Goal: Task Accomplishment & Management: Manage account settings

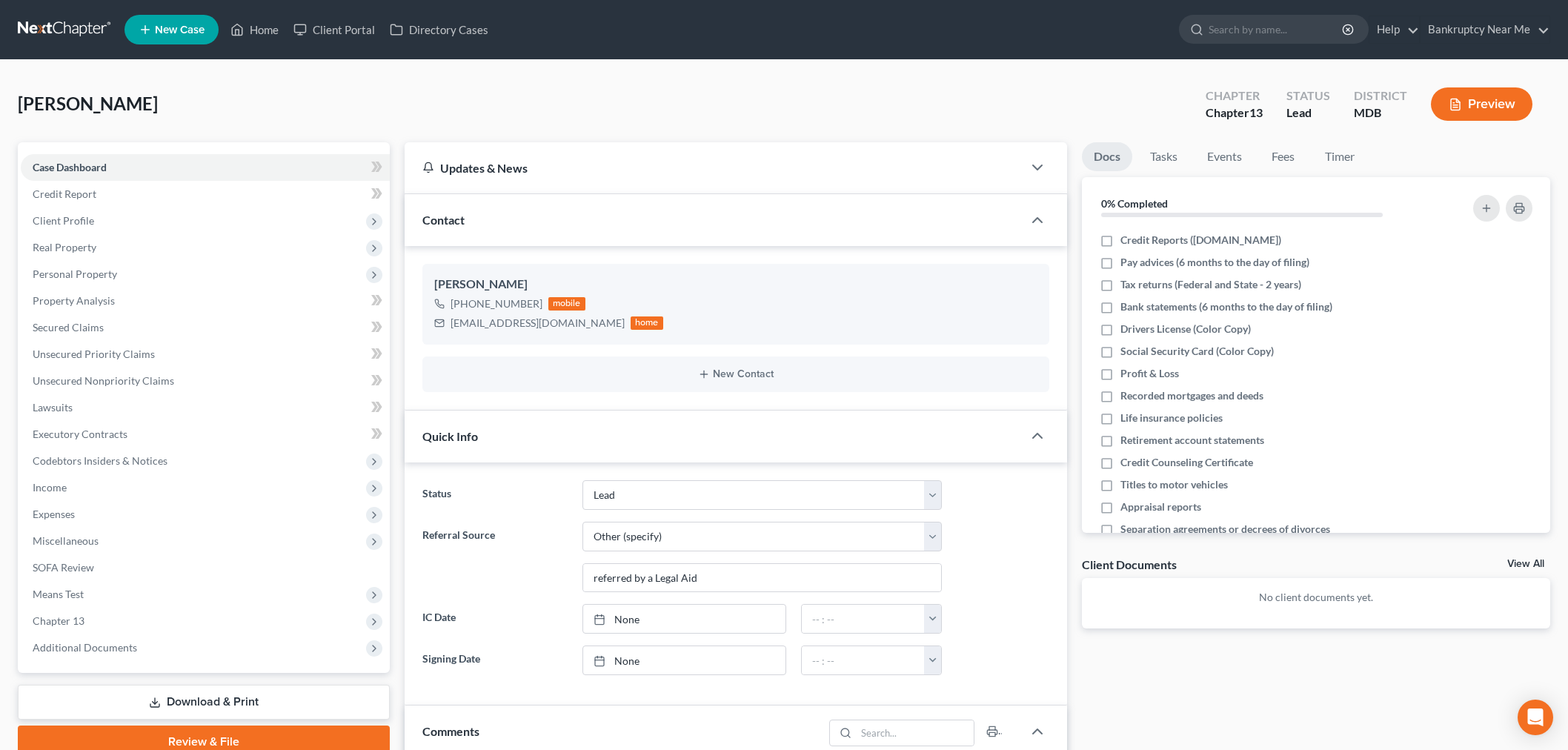
select select "10"
select select "6"
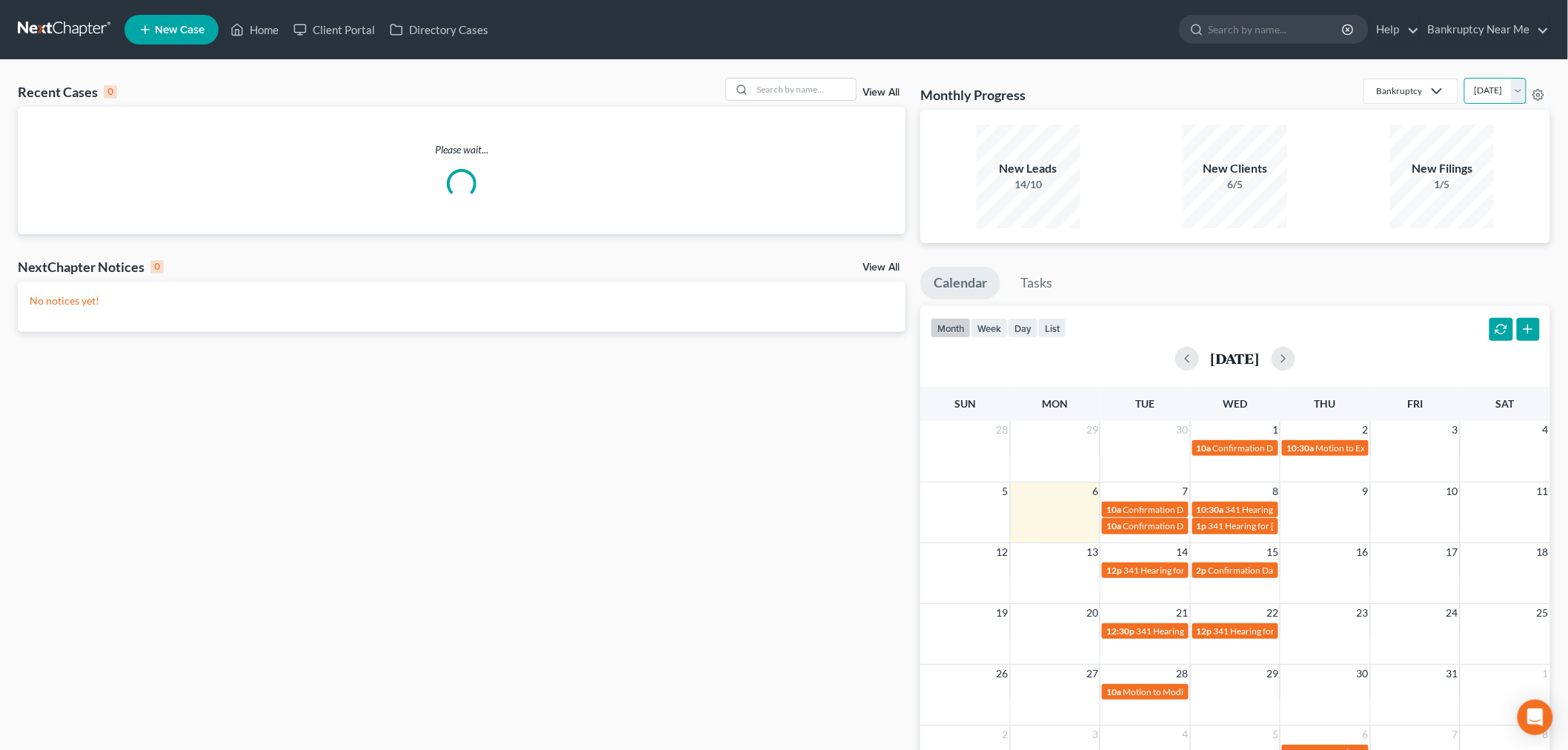
drag, startPoint x: 1435, startPoint y: 79, endPoint x: 1442, endPoint y: 82, distance: 7.6
click at [1465, 79] on select "October 2025 September 2025 August 2025 July 2025 June 2025 May 2025 April 2025…" at bounding box center [1496, 91] width 62 height 26
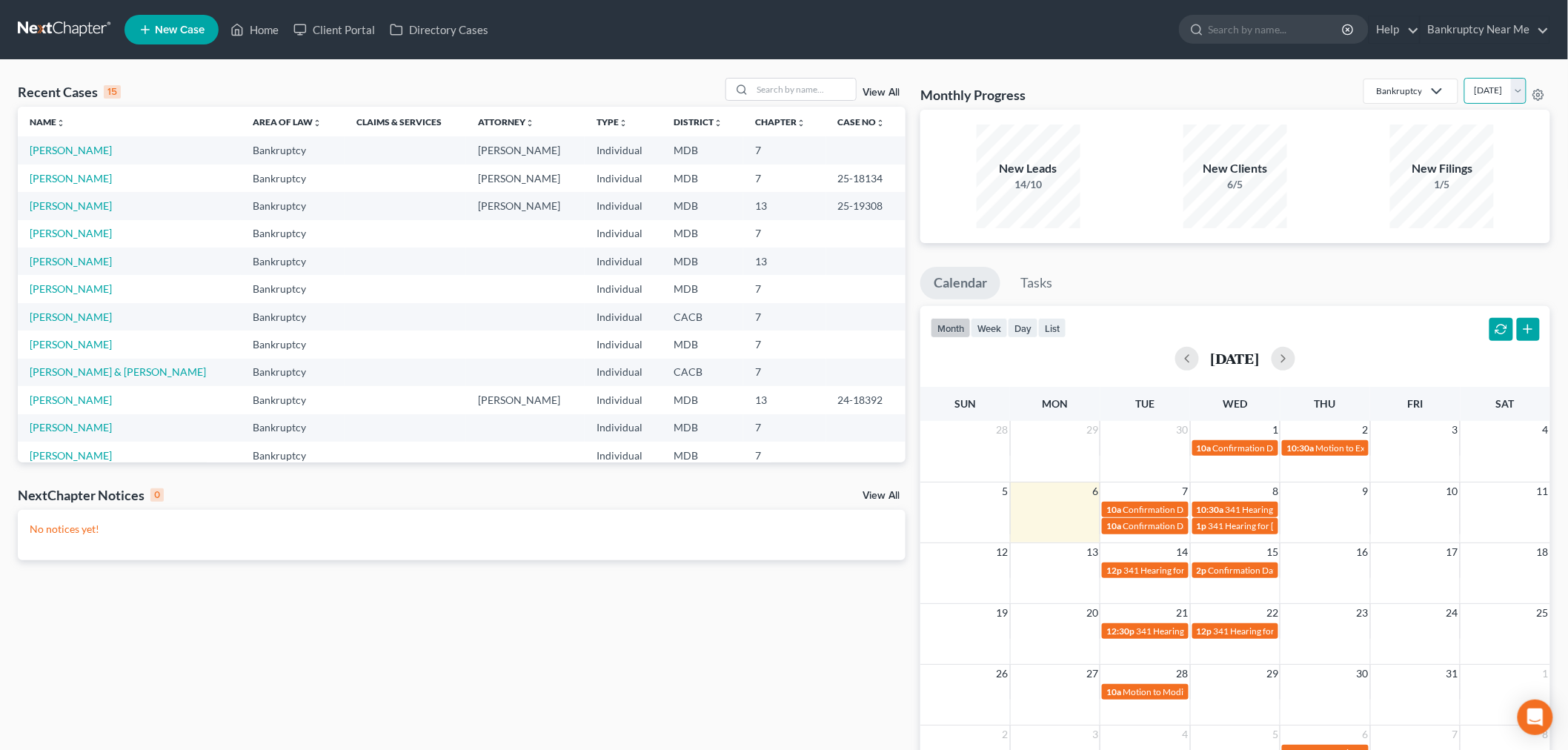
click at [1465, 78] on select "October 2025 September 2025 August 2025 July 2025 June 2025 May 2025 April 2025…" at bounding box center [1496, 91] width 62 height 26
click at [1499, 87] on select "October 2025 September 2025 August 2025 July 2025 June 2025 May 2025 April 2025…" at bounding box center [1496, 91] width 62 height 26
click at [1465, 78] on select "October 2025 September 2025 August 2025 July 2025 June 2025 May 2025 April 2025…" at bounding box center [1496, 91] width 62 height 26
click at [1501, 86] on select "October 2025 September 2025 August 2025 July 2025 June 2025 May 2025 April 2025…" at bounding box center [1496, 91] width 62 height 26
click at [1465, 78] on select "October 2025 September 2025 August 2025 July 2025 June 2025 May 2025 April 2025…" at bounding box center [1496, 91] width 62 height 26
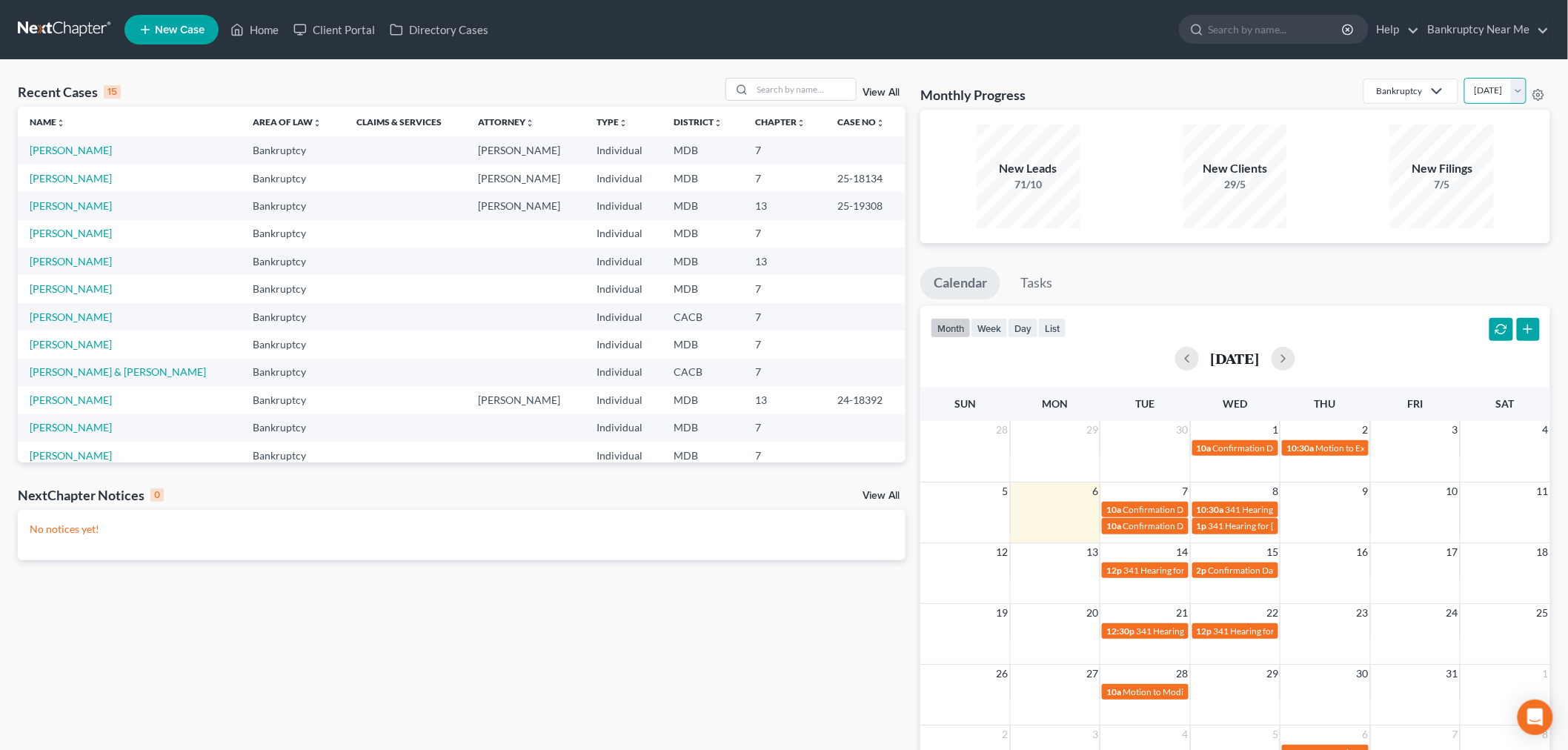
click at [1485, 89] on select "October 2025 September 2025 August 2025 July 2025 June 2025 May 2025 April 2025…" at bounding box center [1496, 91] width 62 height 26
click at [1465, 78] on select "October 2025 September 2025 August 2025 July 2025 June 2025 May 2025 April 2025…" at bounding box center [1496, 91] width 62 height 26
click at [1486, 83] on select "October 2025 September 2025 August 2025 July 2025 June 2025 May 2025 April 2025…" at bounding box center [1496, 91] width 62 height 26
click at [1465, 78] on select "October 2025 September 2025 August 2025 July 2025 June 2025 May 2025 April 2025…" at bounding box center [1496, 91] width 62 height 26
click at [1472, 87] on select "October 2025 September 2025 August 2025 July 2025 June 2025 May 2025 April 2025…" at bounding box center [1496, 91] width 62 height 26
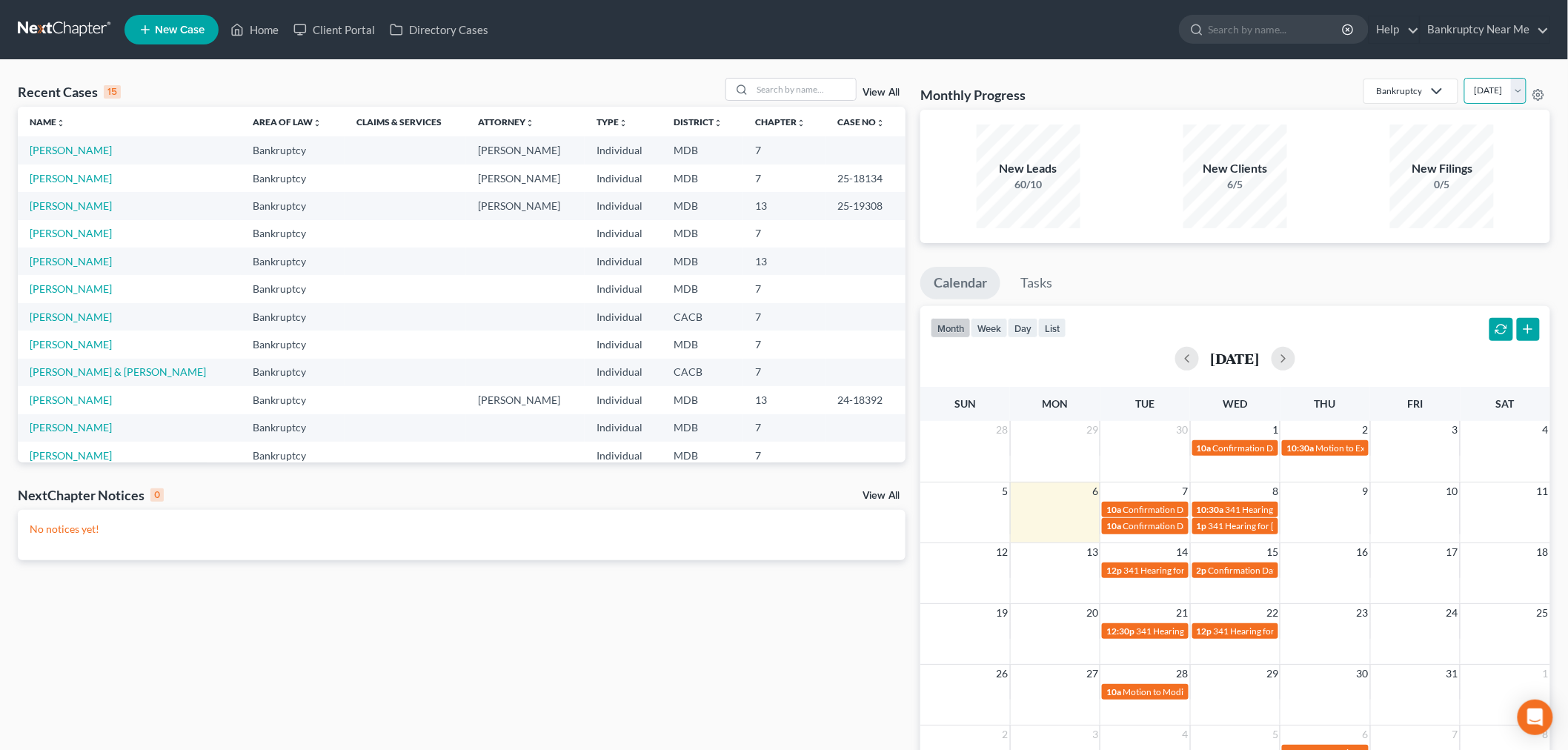
select select "0"
click at [1465, 78] on select "October 2025 September 2025 August 2025 July 2025 June 2025 May 2025 April 2025…" at bounding box center [1496, 91] width 62 height 26
click at [811, 80] on input "search" at bounding box center [804, 89] width 103 height 22
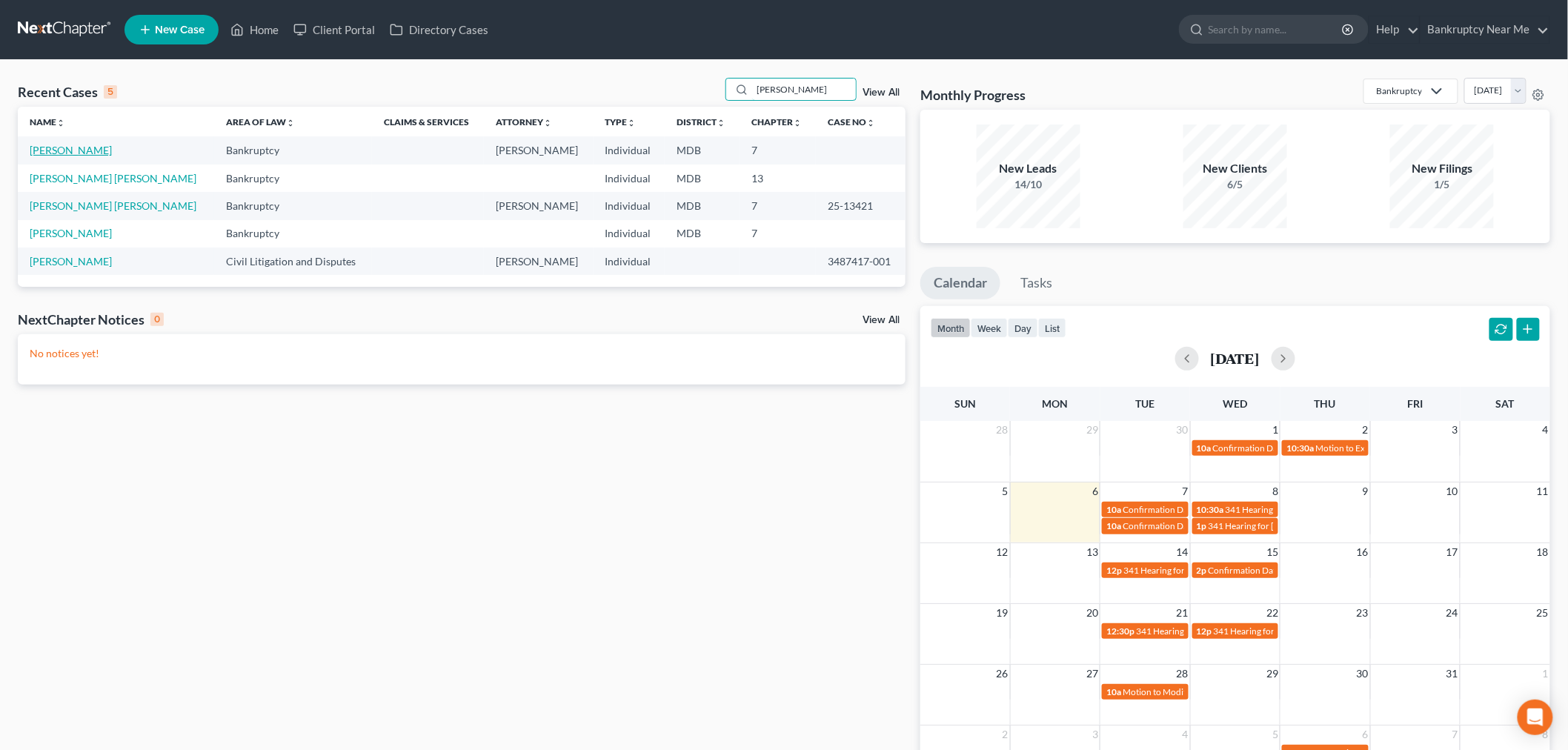
type input "andres"
click at [102, 152] on link "Atesiano, Andres" at bounding box center [71, 149] width 83 height 12
select select "6"
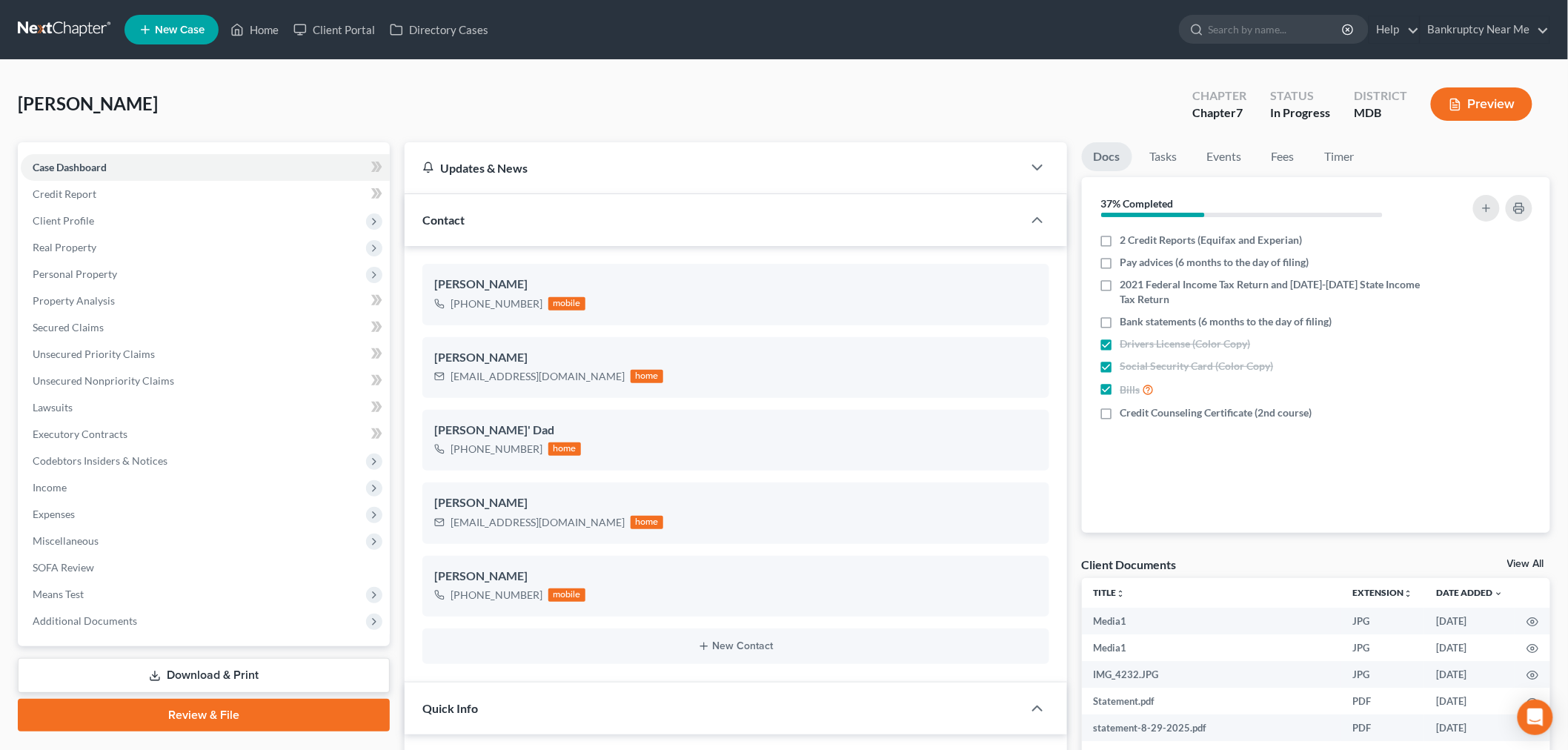
scroll to position [59, 0]
click at [1273, 158] on link "Fees" at bounding box center [1283, 156] width 47 height 29
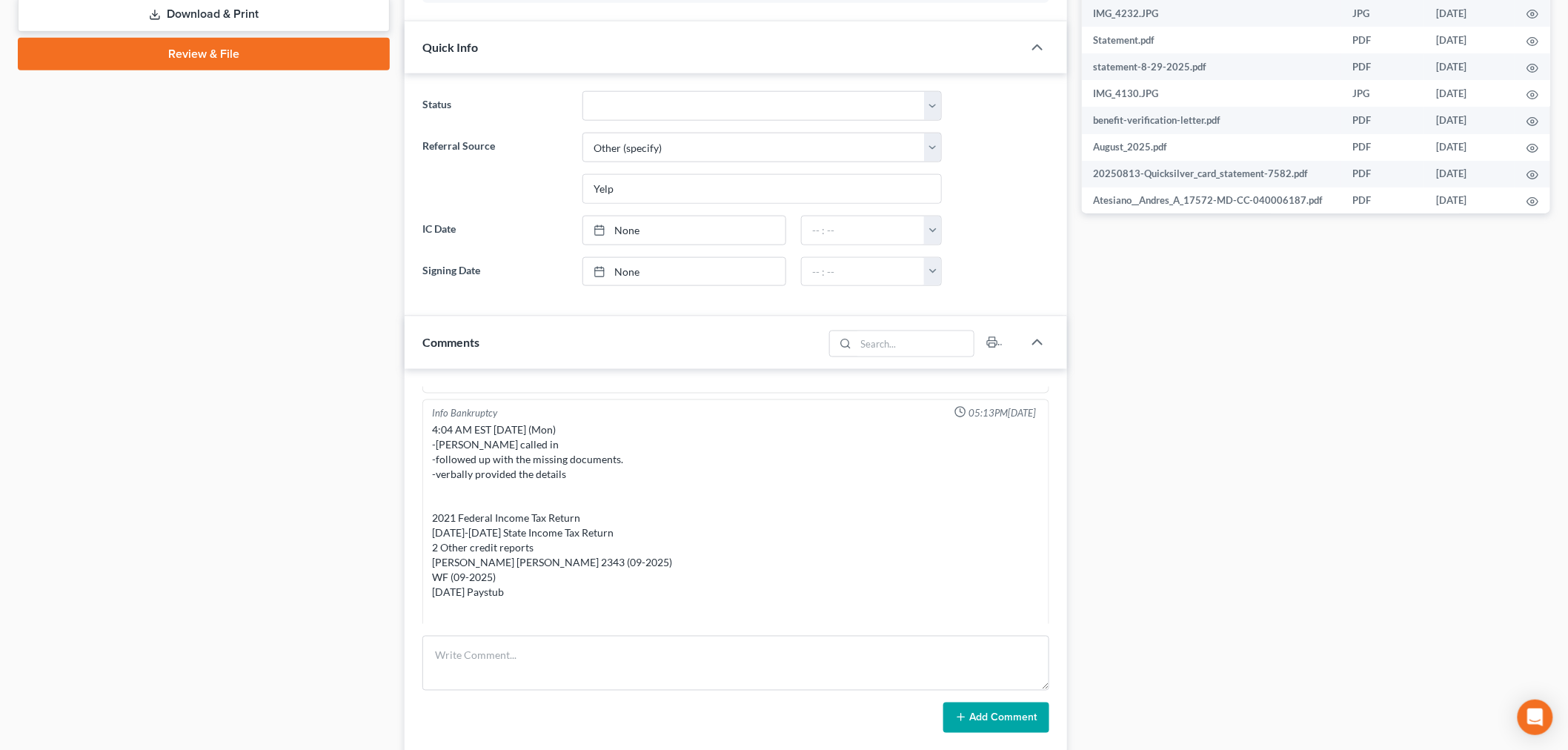
scroll to position [741, 0]
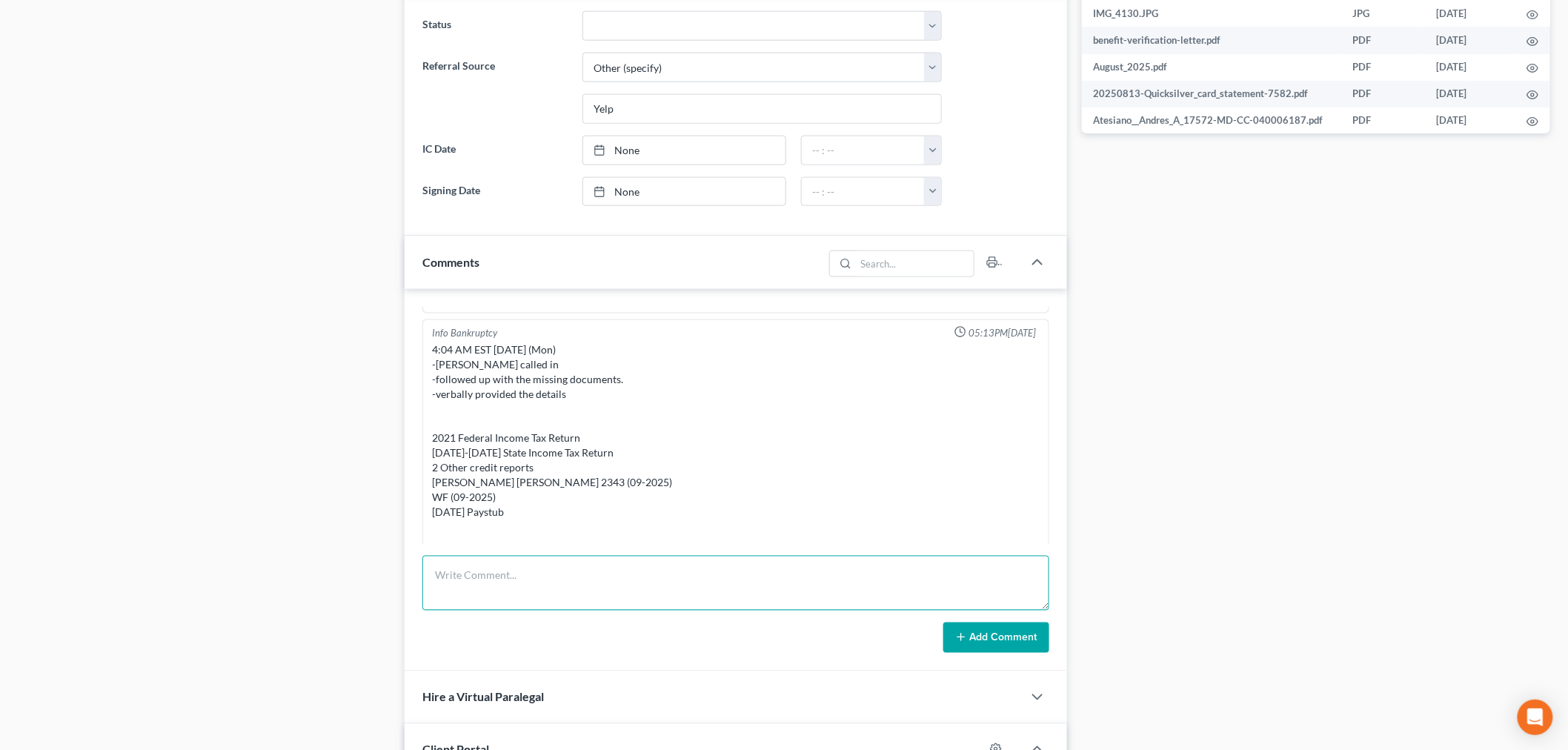
click at [964, 583] on textarea at bounding box center [735, 583] width 627 height 55
drag, startPoint x: 1043, startPoint y: 610, endPoint x: 1041, endPoint y: 623, distance: 13.2
click at [1041, 623] on form "CL called - he submitted tax transcript and he understands it won't be accepted…" at bounding box center [735, 604] width 627 height 98
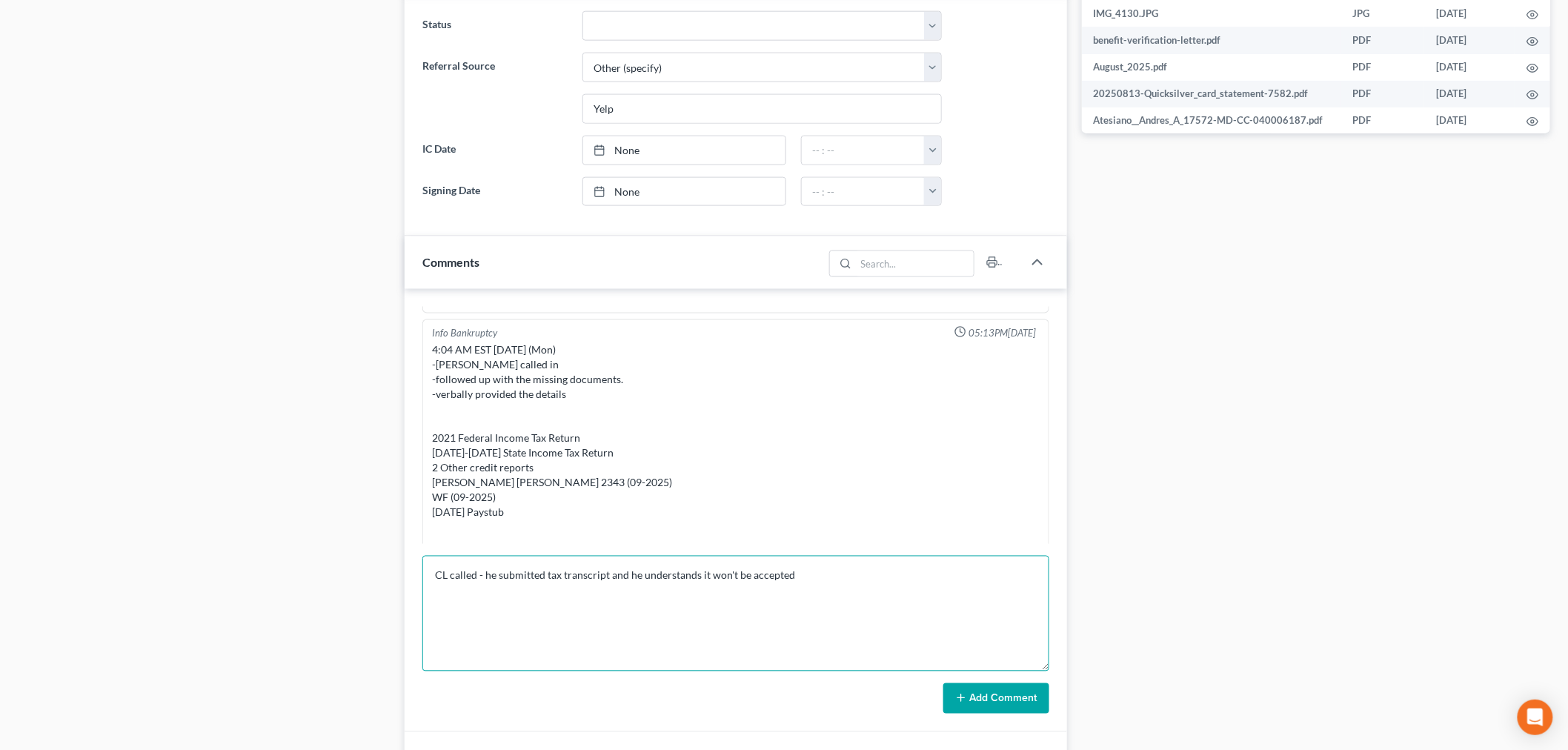
drag, startPoint x: 1046, startPoint y: 604, endPoint x: 1039, endPoint y: 783, distance: 179.1
click at [1039, 749] on html "Home New Case Client Portal Directory Cases Bankruptcy Near Me iris@bankruptcyn…" at bounding box center [784, 315] width 1568 height 2111
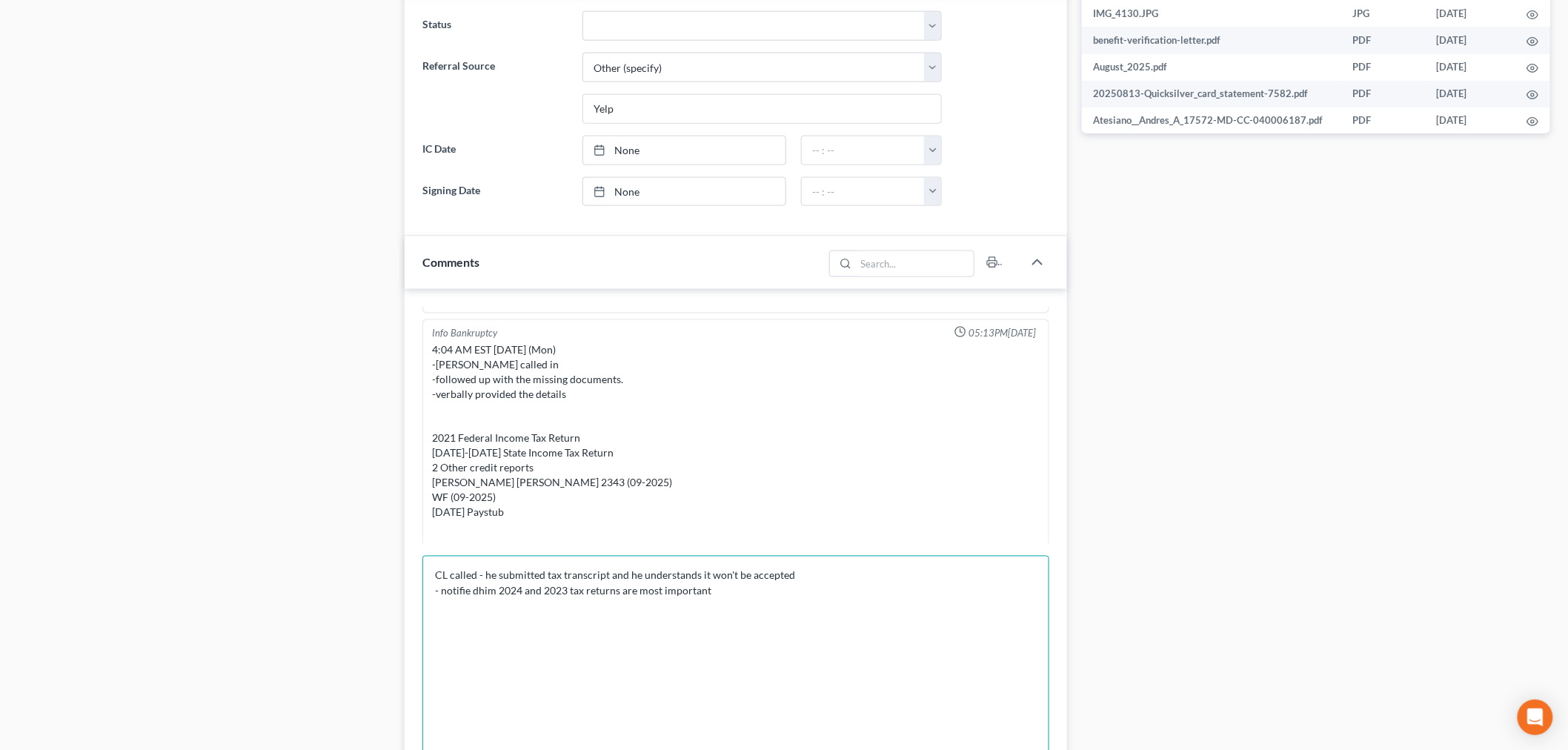
click at [467, 596] on textarea "CL called - he submitted tax transcript and he understands it won't be accepted…" at bounding box center [735, 672] width 627 height 233
click at [832, 590] on textarea "CL called - he submitted tax transcript and he understands it won't be accepted…" at bounding box center [735, 672] width 627 height 233
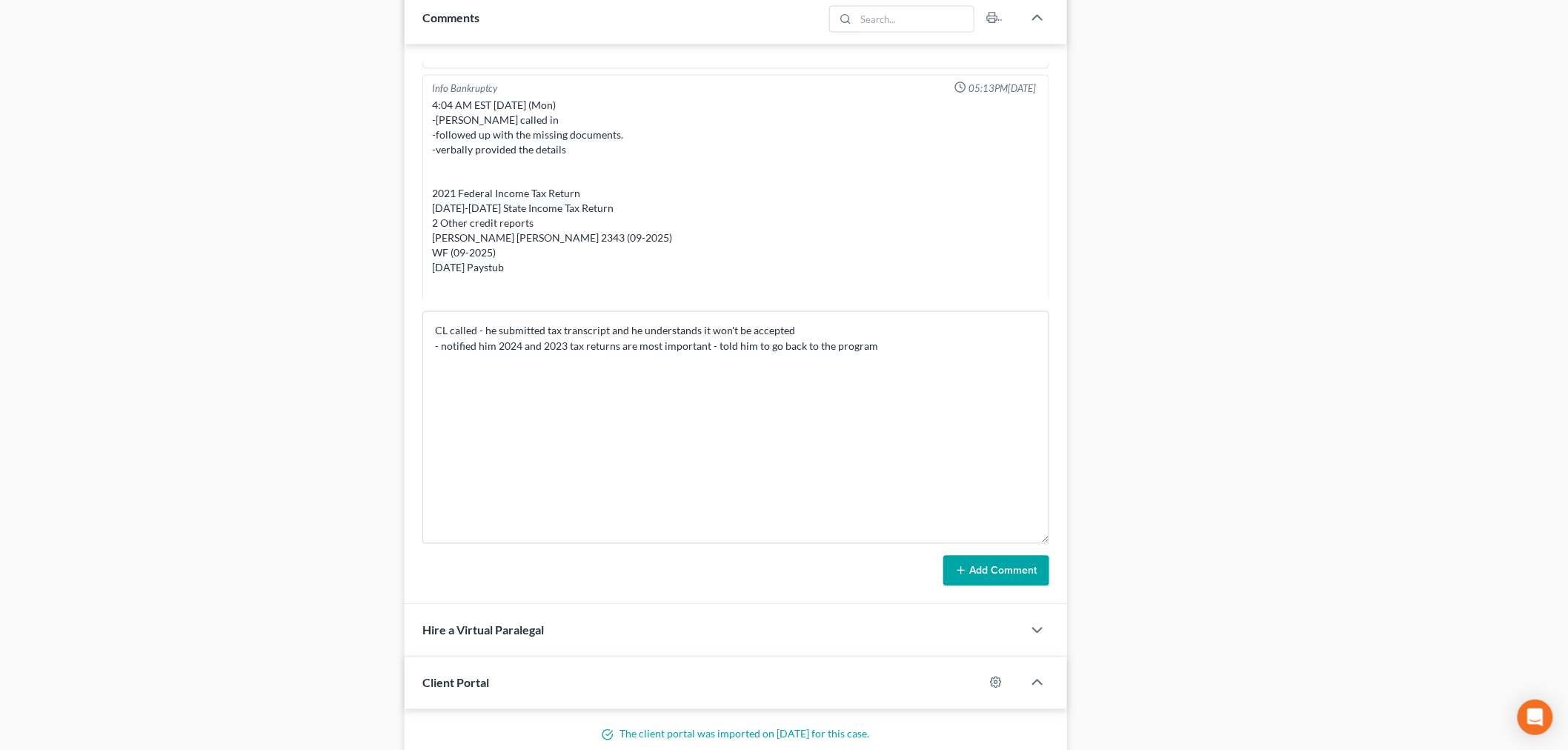
scroll to position [988, 0]
click at [927, 349] on textarea "CL called - he submitted tax transcript and he understands it won't be accepted…" at bounding box center [735, 426] width 627 height 233
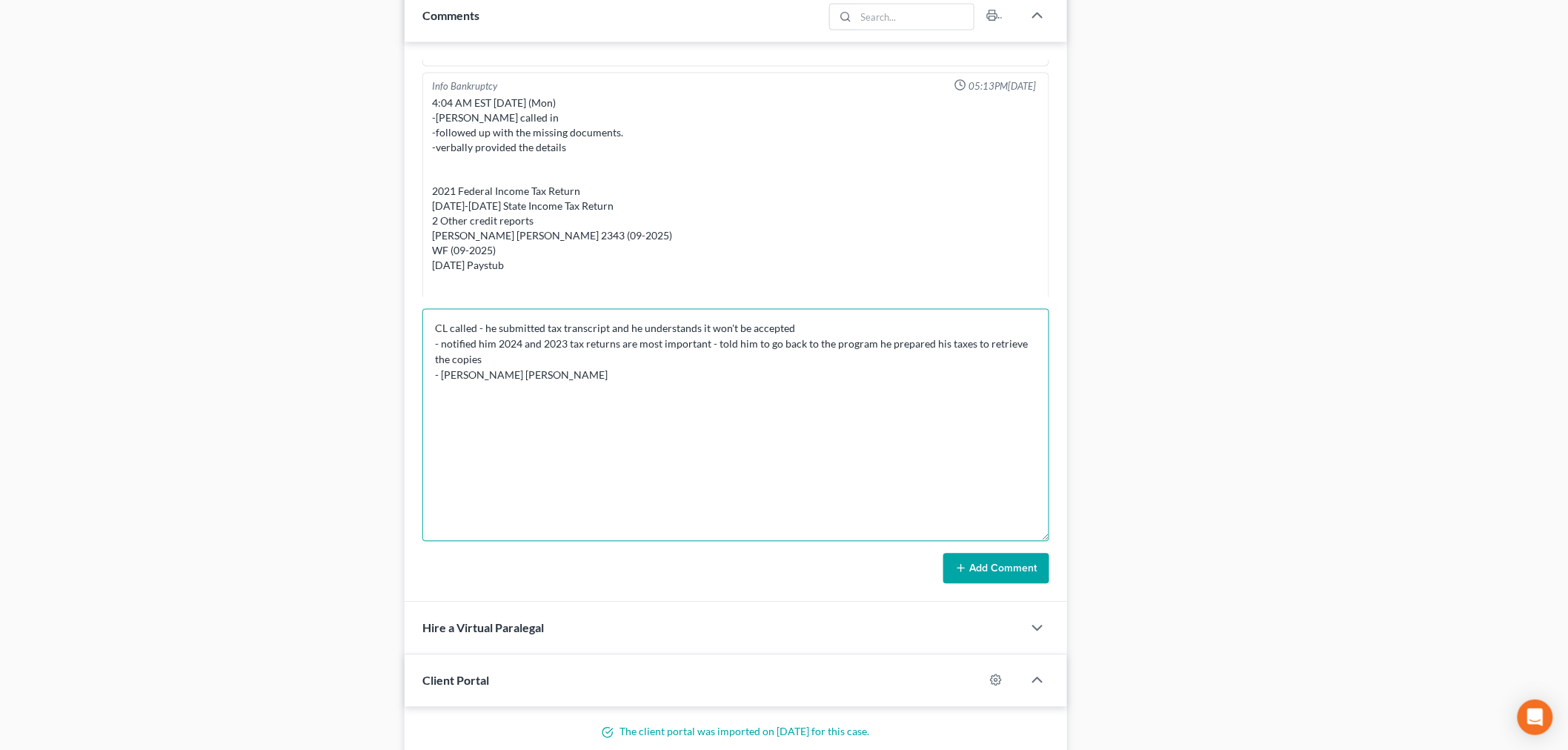
drag, startPoint x: 572, startPoint y: 362, endPoint x: 507, endPoint y: 380, distance: 67.4
click at [504, 380] on textarea "CL called - he submitted tax transcript and he understands it won't be accepted…" at bounding box center [735, 426] width 627 height 233
click at [731, 378] on textarea "CL called - he submitted tax transcript and he understands it won't be accepted…" at bounding box center [735, 426] width 627 height 233
type textarea "CL called - he submitted tax transcript and he understands it won't be accepted…"
click at [988, 576] on button "Add Comment" at bounding box center [996, 569] width 106 height 31
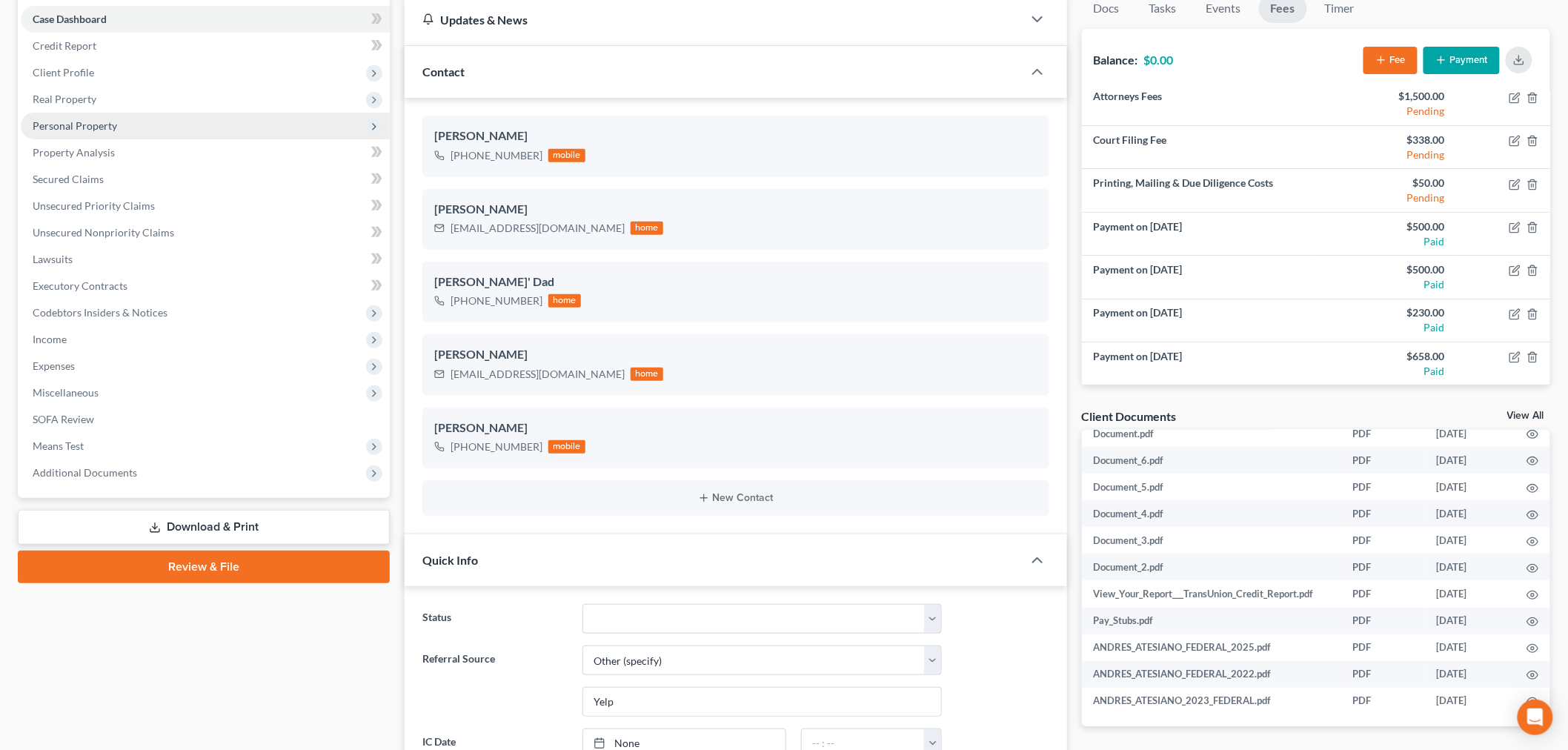
scroll to position [0, 0]
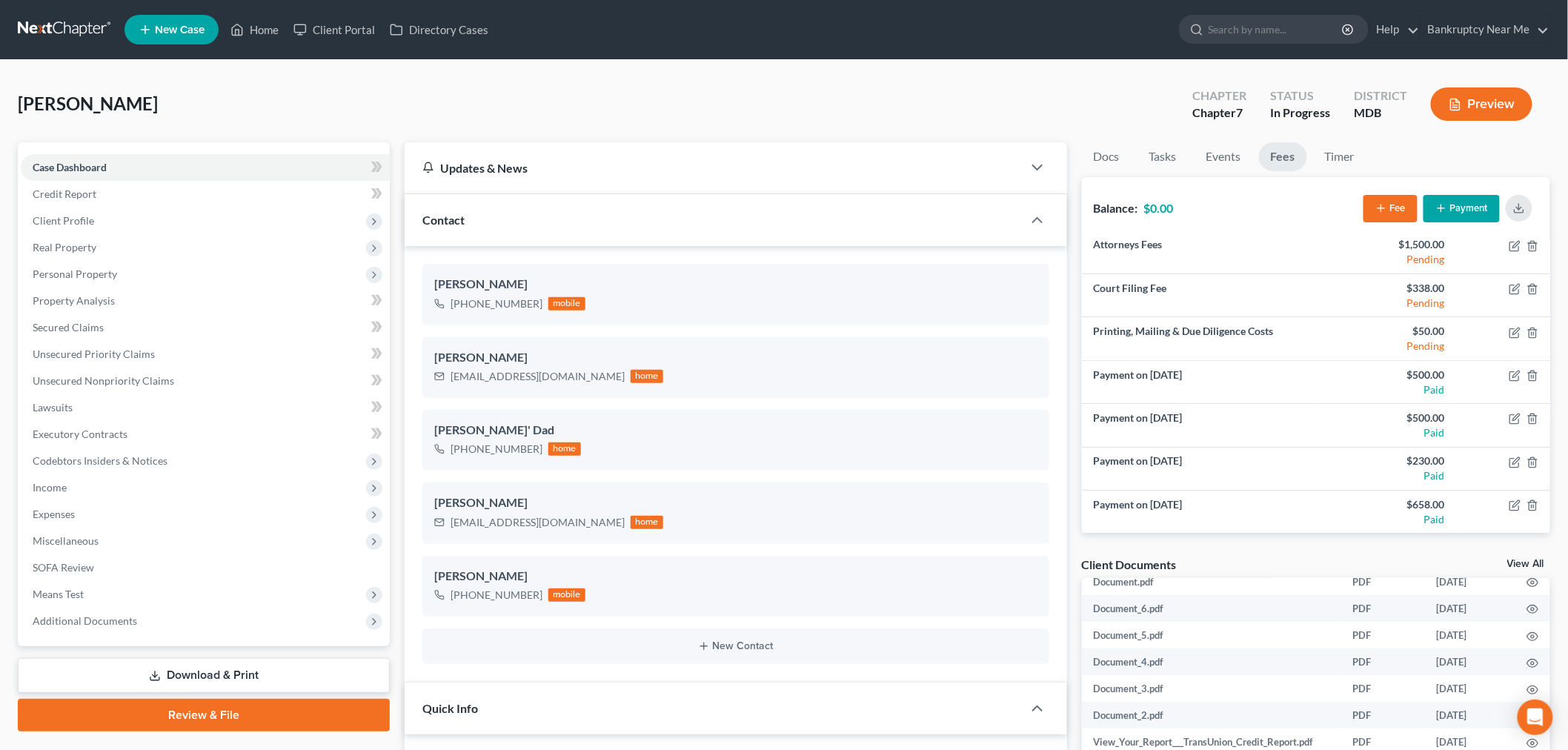
click at [41, 20] on link at bounding box center [65, 29] width 95 height 26
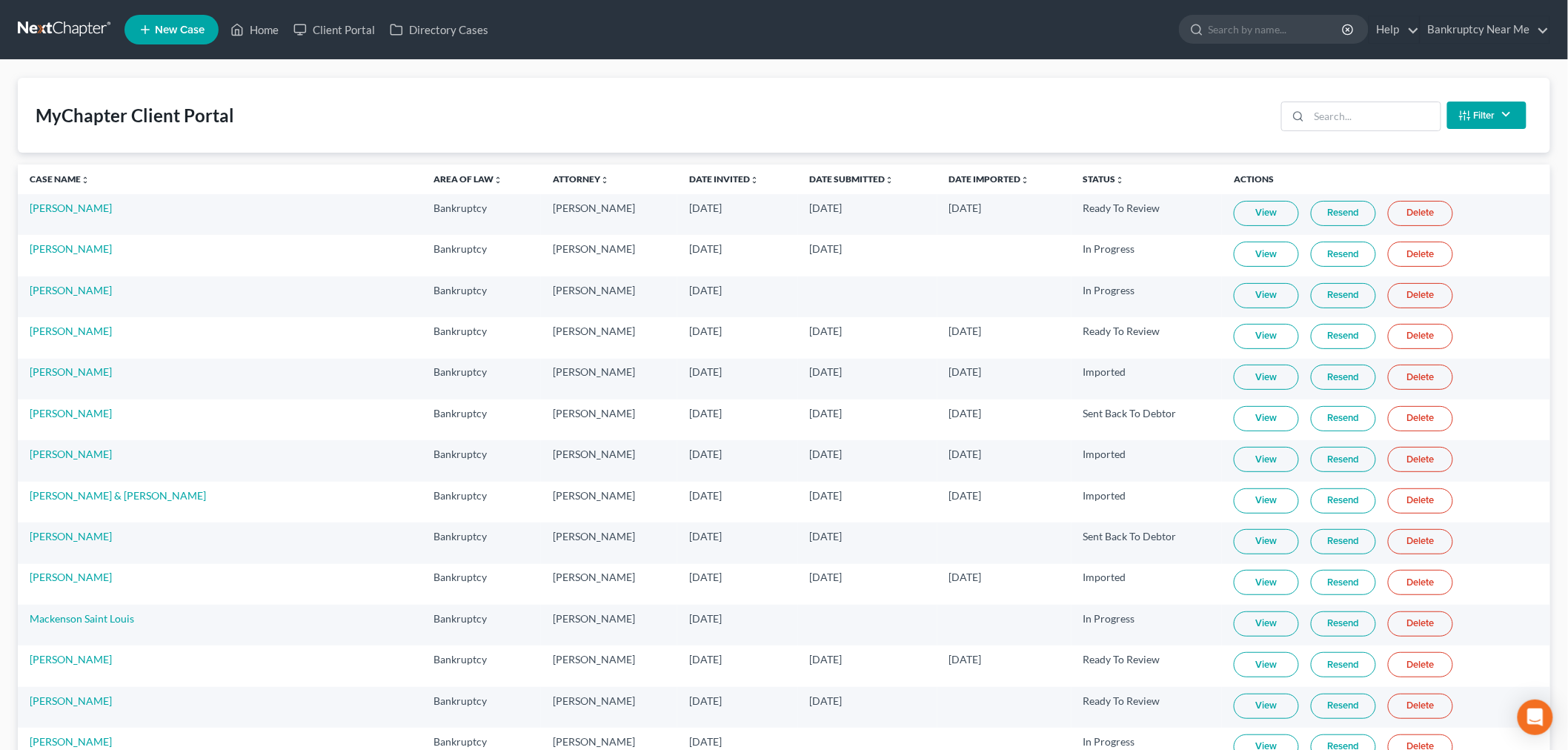
click at [508, 101] on div "MyChapter Client Portal Filter Status Filter... Invited In Progress Ready To Re…" at bounding box center [784, 116] width 1533 height 75
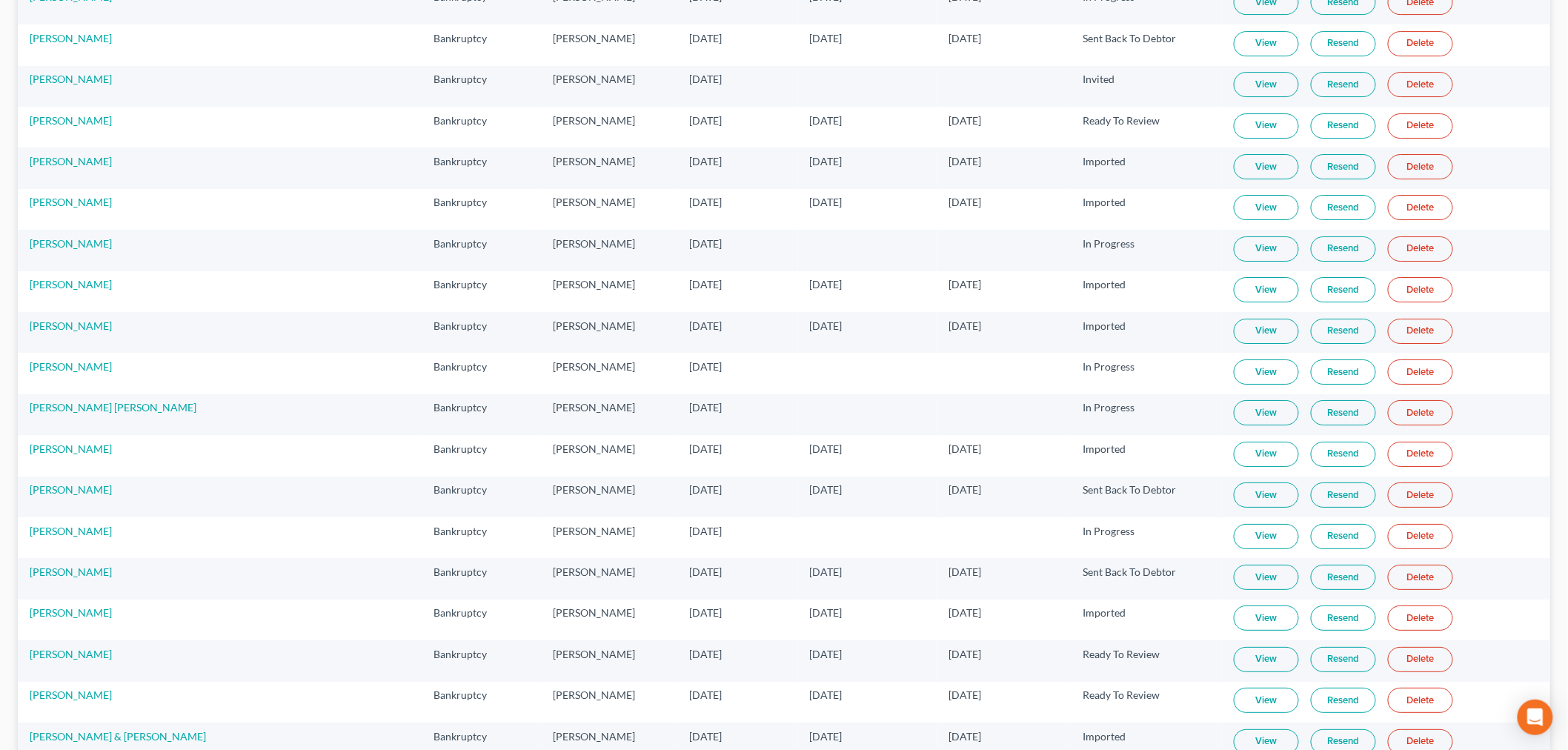
scroll to position [10836, 0]
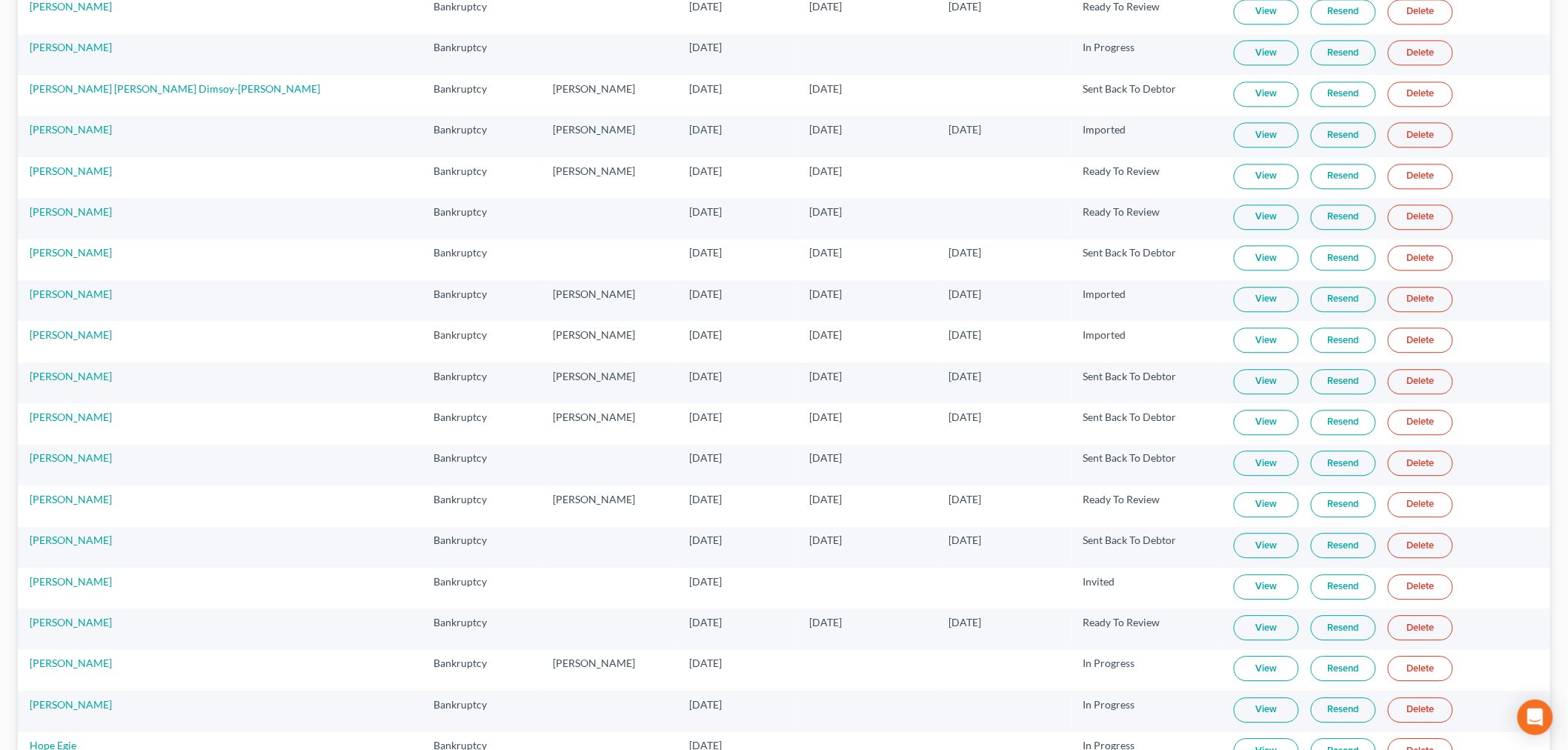
click at [1234, 352] on link "View" at bounding box center [1266, 340] width 65 height 25
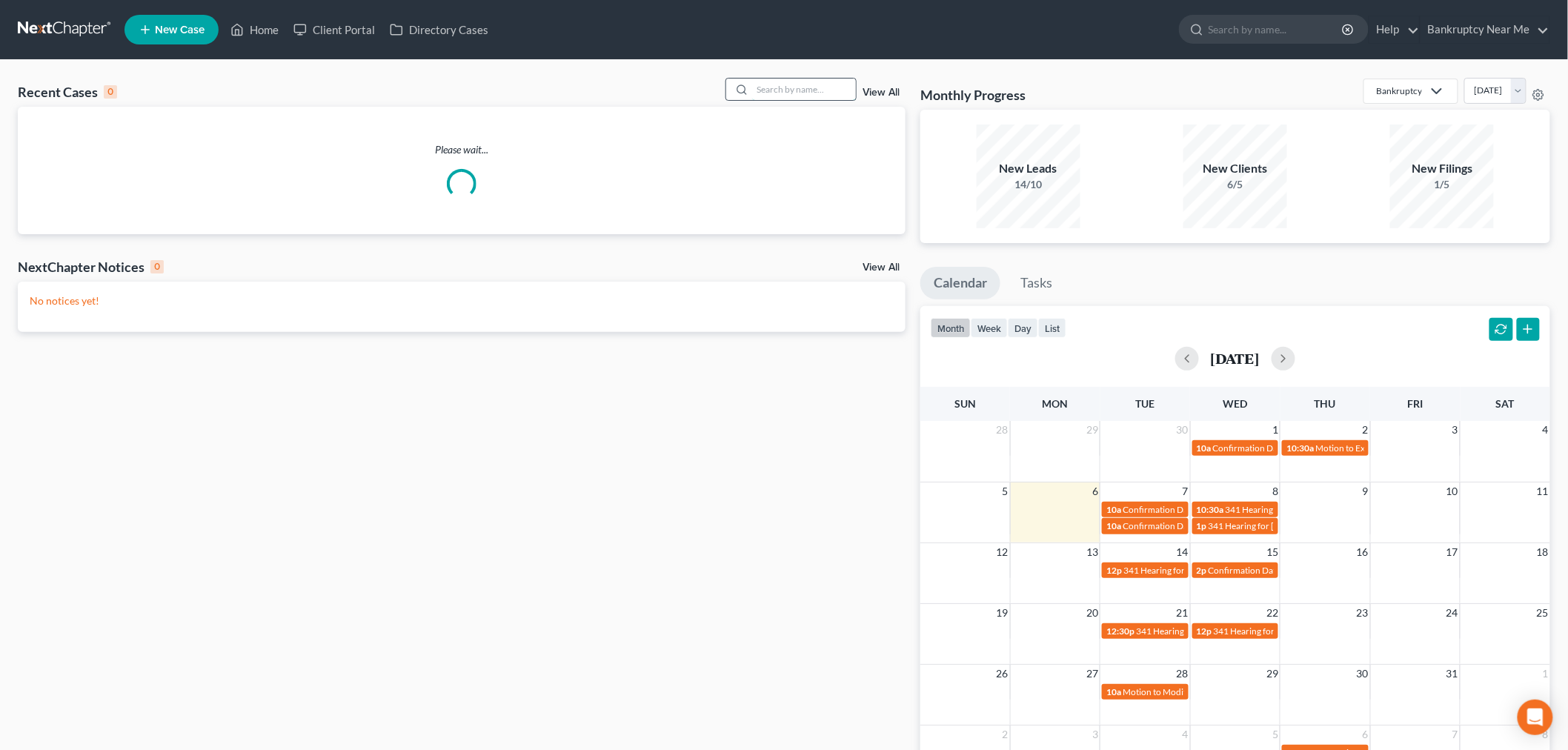
click at [832, 92] on input "search" at bounding box center [804, 89] width 103 height 22
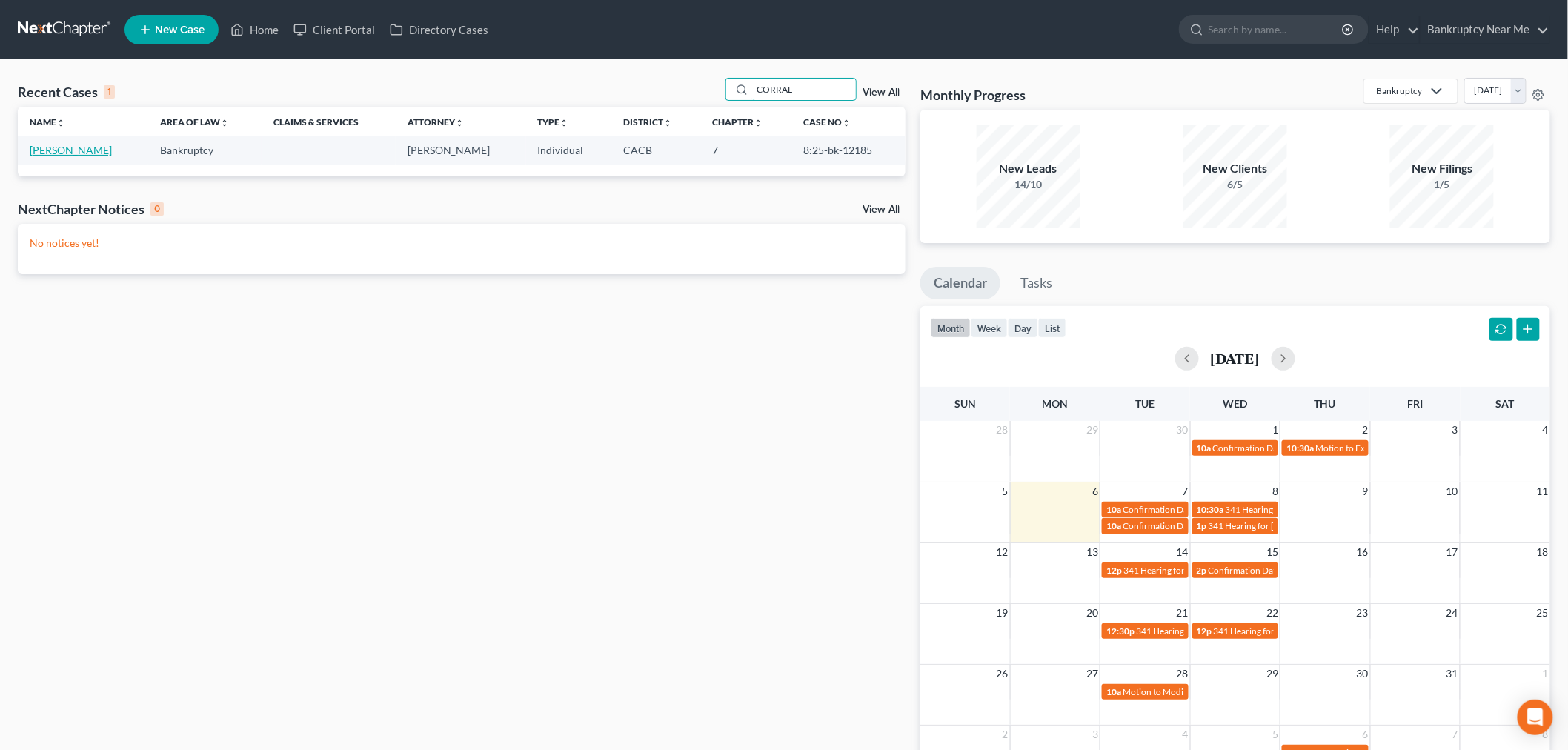
type input "CORRAL"
click at [87, 152] on link "Corral, Jonathan" at bounding box center [71, 149] width 83 height 12
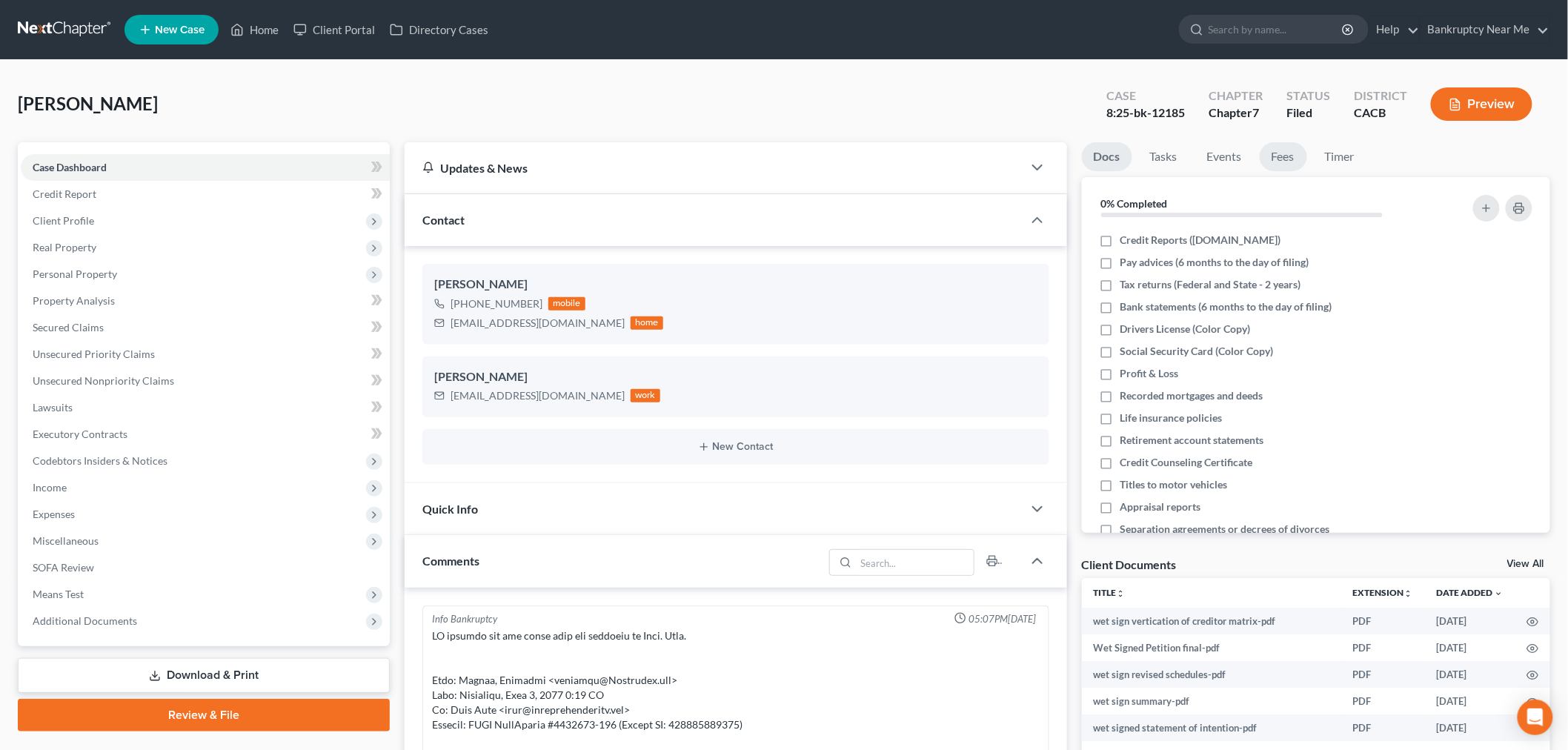
click at [1283, 159] on link "Fees" at bounding box center [1283, 156] width 47 height 29
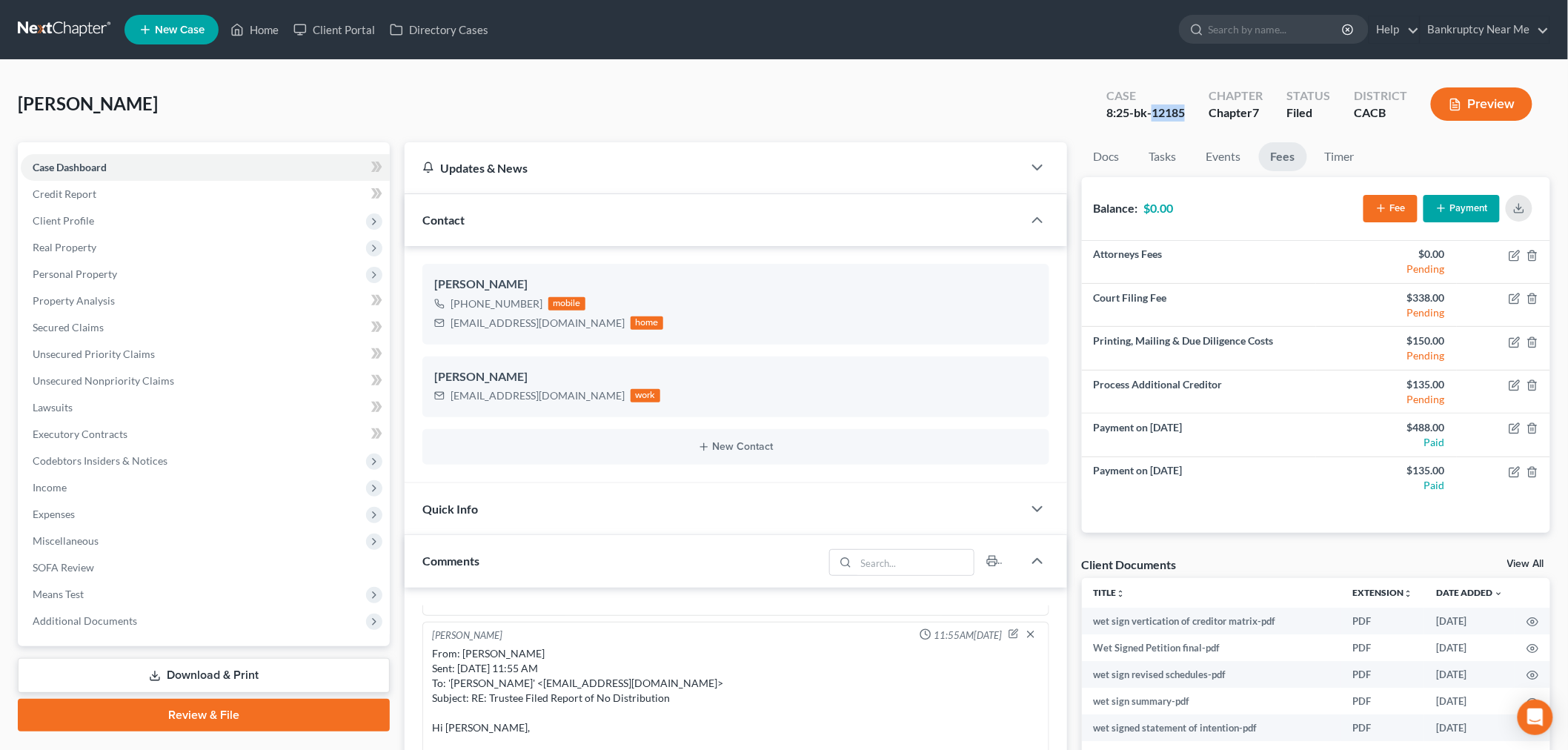
drag, startPoint x: 1190, startPoint y: 112, endPoint x: 1154, endPoint y: 114, distance: 36.1
click at [1154, 114] on div "Case 8:25-bk-12185" at bounding box center [1146, 105] width 102 height 44
copy div "12185"
click at [177, 119] on div "Corral, Jonathan Upgraded Case 8:25-bk-12185 Chapter Chapter 7 Status Filed Dis…" at bounding box center [784, 110] width 1533 height 65
click at [152, 320] on link "Secured Claims" at bounding box center [205, 327] width 369 height 26
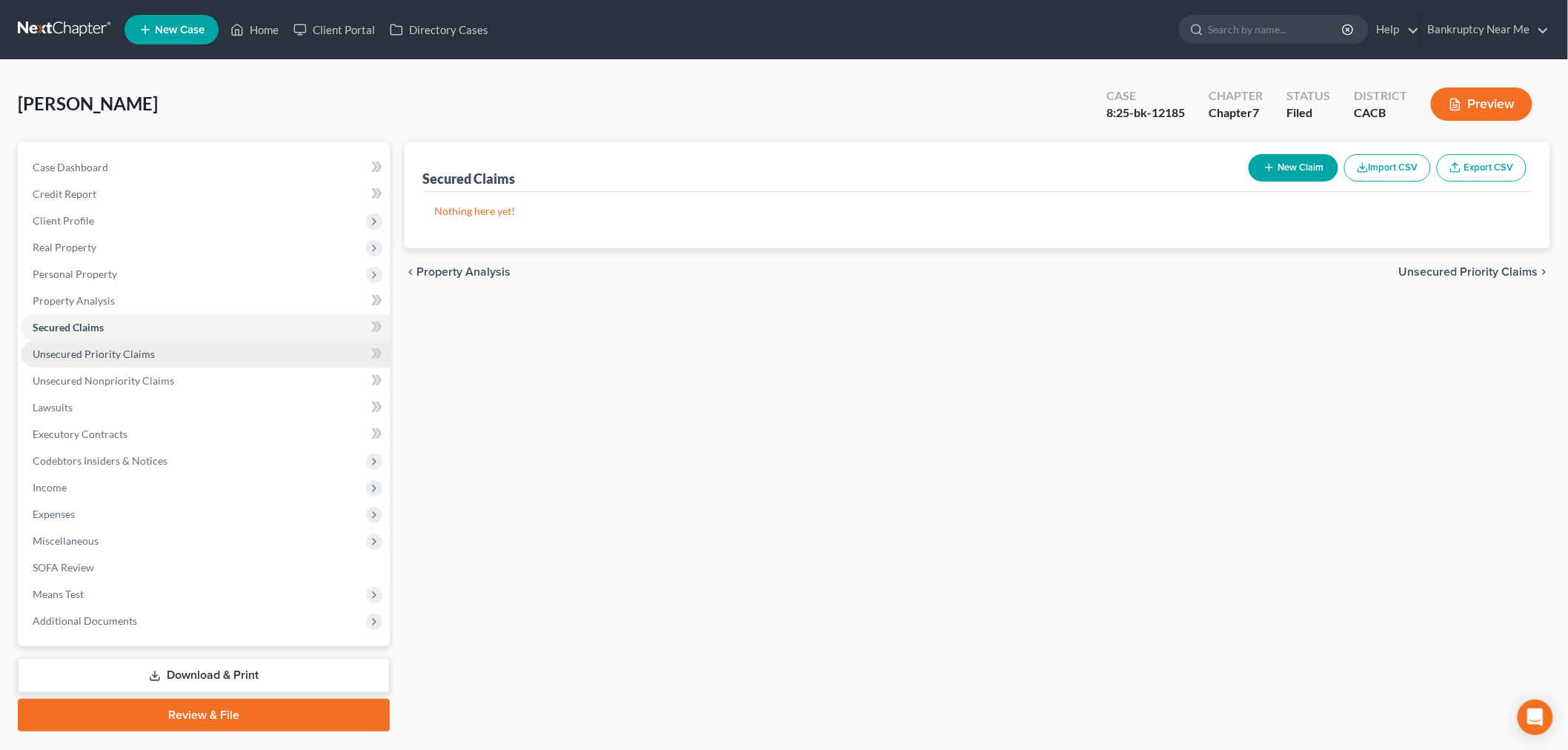
click at [121, 357] on span "Unsecured Priority Claims" at bounding box center [94, 353] width 122 height 12
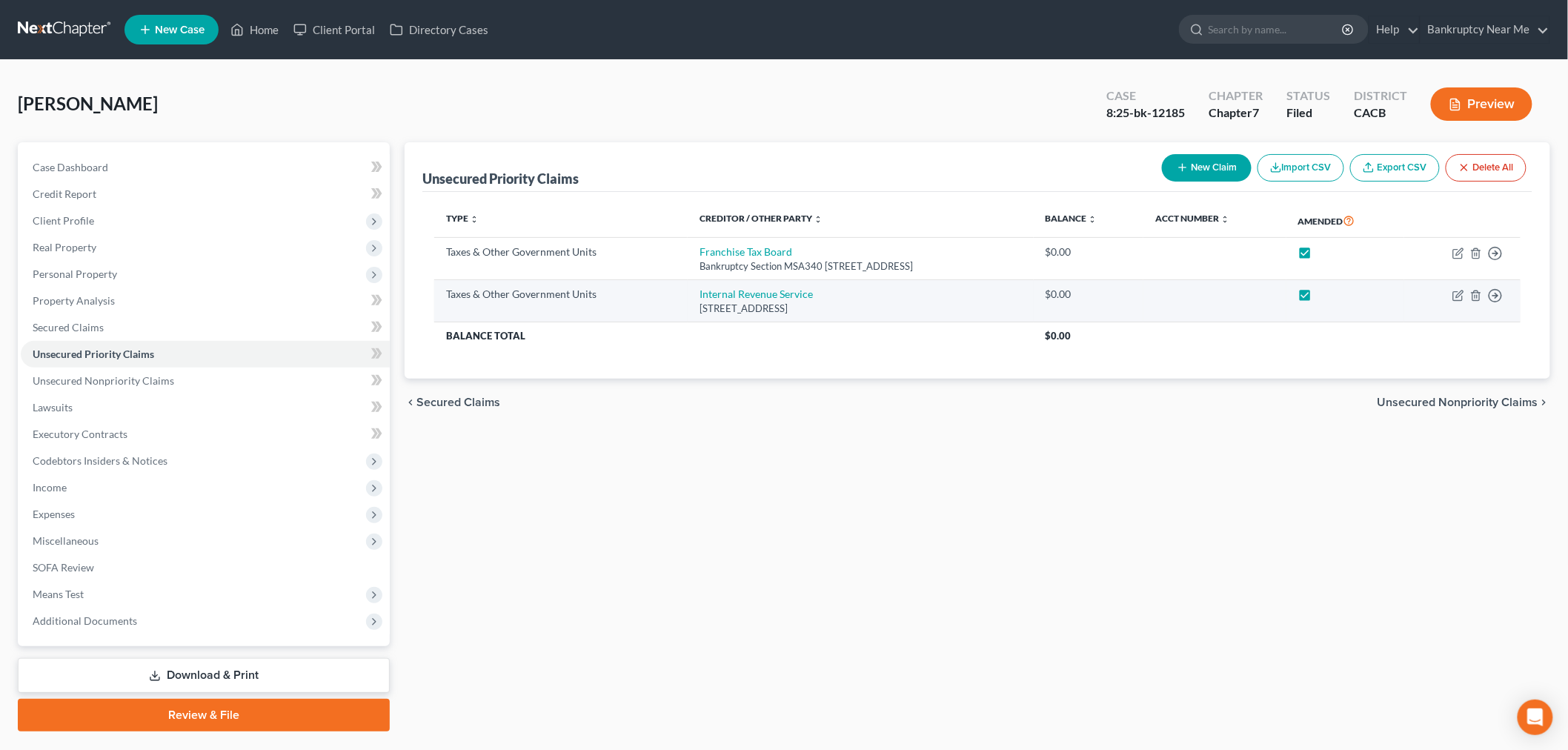
click at [1320, 298] on label at bounding box center [1320, 298] width 0 height 0
click at [1325, 292] on input "checkbox" at bounding box center [1330, 291] width 9 height 9
checkbox input "false"
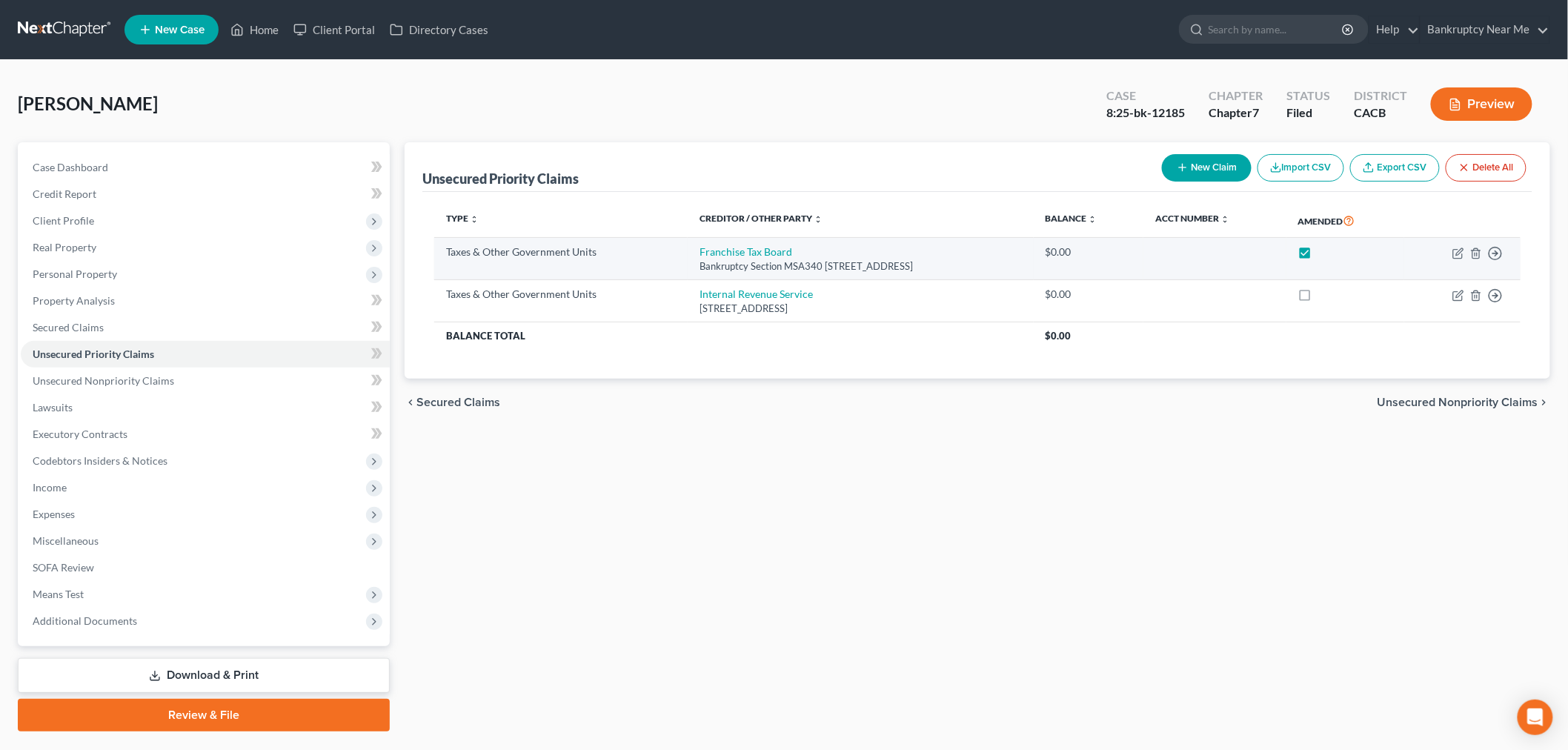
click at [1320, 256] on label at bounding box center [1320, 256] width 0 height 0
click at [1328, 254] on input "checkbox" at bounding box center [1330, 249] width 9 height 9
checkbox input "false"
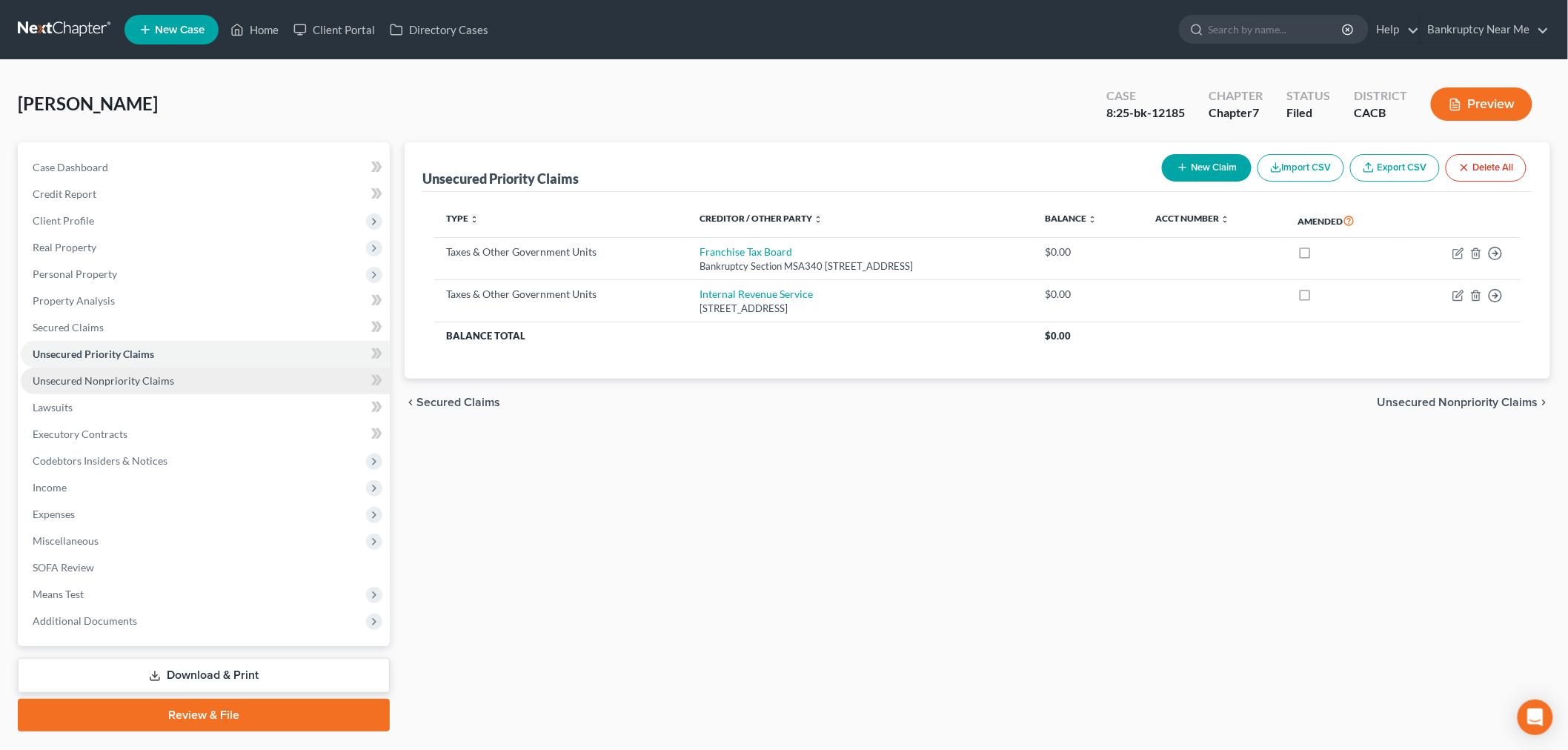
click at [174, 380] on link "Unsecured Nonpriority Claims" at bounding box center [205, 381] width 369 height 26
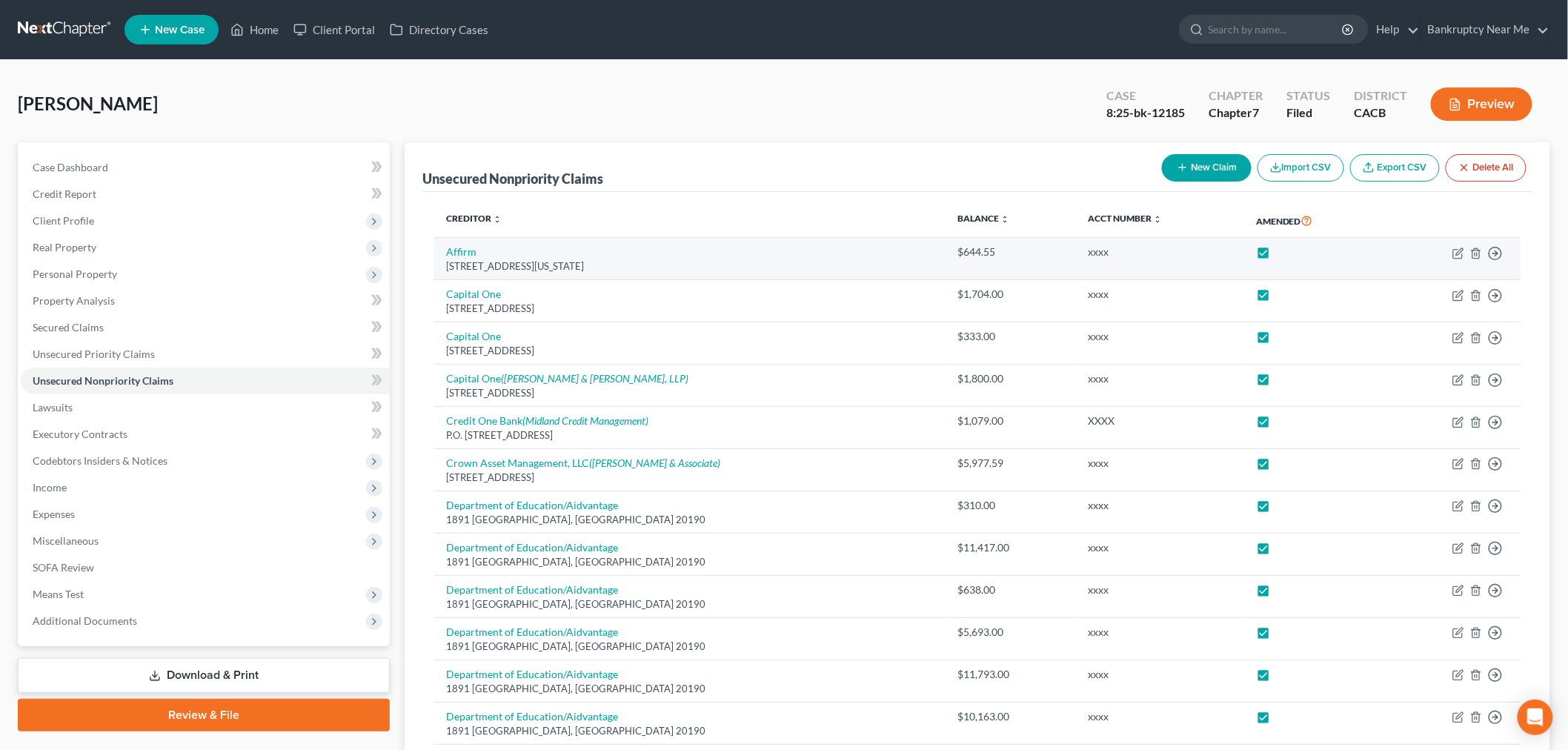
click at [1278, 256] on label at bounding box center [1278, 256] width 0 height 0
click at [1283, 249] on input "checkbox" at bounding box center [1288, 249] width 9 height 9
checkbox input "false"
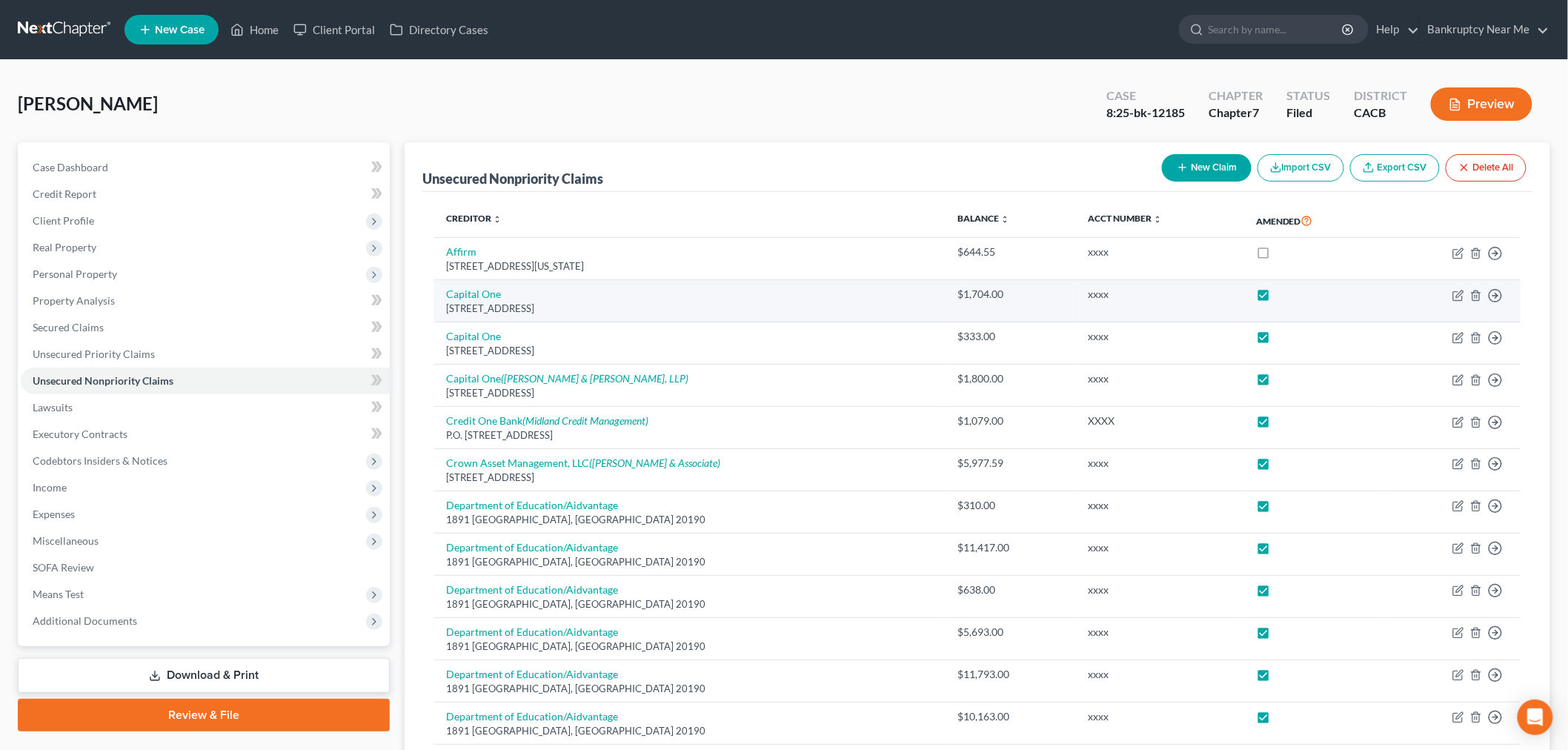
click at [1278, 298] on label at bounding box center [1278, 298] width 0 height 0
click at [1283, 292] on input "checkbox" at bounding box center [1288, 291] width 9 height 9
checkbox input "false"
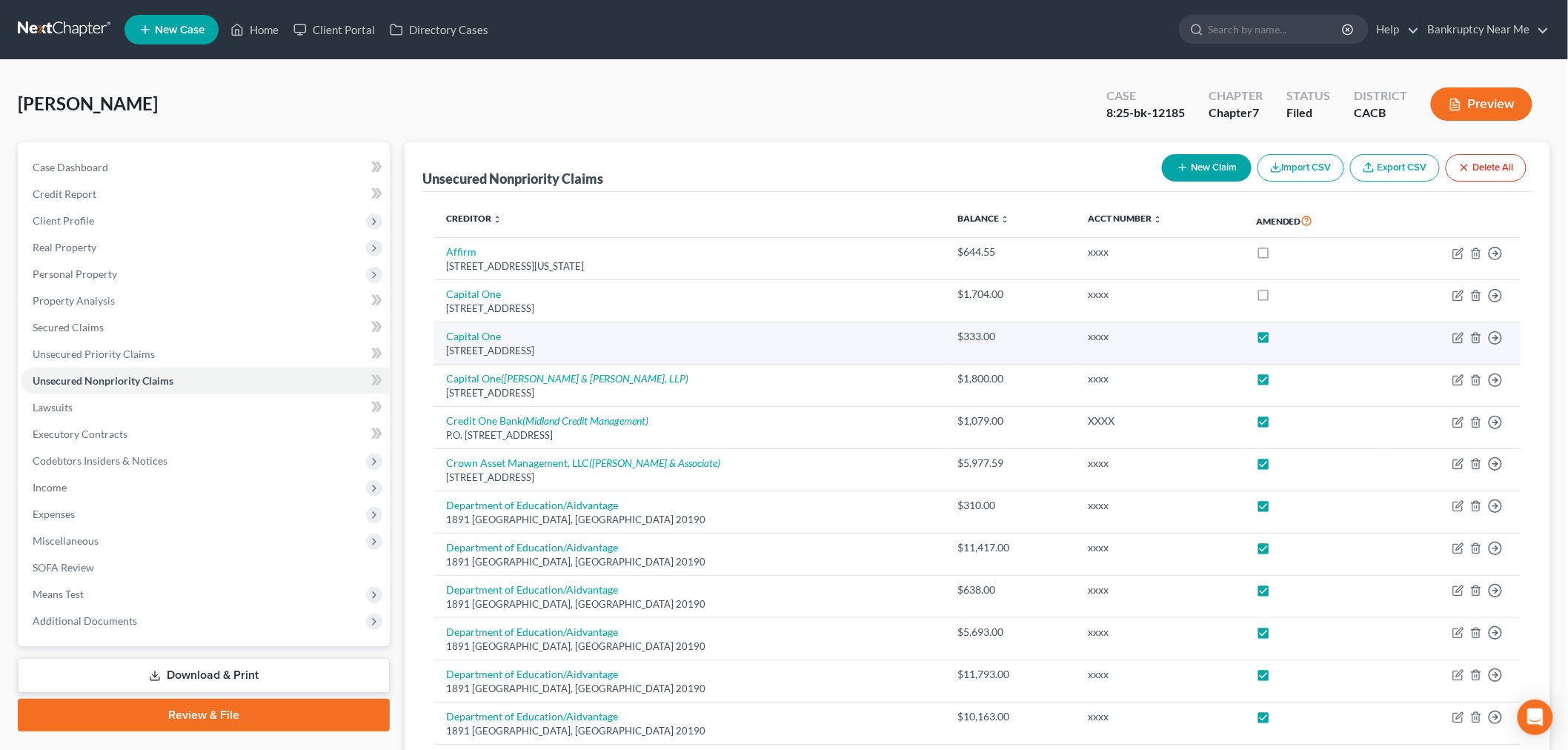
drag, startPoint x: 1243, startPoint y: 338, endPoint x: 1246, endPoint y: 346, distance: 8.5
click at [1278, 340] on label at bounding box center [1278, 340] width 0 height 0
click at [1283, 338] on input "checkbox" at bounding box center [1288, 334] width 9 height 9
checkbox input "false"
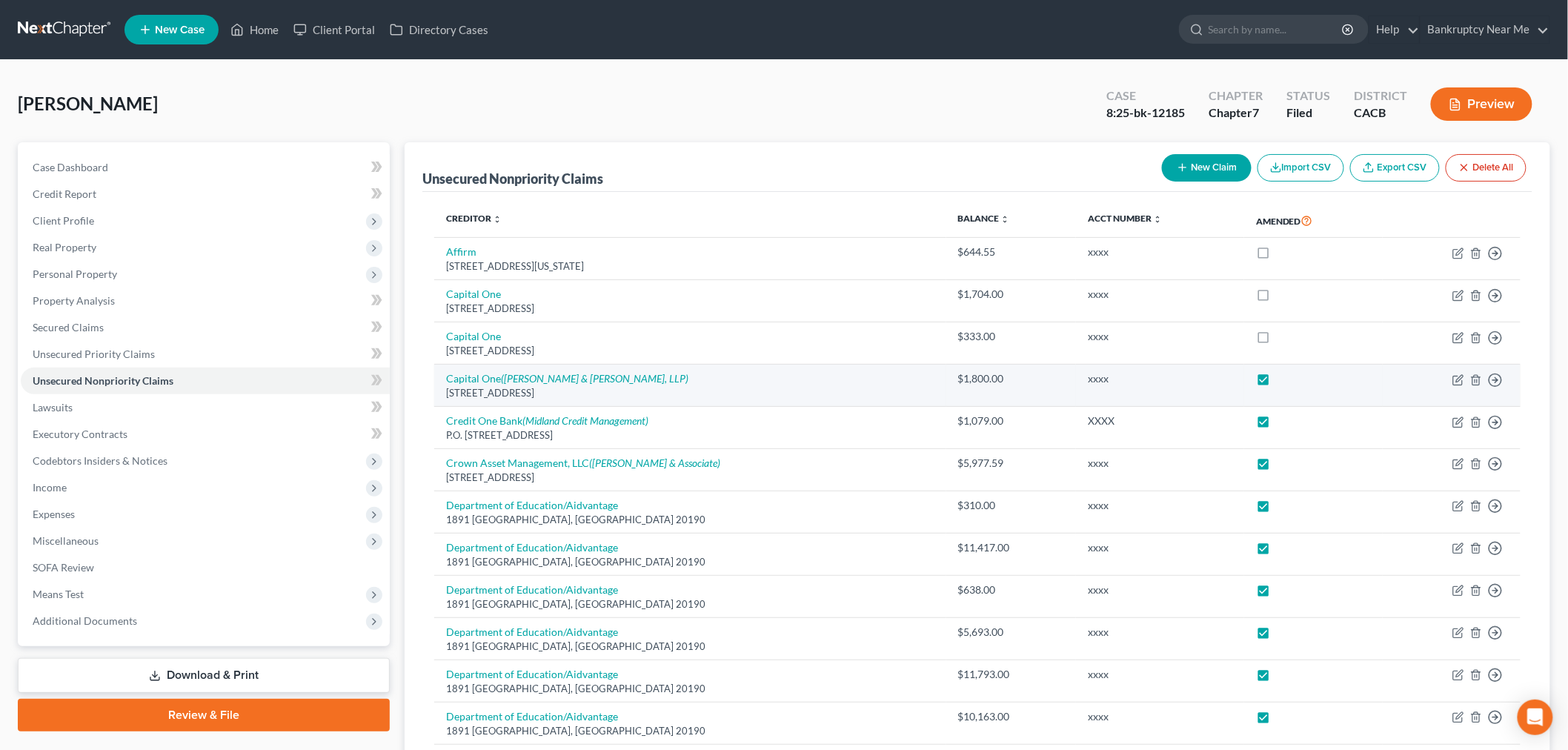
click at [1278, 383] on label at bounding box center [1278, 383] width 0 height 0
click at [1283, 381] on input "checkbox" at bounding box center [1288, 376] width 9 height 9
checkbox input "false"
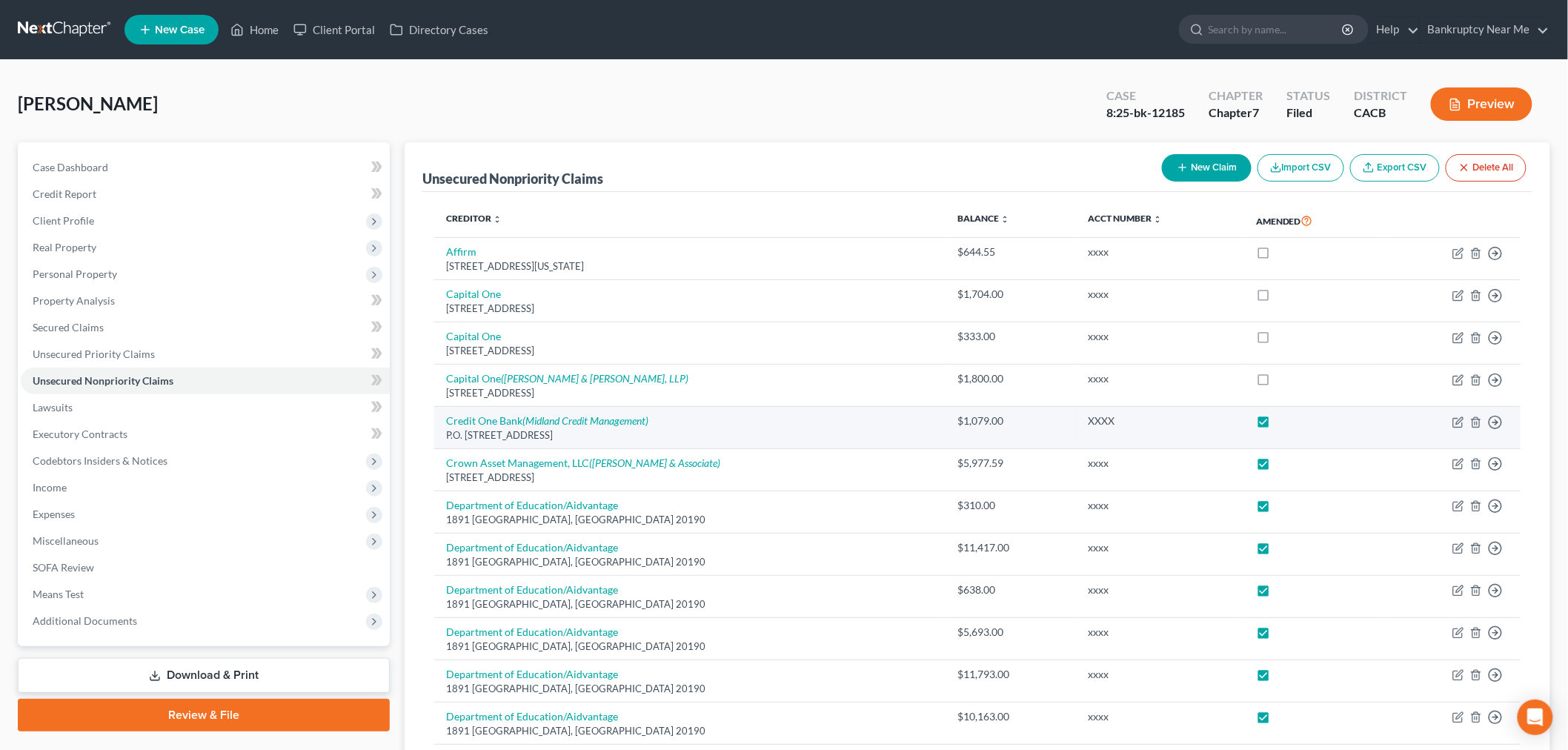
drag, startPoint x: 1246, startPoint y: 415, endPoint x: 1244, endPoint y: 442, distance: 27.1
click at [1278, 425] on label at bounding box center [1278, 425] width 0 height 0
click at [1283, 417] on input "checkbox" at bounding box center [1288, 418] width 9 height 9
checkbox input "false"
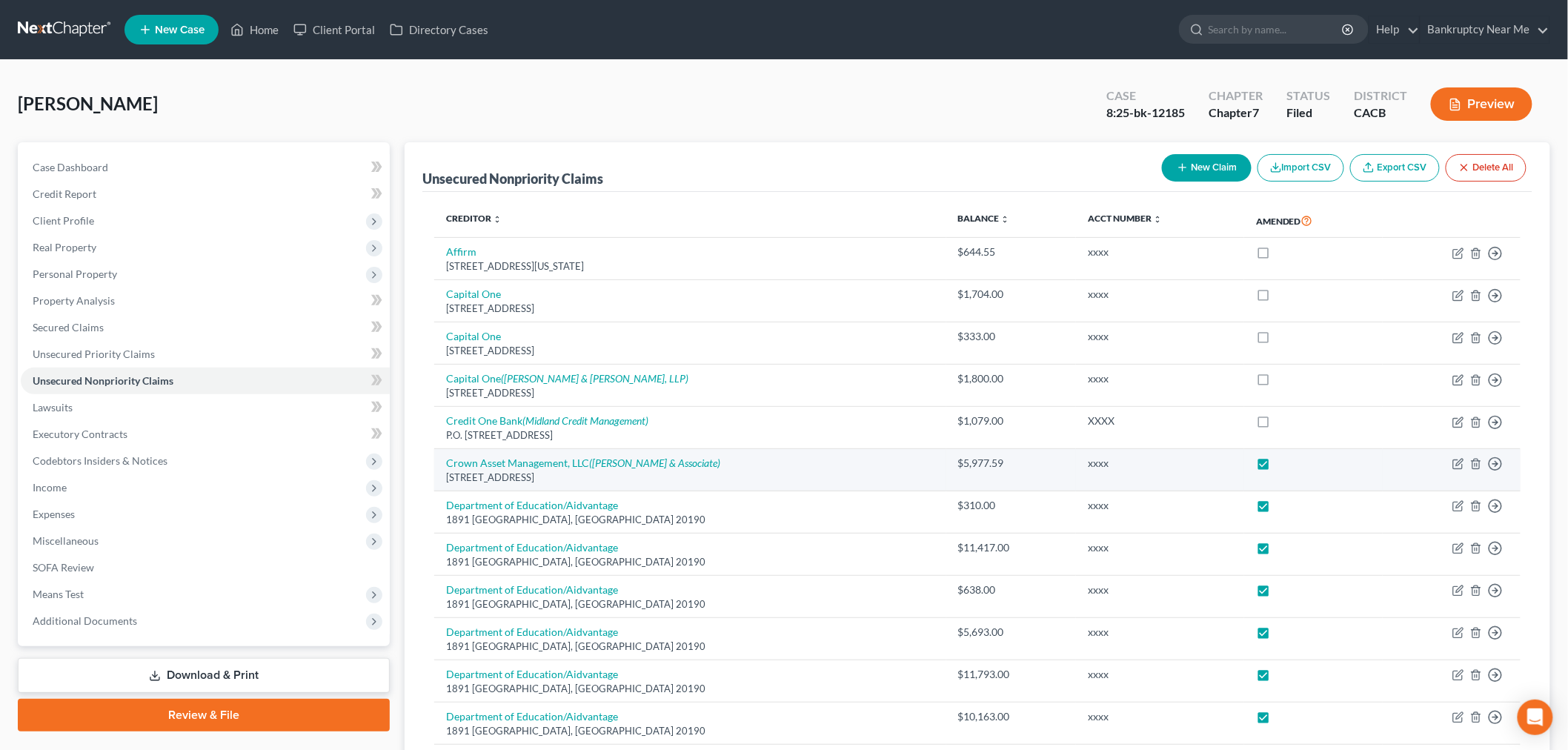
drag, startPoint x: 1243, startPoint y: 463, endPoint x: 1240, endPoint y: 476, distance: 13.3
click at [1278, 467] on label at bounding box center [1278, 467] width 0 height 0
click at [1283, 464] on input "checkbox" at bounding box center [1288, 461] width 9 height 9
checkbox input "false"
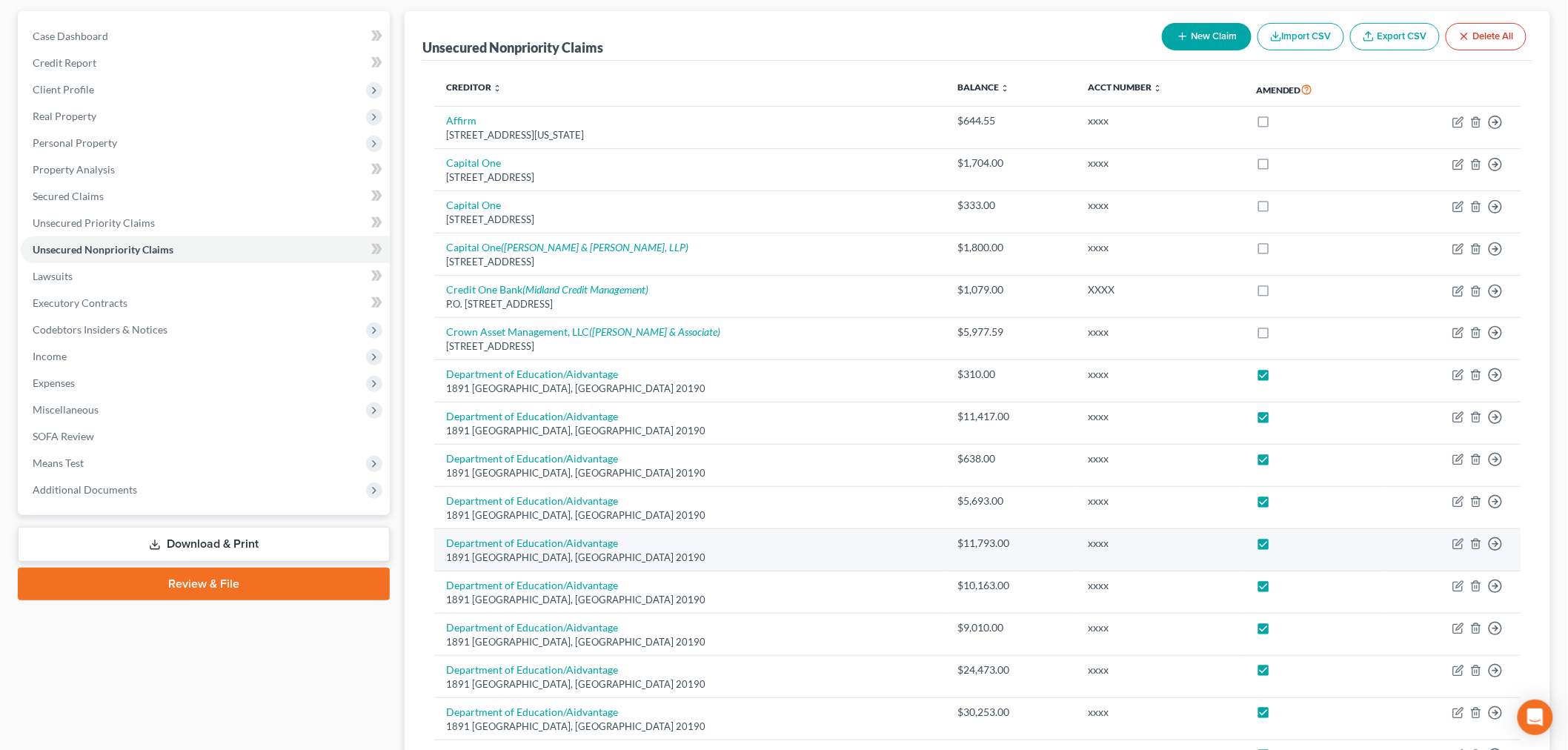
scroll to position [329, 0]
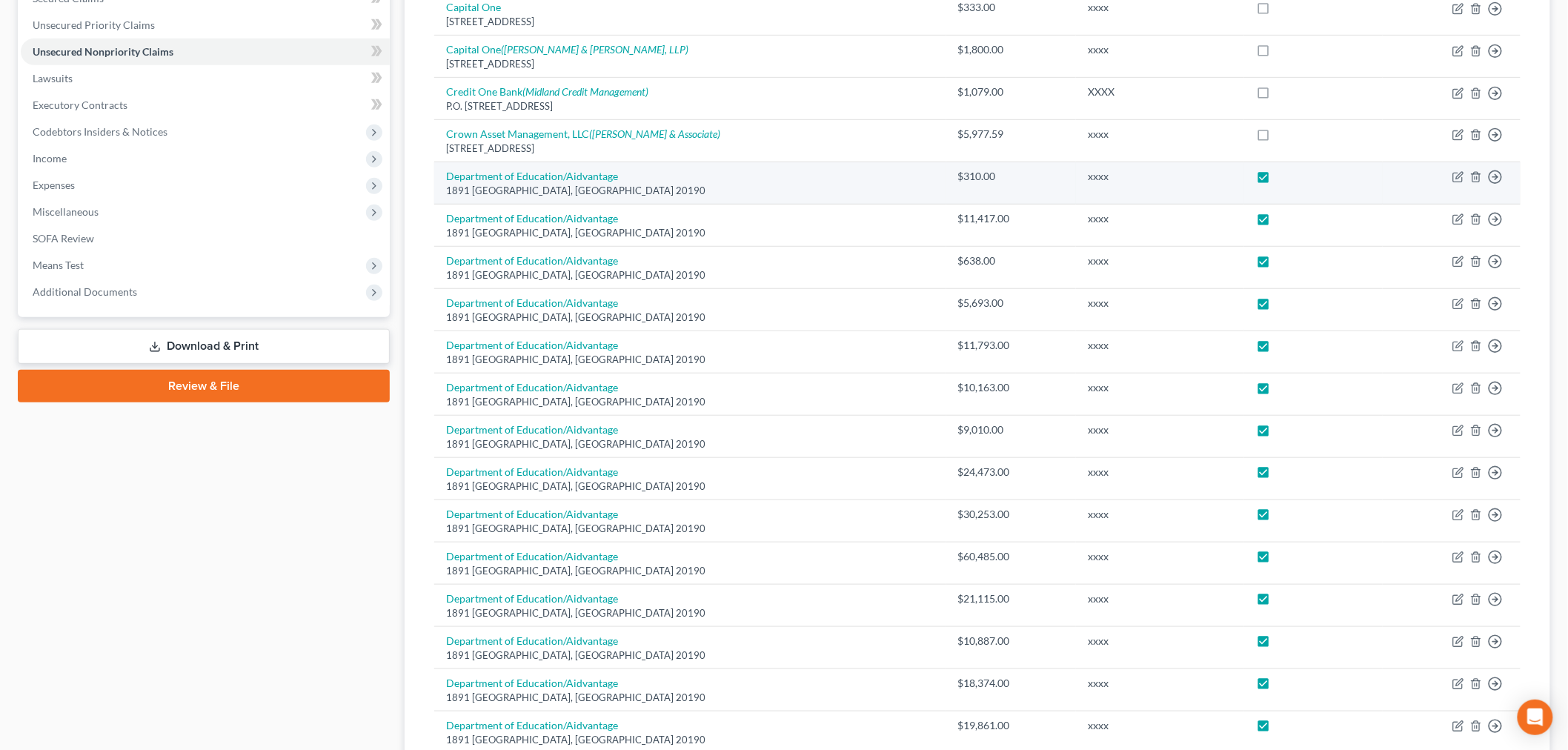
click at [1278, 180] on label at bounding box center [1278, 180] width 0 height 0
click at [1283, 173] on input "checkbox" at bounding box center [1288, 174] width 9 height 9
checkbox input "false"
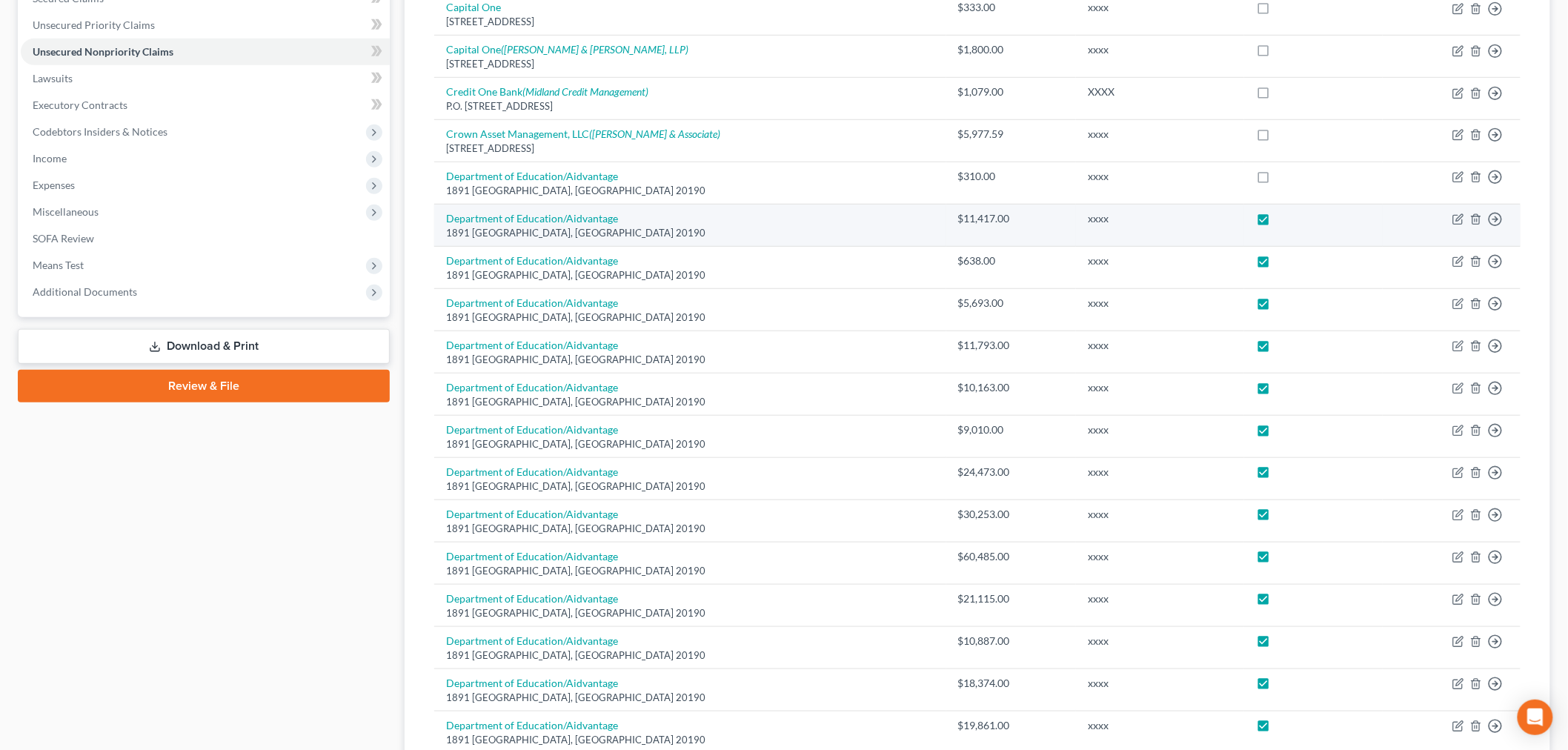
click at [1278, 223] on label at bounding box center [1278, 223] width 0 height 0
click at [1283, 221] on input "checkbox" at bounding box center [1288, 216] width 9 height 9
checkbox input "false"
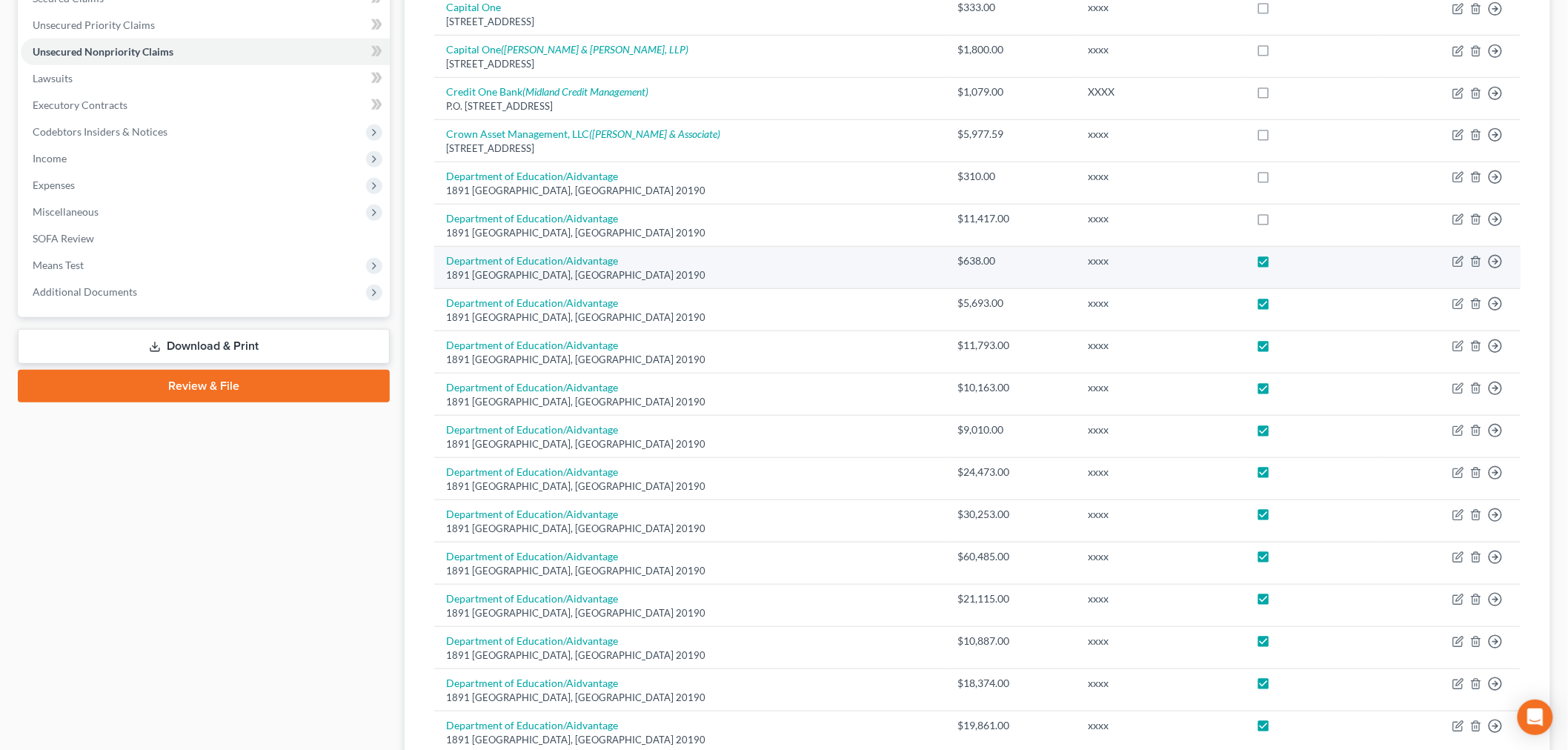
click at [1278, 264] on label at bounding box center [1278, 264] width 0 height 0
click at [1283, 258] on input "checkbox" at bounding box center [1288, 258] width 9 height 9
checkbox input "false"
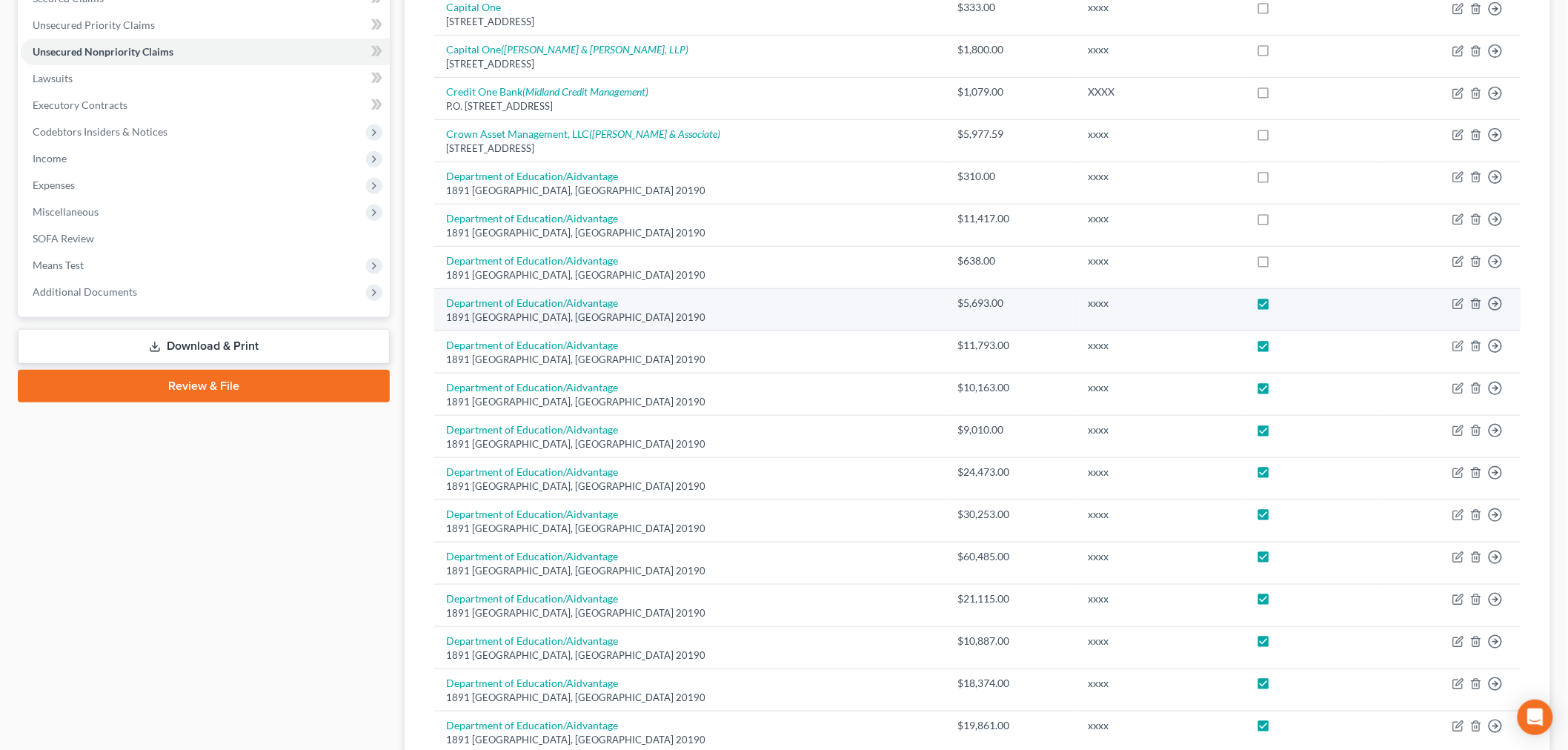
click at [1278, 306] on label at bounding box center [1278, 306] width 0 height 0
click at [1283, 305] on input "checkbox" at bounding box center [1288, 301] width 9 height 9
checkbox input "false"
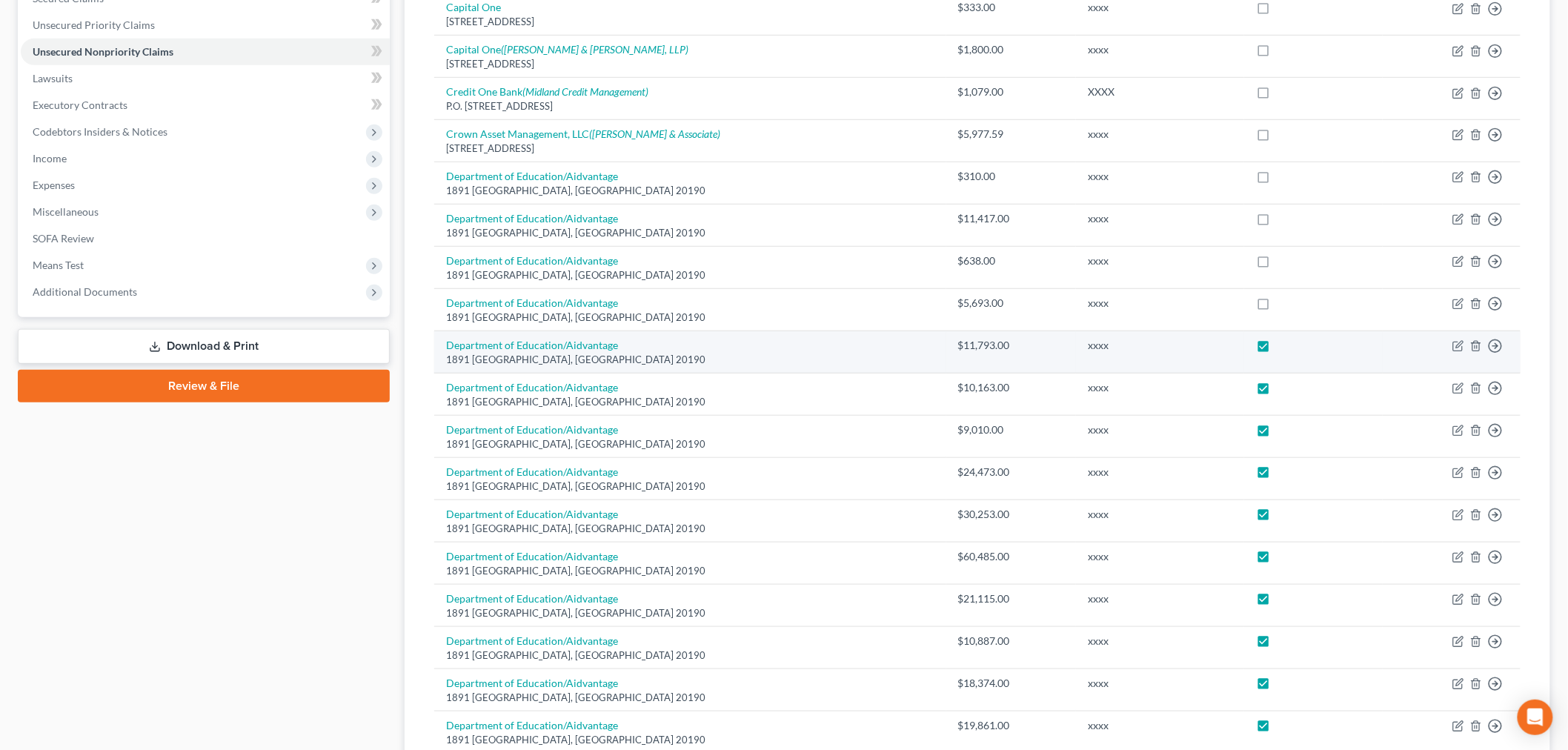
click at [1245, 353] on td at bounding box center [1313, 352] width 138 height 42
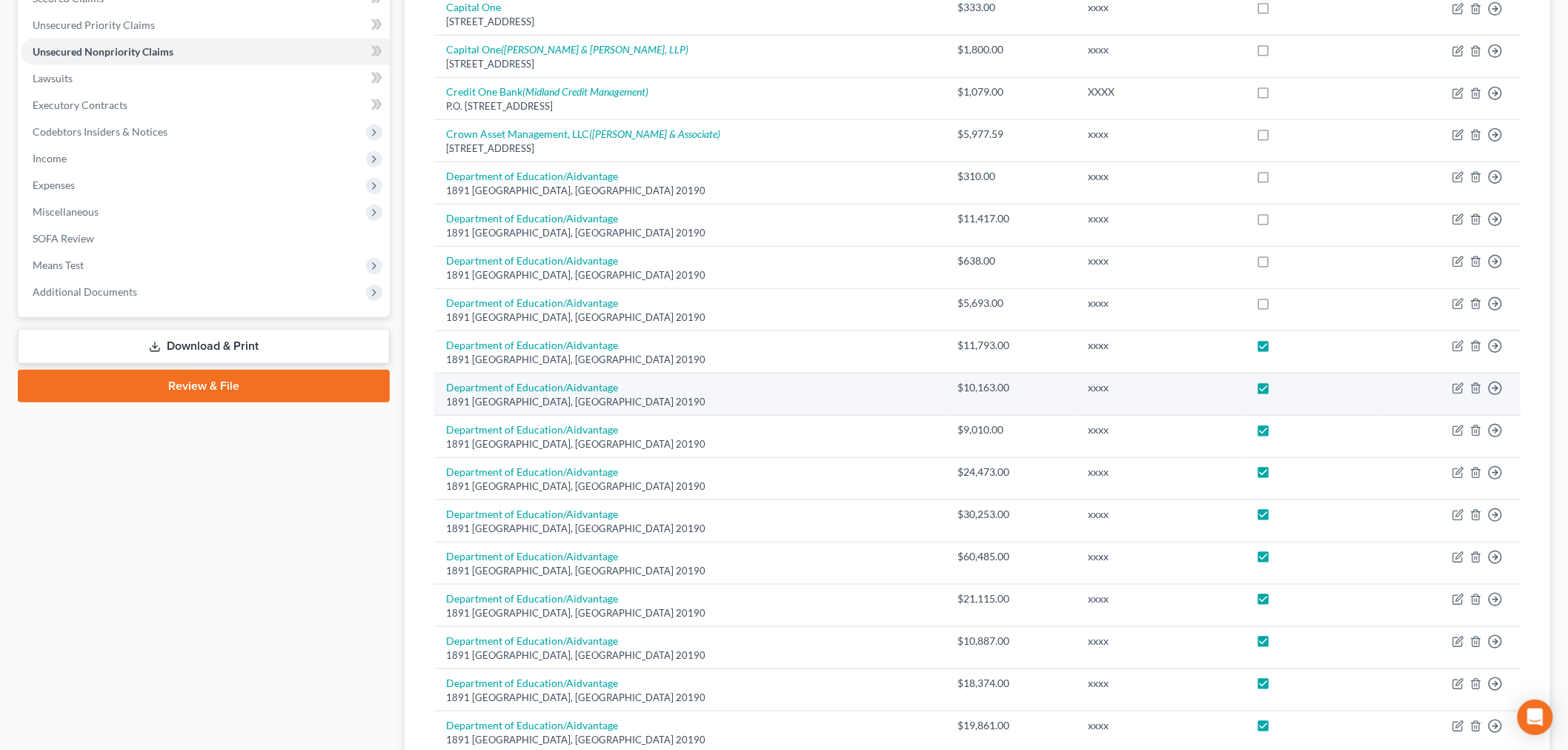
drag, startPoint x: 1244, startPoint y: 347, endPoint x: 1256, endPoint y: 397, distance: 51.4
click at [1278, 349] on label at bounding box center [1278, 349] width 0 height 0
click at [1283, 348] on input "checkbox" at bounding box center [1288, 343] width 9 height 9
checkbox input "false"
click at [1257, 398] on td at bounding box center [1313, 394] width 138 height 42
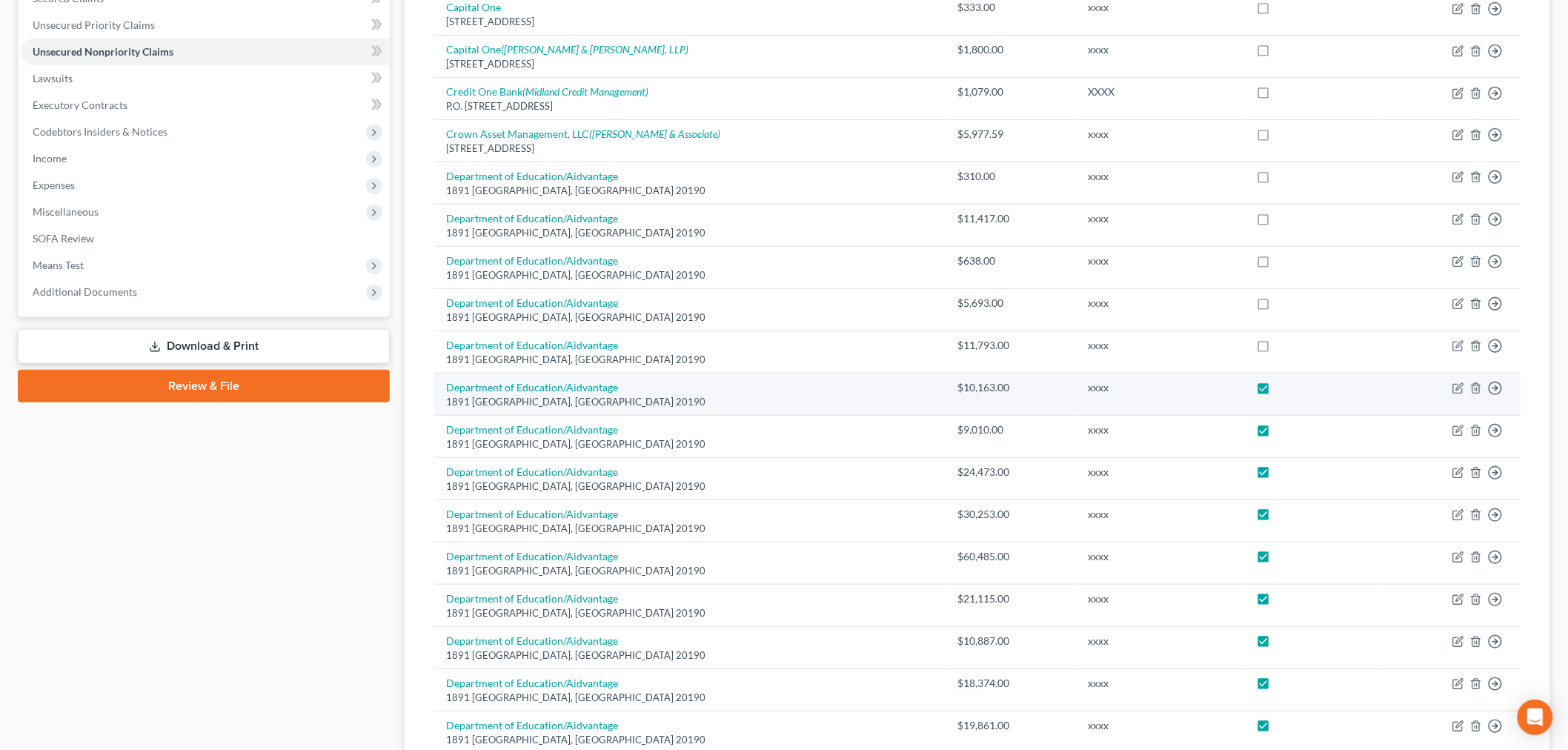
click at [1278, 391] on label at bounding box center [1278, 391] width 0 height 0
click at [1283, 390] on input "checkbox" at bounding box center [1288, 384] width 9 height 9
checkbox input "false"
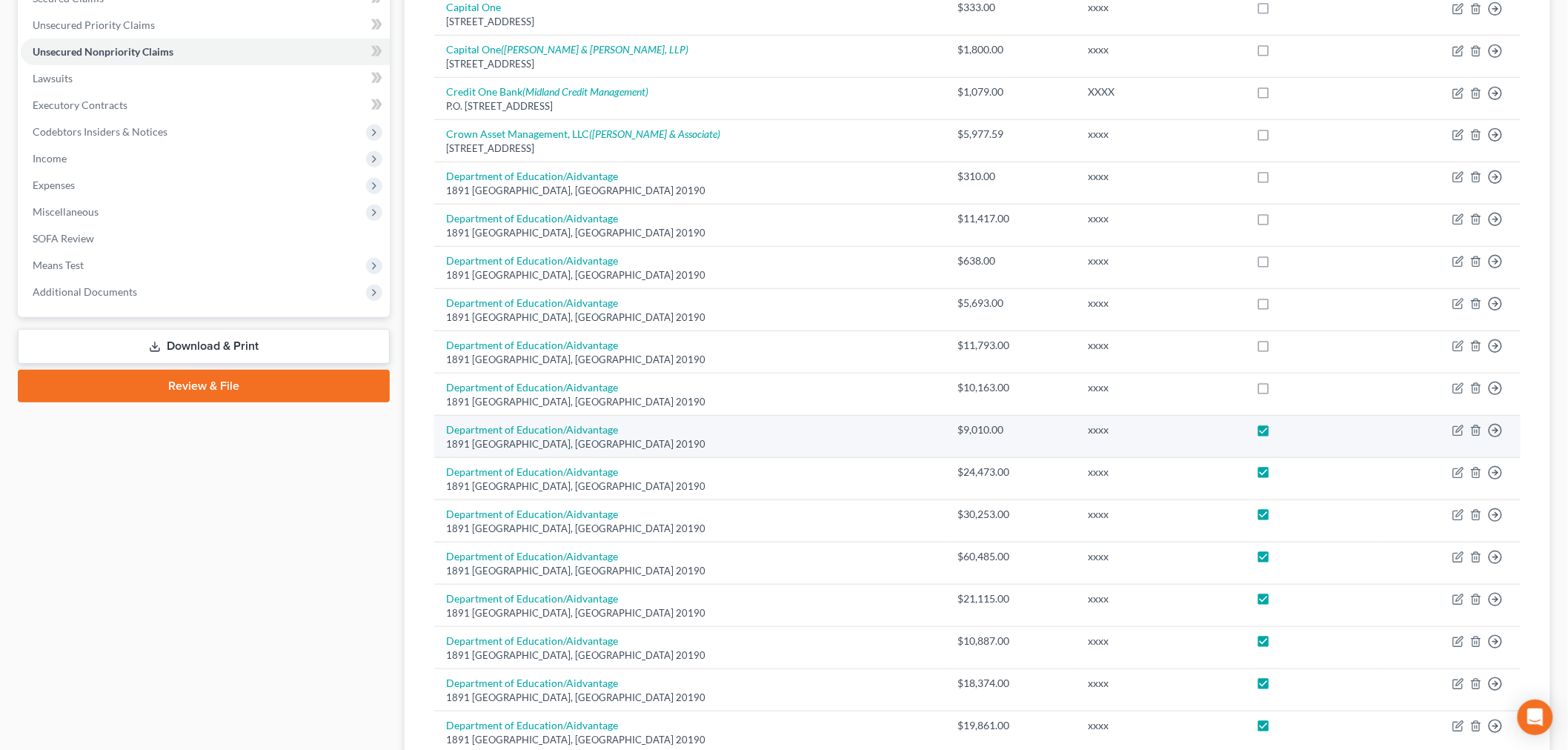
click at [1278, 433] on label at bounding box center [1278, 433] width 0 height 0
click at [1283, 432] on input "checkbox" at bounding box center [1288, 427] width 9 height 9
checkbox input "false"
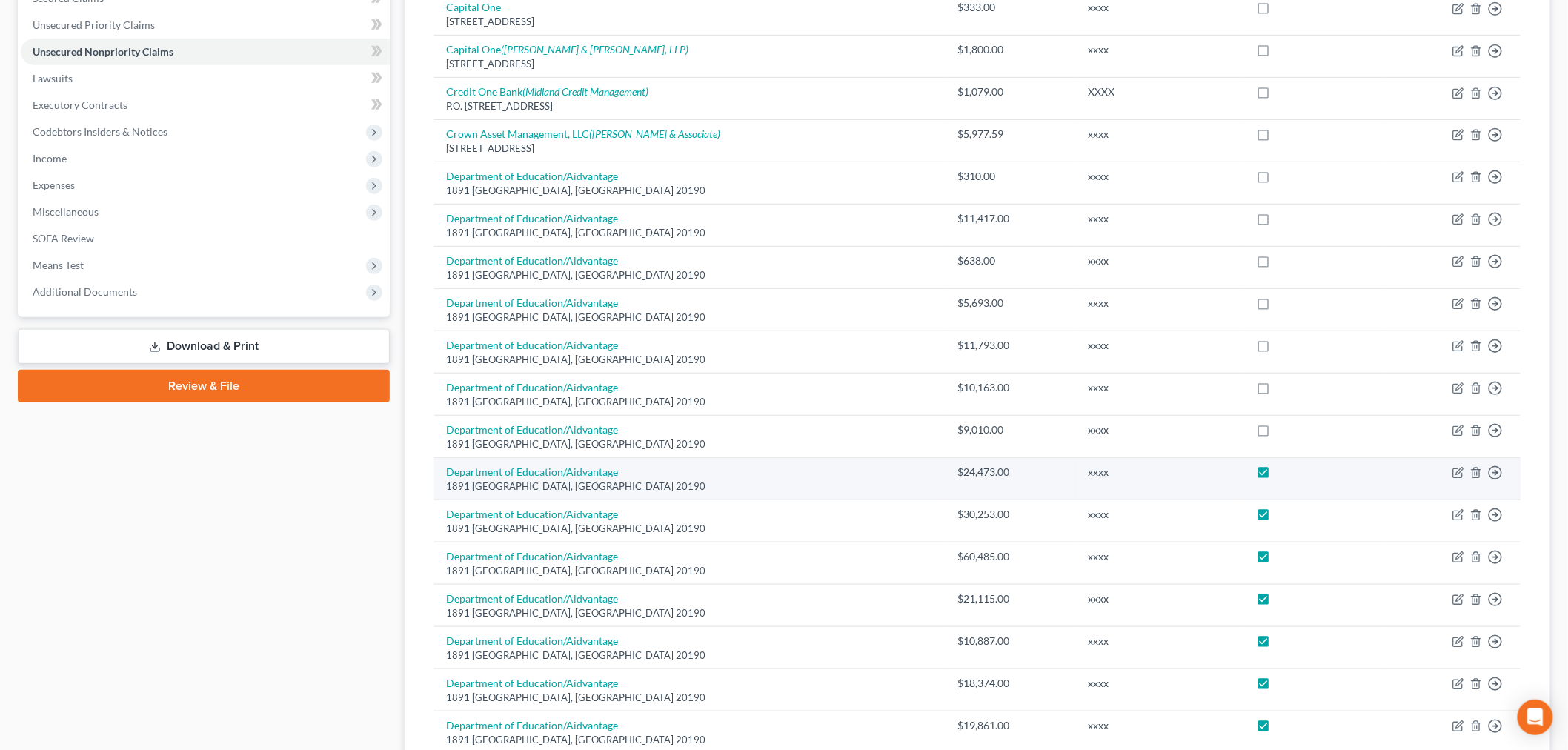
click at [1278, 476] on label at bounding box center [1278, 476] width 0 height 0
click at [1283, 475] on input "checkbox" at bounding box center [1288, 469] width 9 height 9
checkbox input "false"
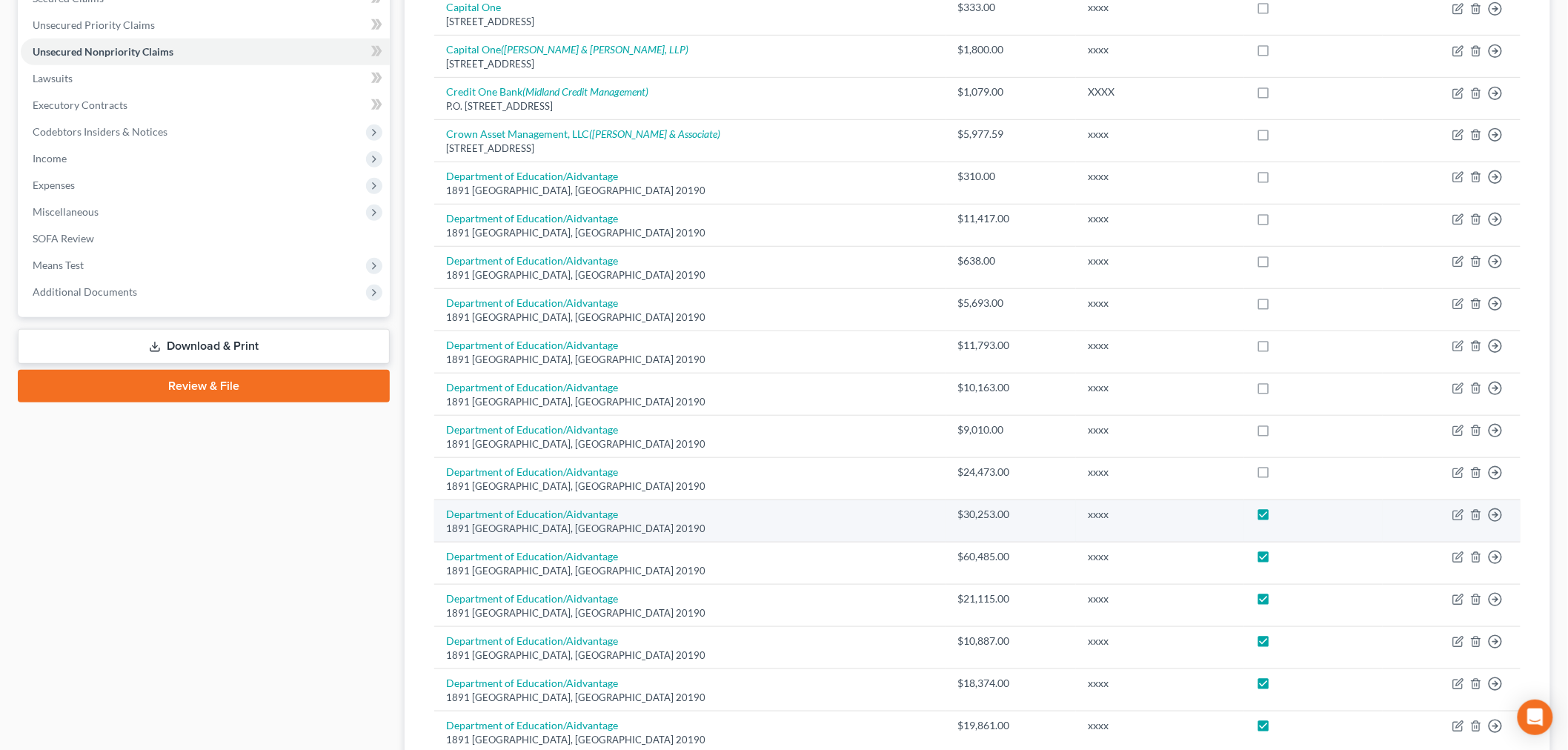
click at [1278, 518] on label at bounding box center [1278, 518] width 0 height 0
click at [1283, 517] on input "checkbox" at bounding box center [1288, 511] width 9 height 9
checkbox input "false"
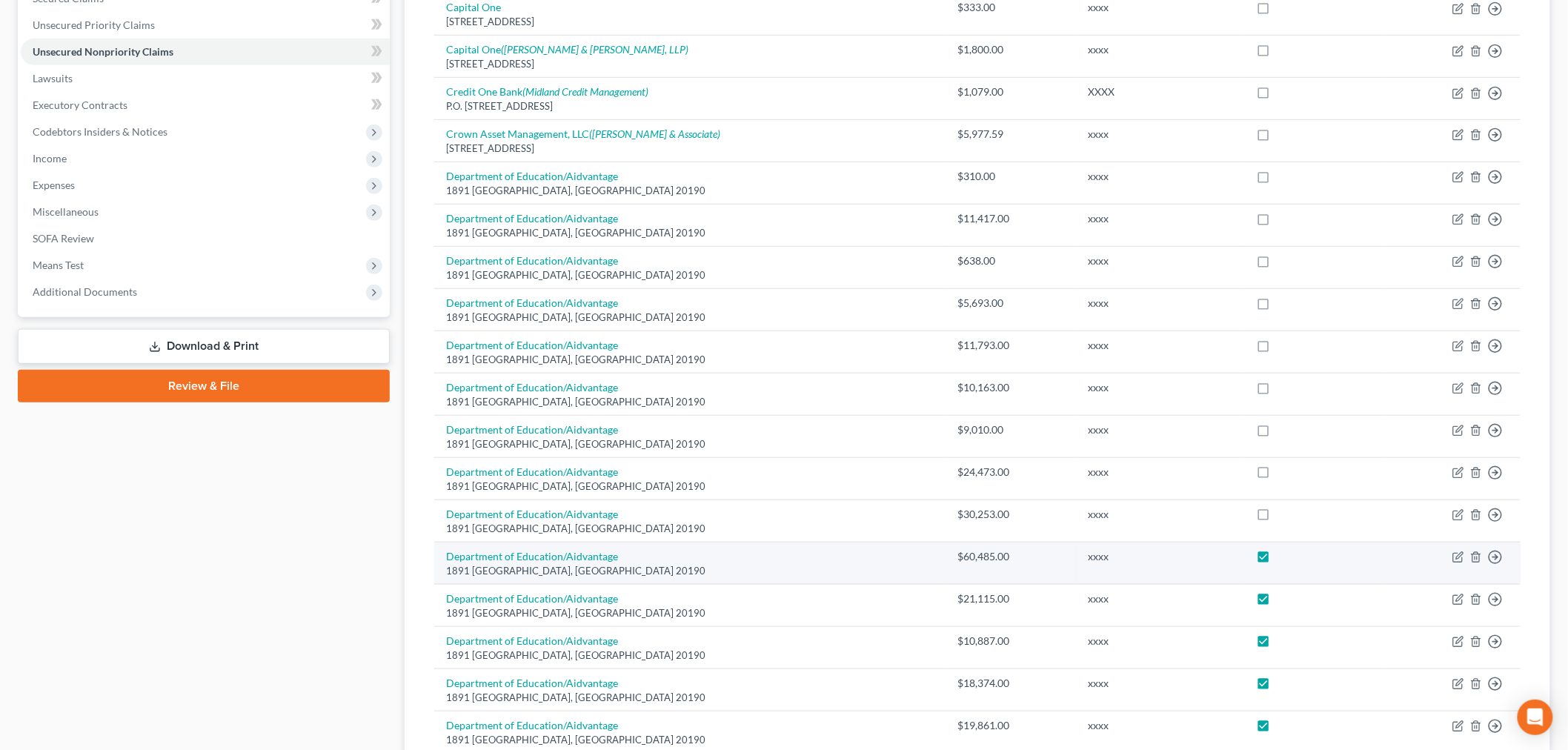
click at [1278, 560] on label at bounding box center [1278, 560] width 0 height 0
click at [1283, 558] on input "checkbox" at bounding box center [1288, 554] width 9 height 9
checkbox input "false"
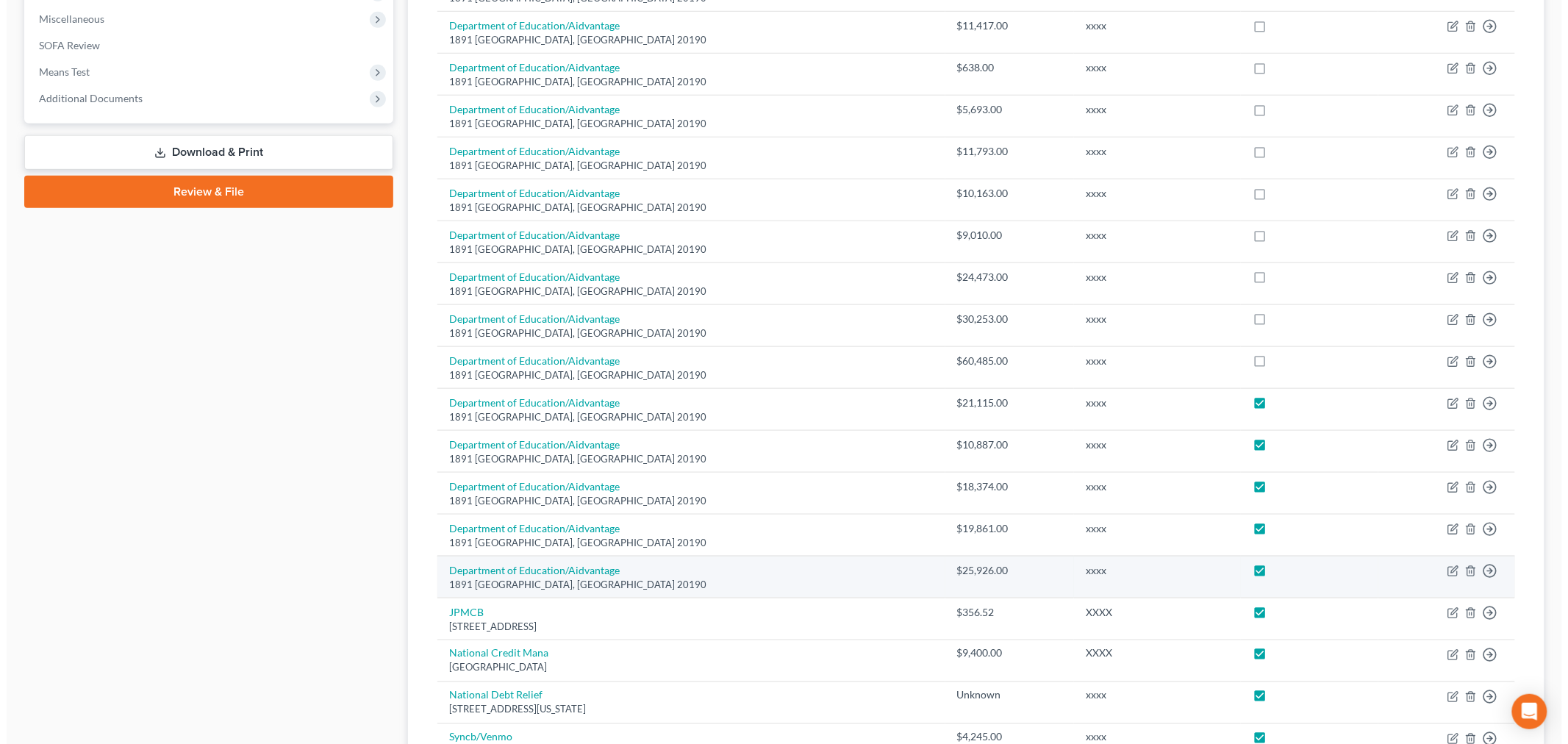
scroll to position [653, 0]
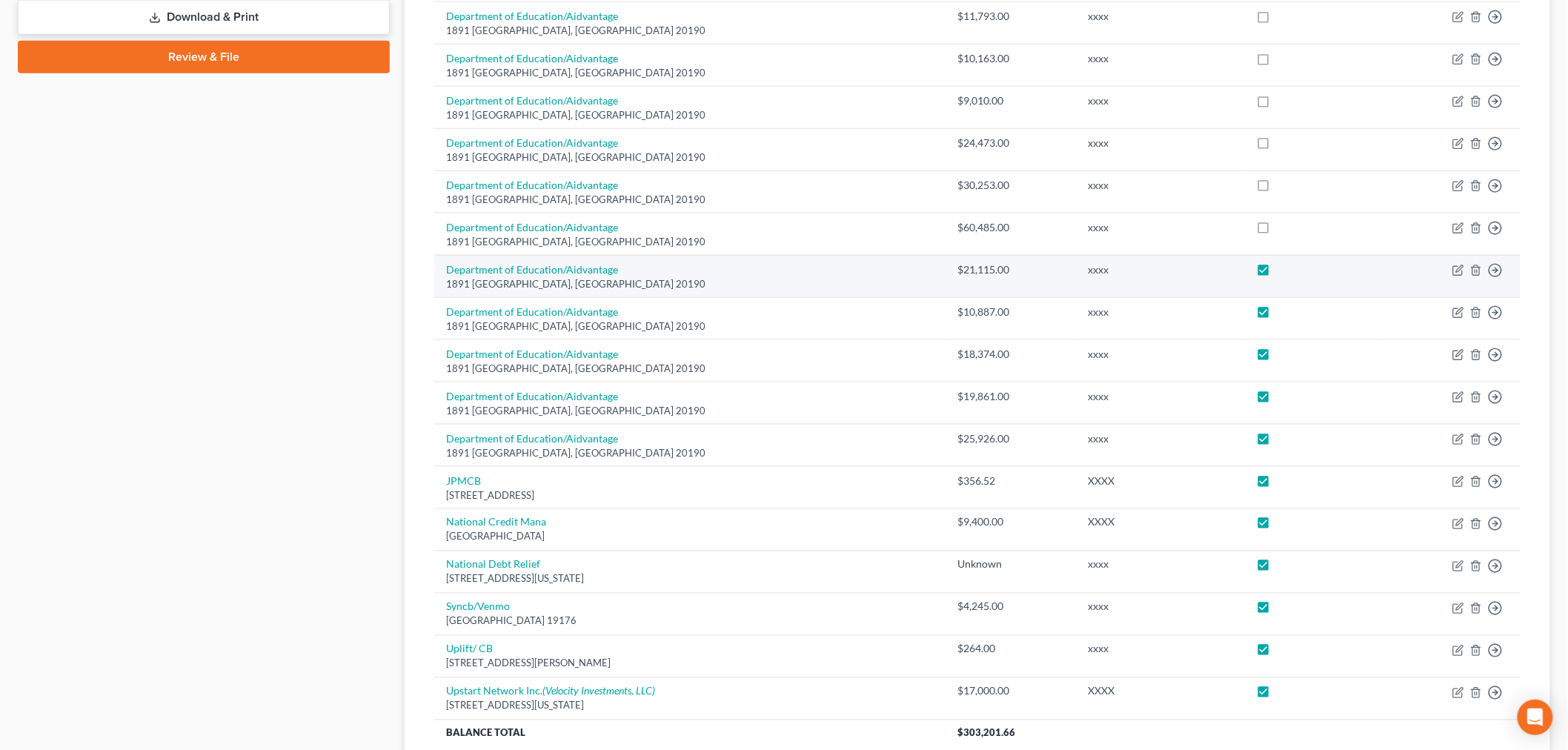
click at [1278, 273] on label at bounding box center [1278, 273] width 0 height 0
click at [1283, 271] on input "checkbox" at bounding box center [1288, 267] width 9 height 9
checkbox input "false"
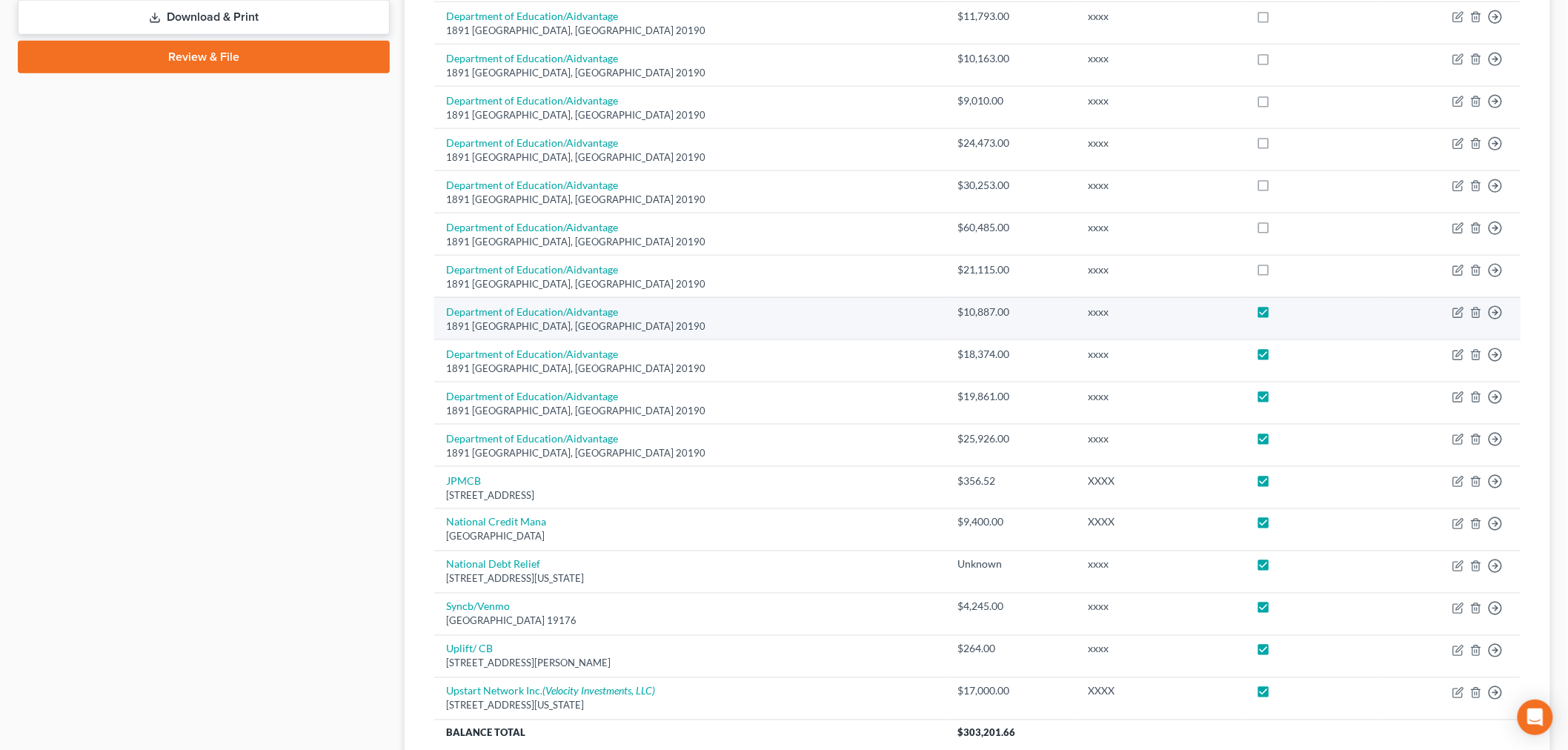
click at [1278, 316] on label at bounding box center [1278, 316] width 0 height 0
click at [1283, 313] on input "checkbox" at bounding box center [1288, 309] width 9 height 9
checkbox input "false"
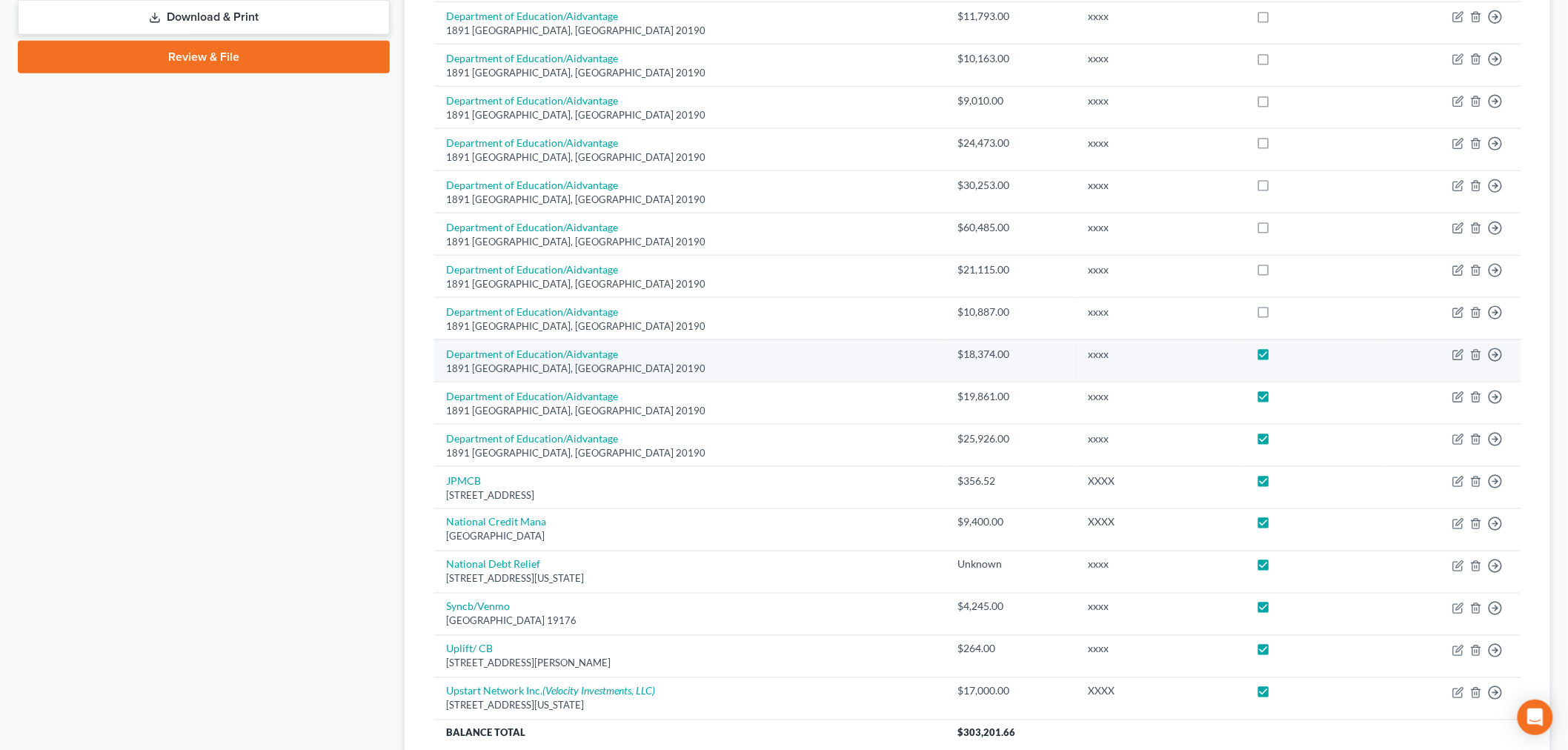
click at [1278, 358] on label at bounding box center [1278, 358] width 0 height 0
click at [1283, 353] on input "checkbox" at bounding box center [1288, 352] width 9 height 9
checkbox input "false"
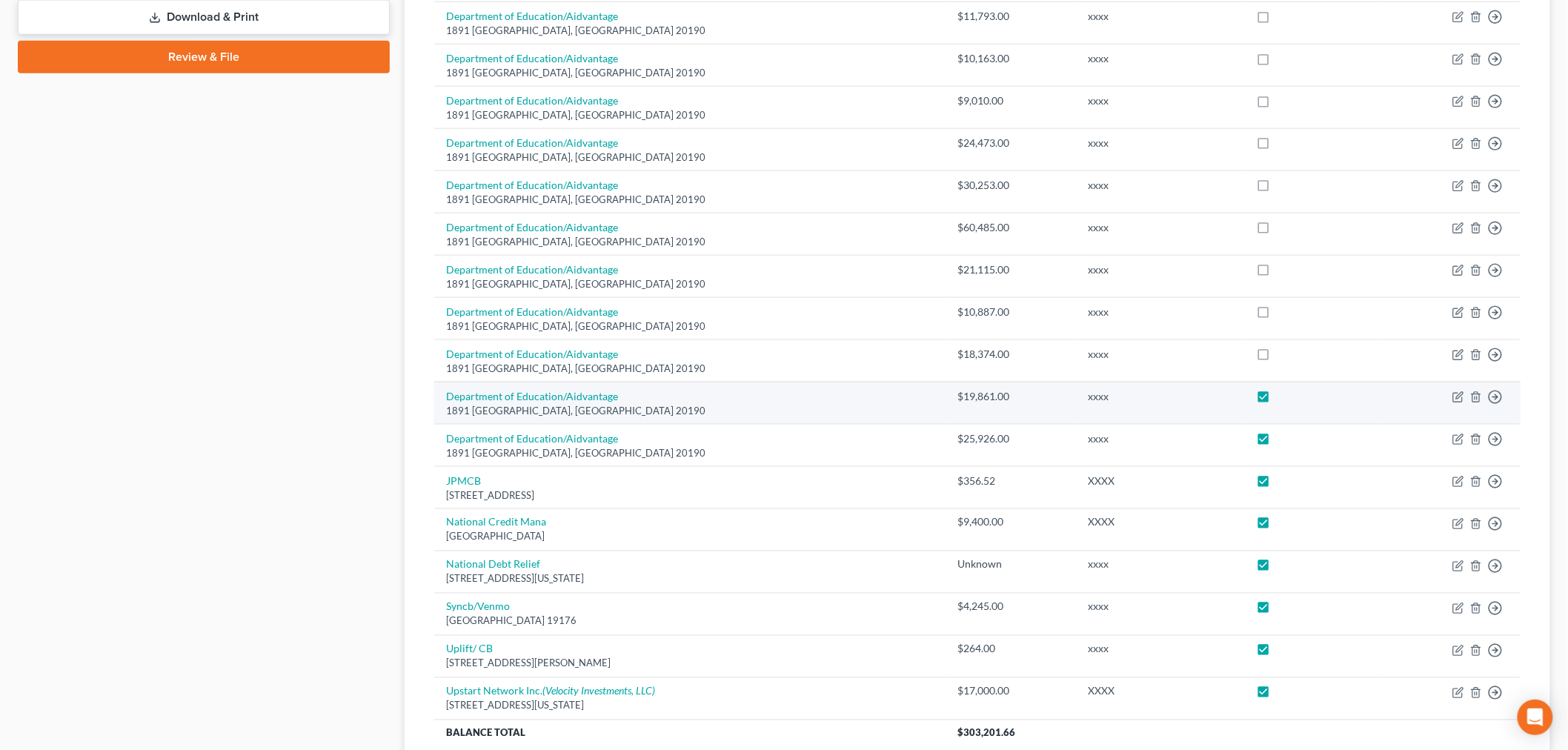
click at [1278, 400] on label at bounding box center [1278, 400] width 0 height 0
click at [1283, 394] on input "checkbox" at bounding box center [1288, 394] width 9 height 9
checkbox input "false"
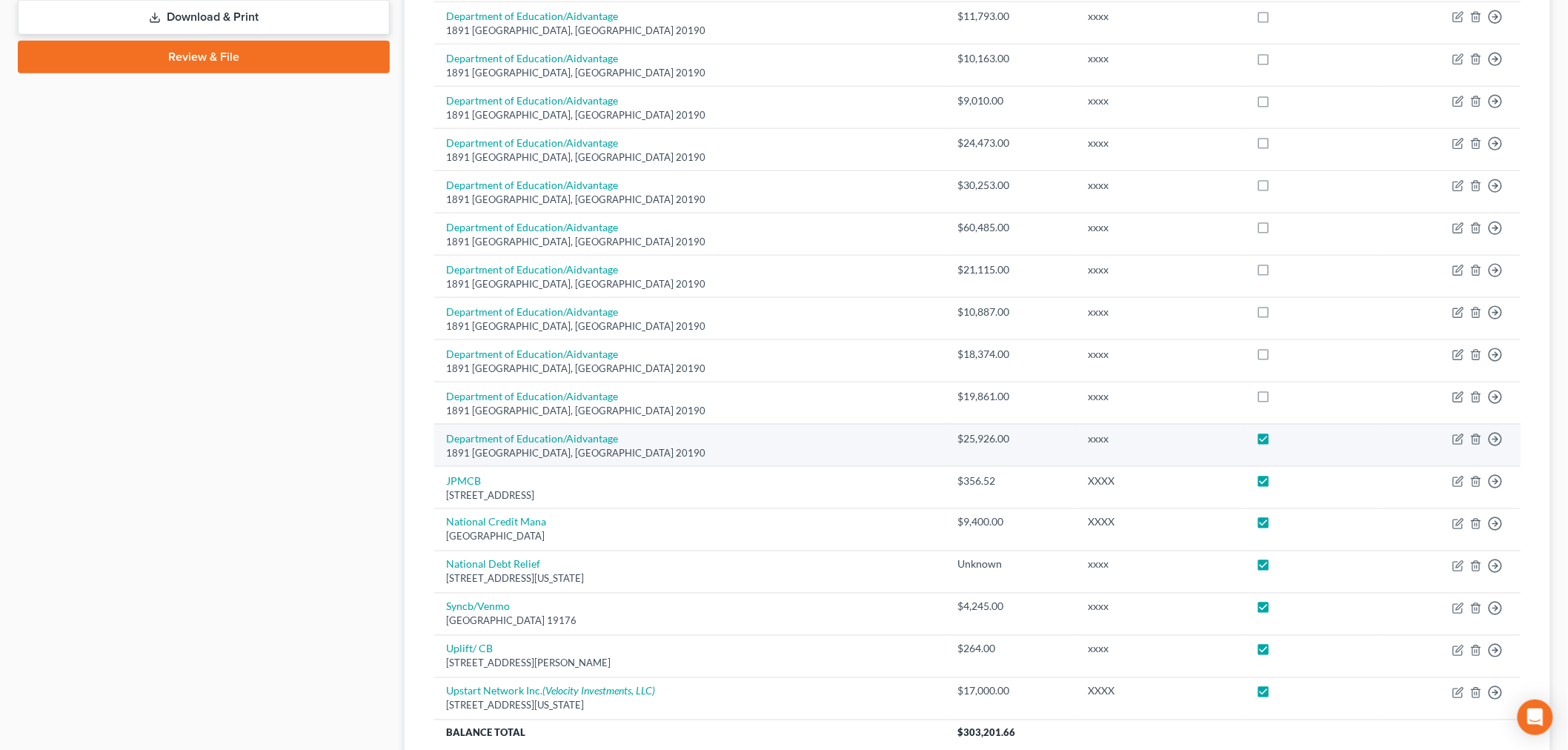
click at [1278, 443] on label at bounding box center [1278, 443] width 0 height 0
click at [1283, 432] on input "checkbox" at bounding box center [1288, 436] width 9 height 9
checkbox input "false"
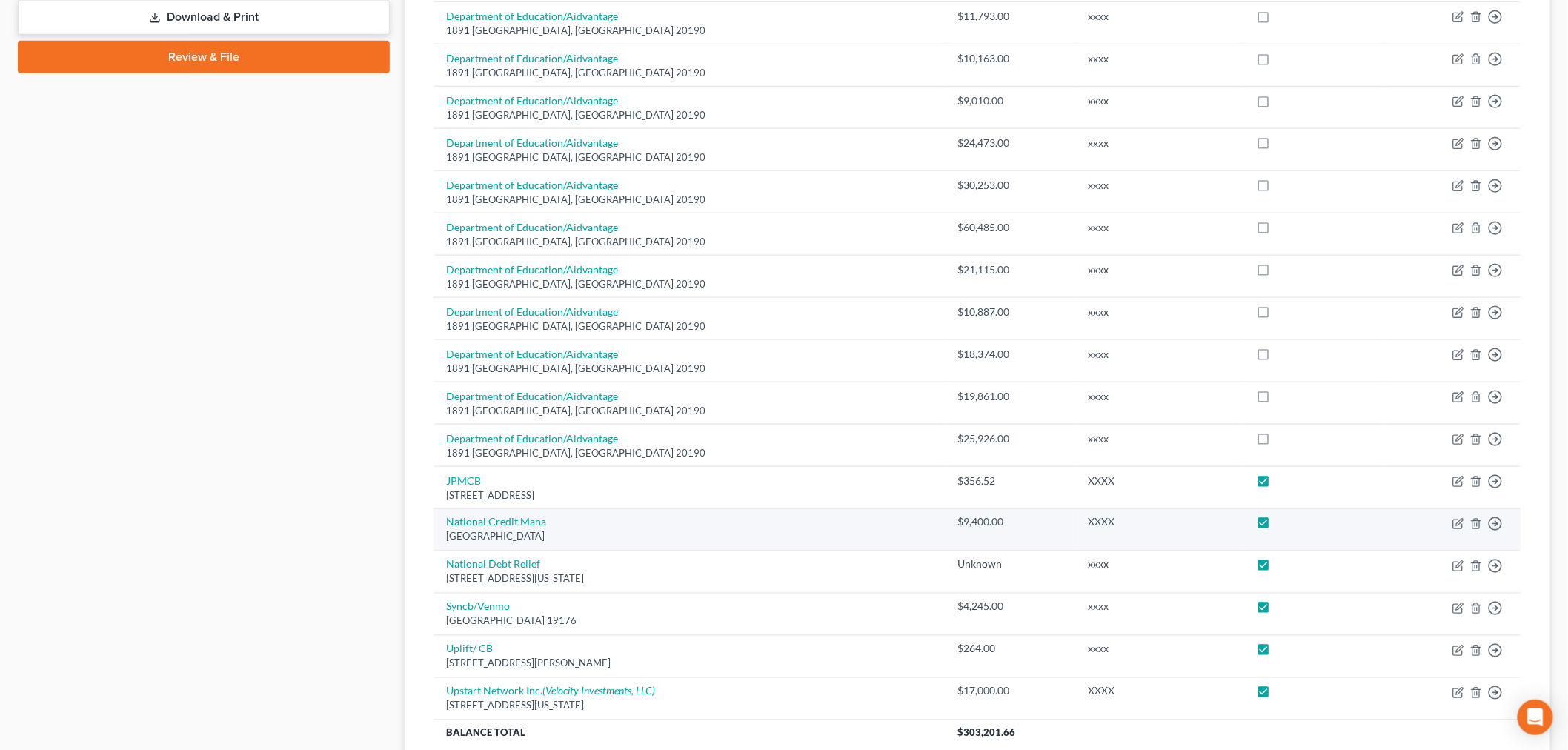
drag, startPoint x: 1239, startPoint y: 475, endPoint x: 1238, endPoint y: 513, distance: 38.0
click at [1278, 485] on label at bounding box center [1278, 485] width 0 height 0
click at [1283, 477] on input "checkbox" at bounding box center [1288, 478] width 9 height 9
checkbox input "false"
click at [1278, 526] on label at bounding box center [1278, 526] width 0 height 0
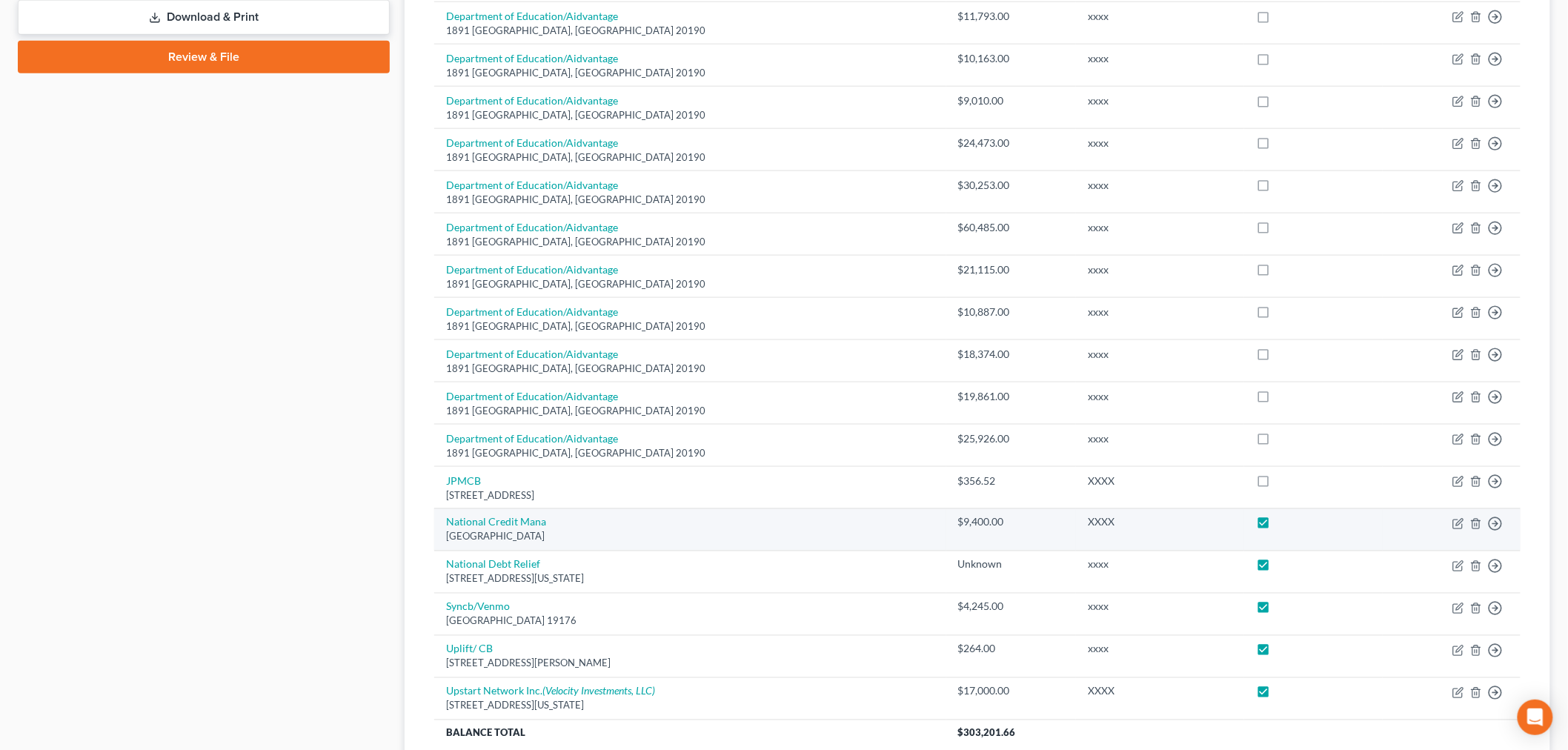
click at [1283, 521] on input "checkbox" at bounding box center [1288, 520] width 9 height 9
checkbox input "false"
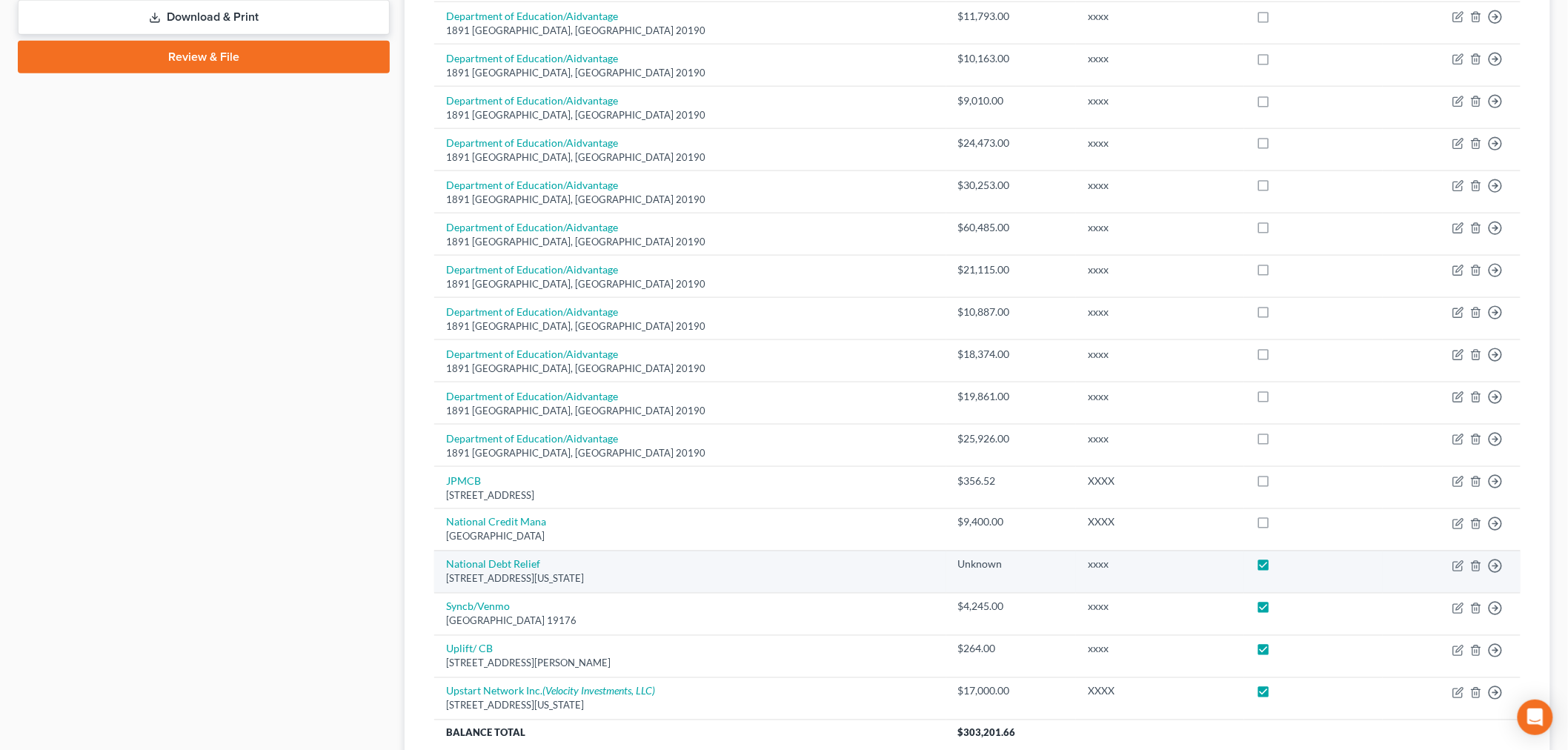
drag, startPoint x: 1246, startPoint y: 559, endPoint x: 1250, endPoint y: 591, distance: 32.2
click at [1278, 569] on label at bounding box center [1278, 569] width 0 height 0
click at [1283, 565] on input "checkbox" at bounding box center [1288, 562] width 9 height 9
checkbox input "false"
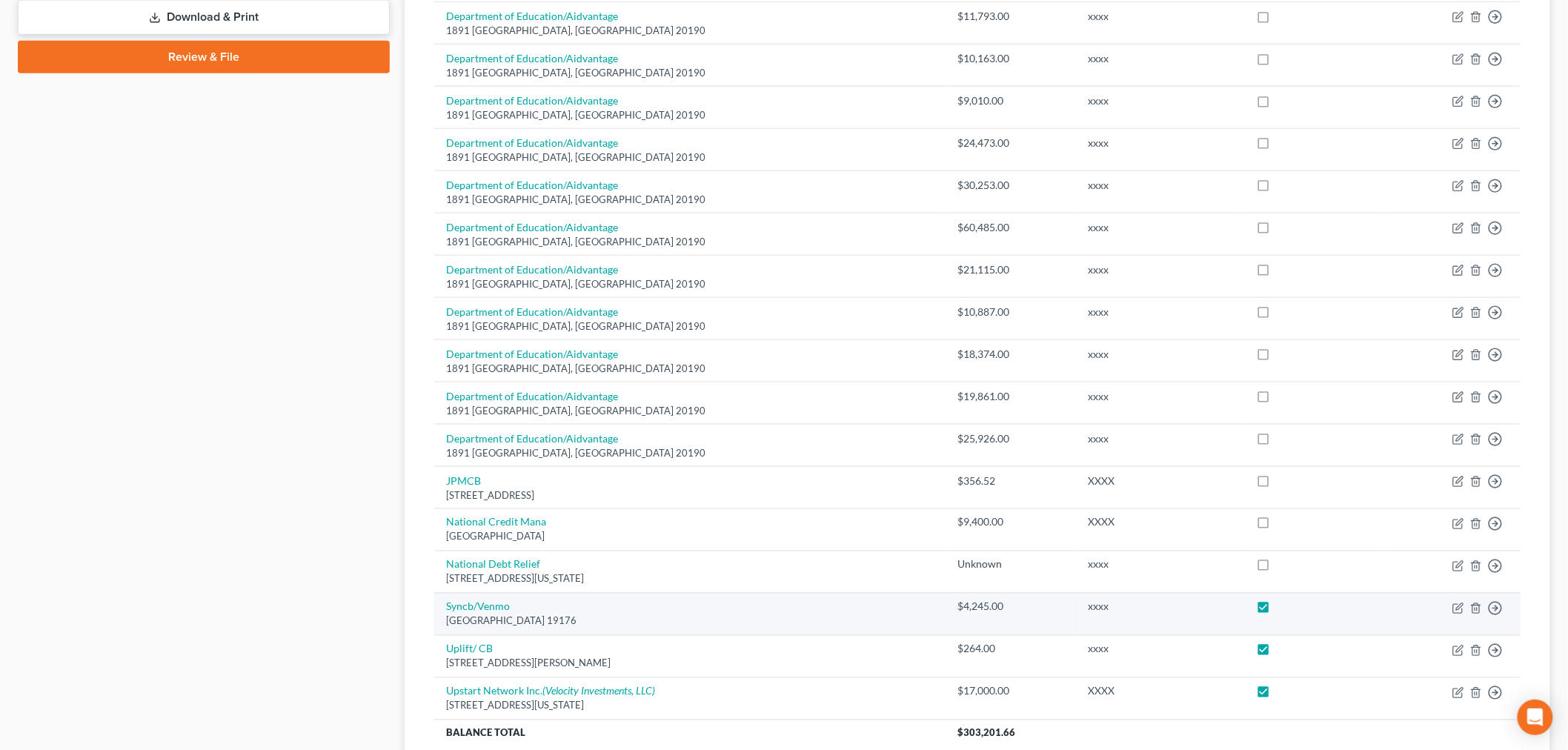
drag, startPoint x: 1247, startPoint y: 612, endPoint x: 1249, endPoint y: 647, distance: 35.1
click at [1278, 611] on label at bounding box center [1278, 611] width 0 height 0
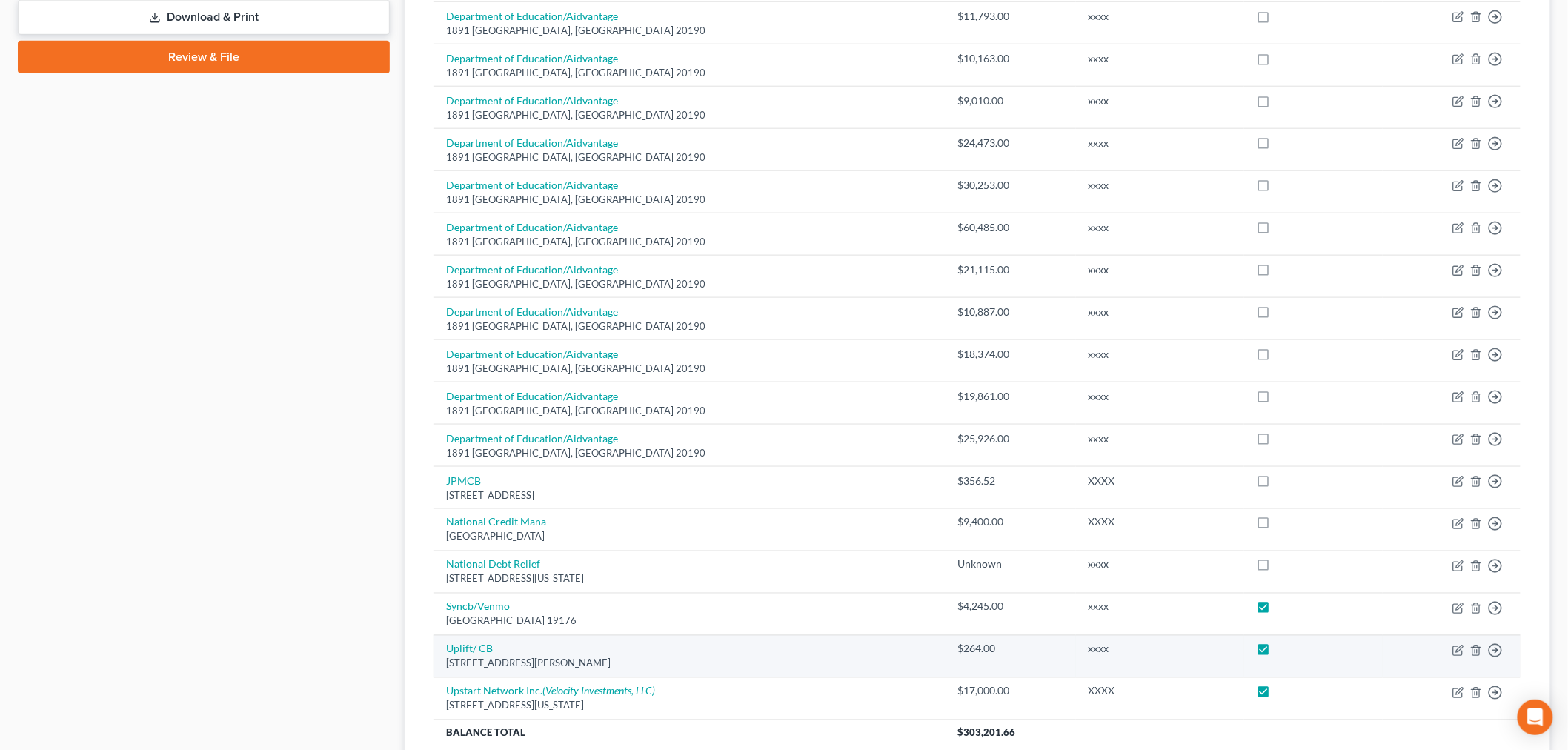
click at [1283, 609] on input "checkbox" at bounding box center [1288, 604] width 9 height 9
checkbox input "false"
click at [1245, 667] on td at bounding box center [1313, 656] width 138 height 42
drag, startPoint x: 1246, startPoint y: 657, endPoint x: 1244, endPoint y: 667, distance: 10.2
click at [1278, 653] on label at bounding box center [1278, 653] width 0 height 0
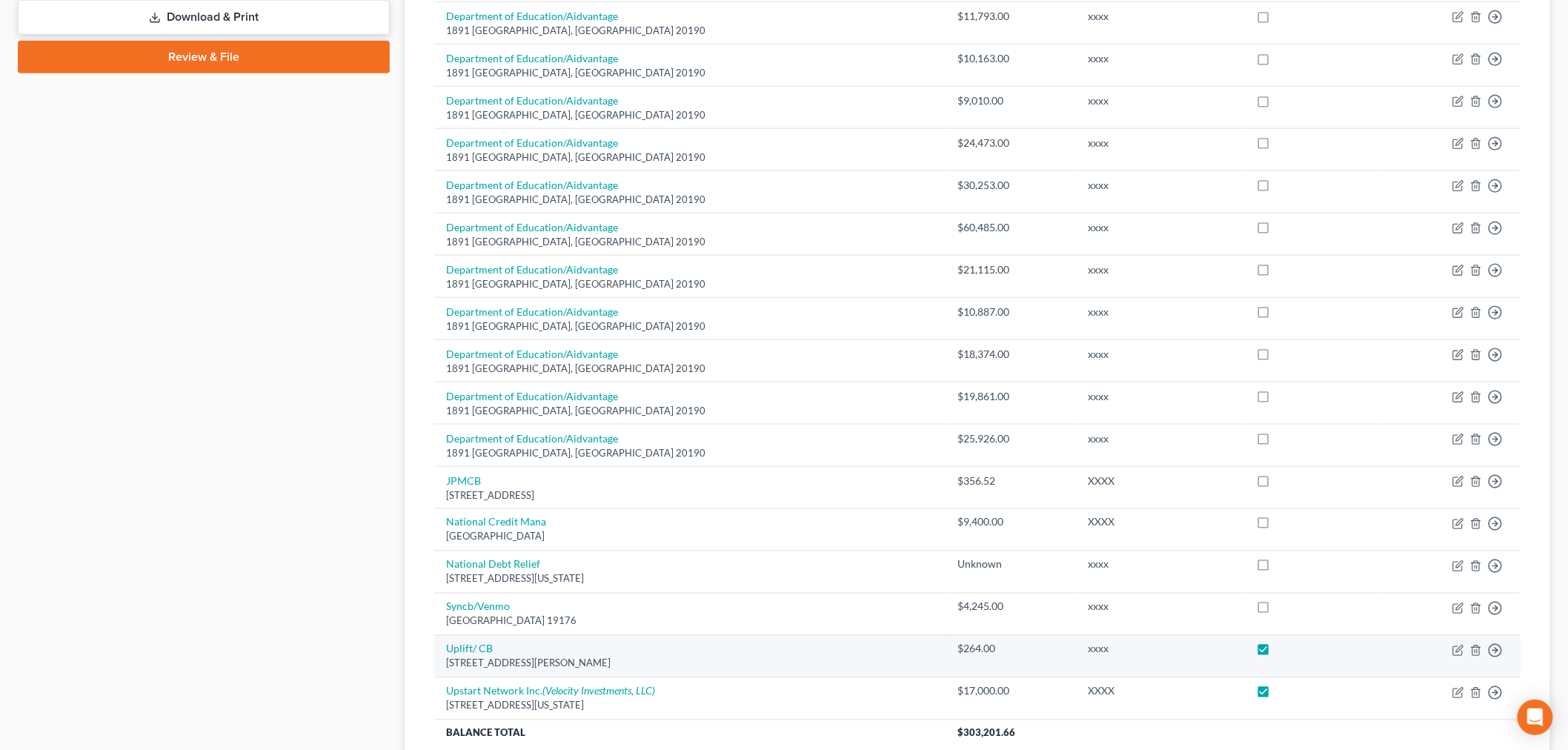
click at [1283, 651] on input "checkbox" at bounding box center [1288, 647] width 9 height 9
checkbox input "false"
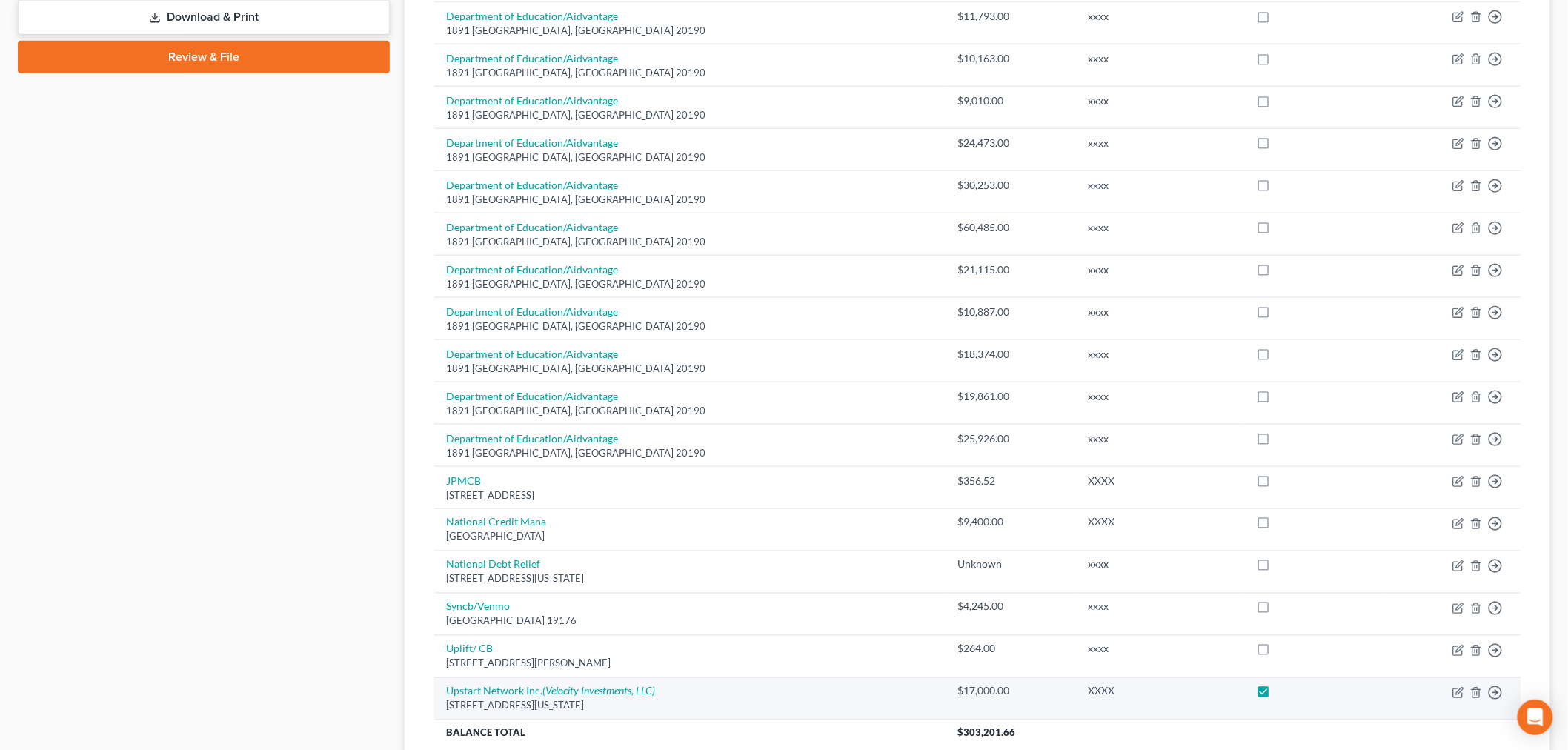
click at [1278, 695] on label at bounding box center [1278, 695] width 0 height 0
click at [1283, 694] on input "checkbox" at bounding box center [1288, 689] width 9 height 9
checkbox input "false"
drag, startPoint x: 1447, startPoint y: 695, endPoint x: 1455, endPoint y: 692, distance: 8.5
click at [1451, 694] on td "Move to D Move to E Move to G Move to Notice Only" at bounding box center [1451, 698] width 138 height 42
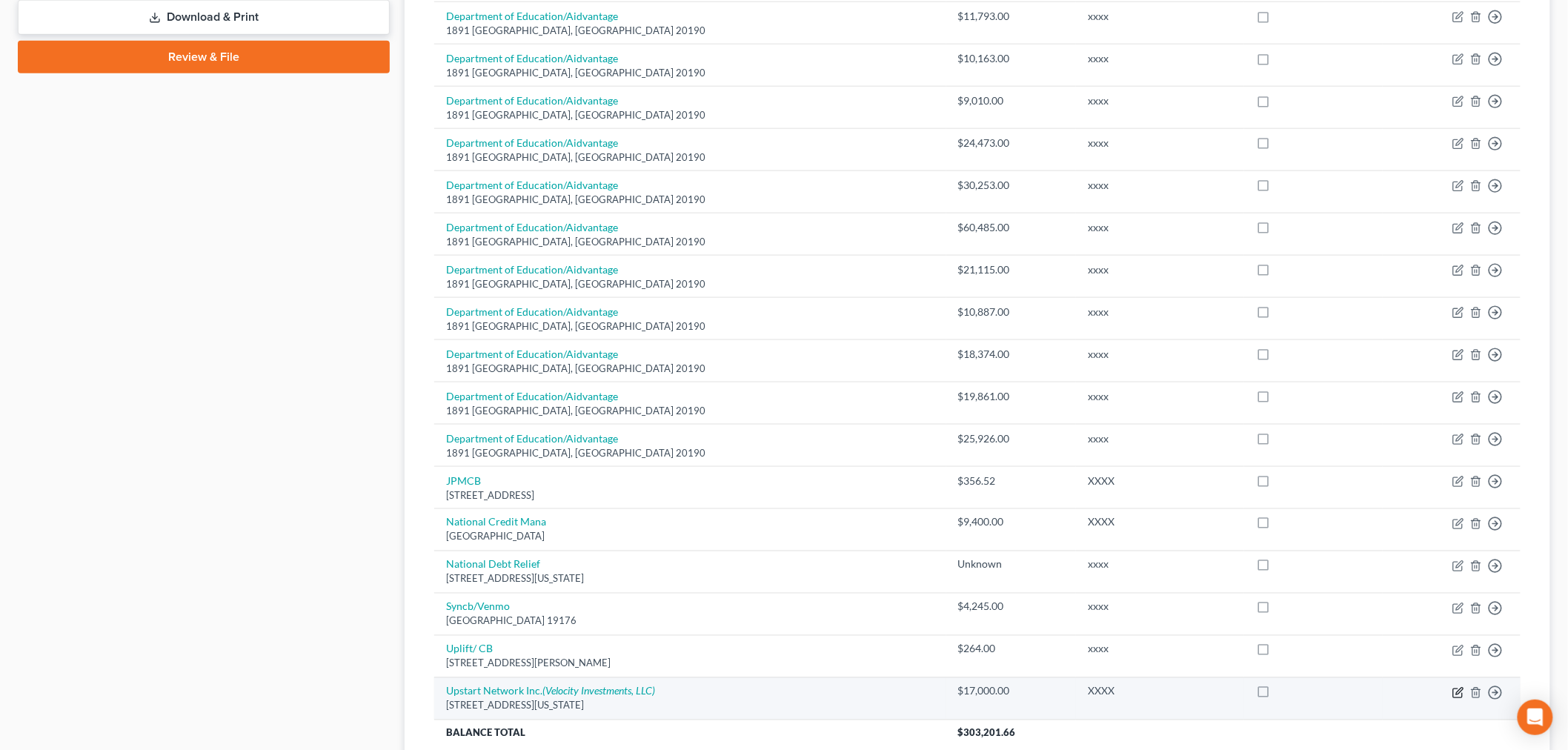
click at [1456, 692] on icon "button" at bounding box center [1458, 693] width 12 height 12
select select "4"
select select "14"
select select "0"
select select "33"
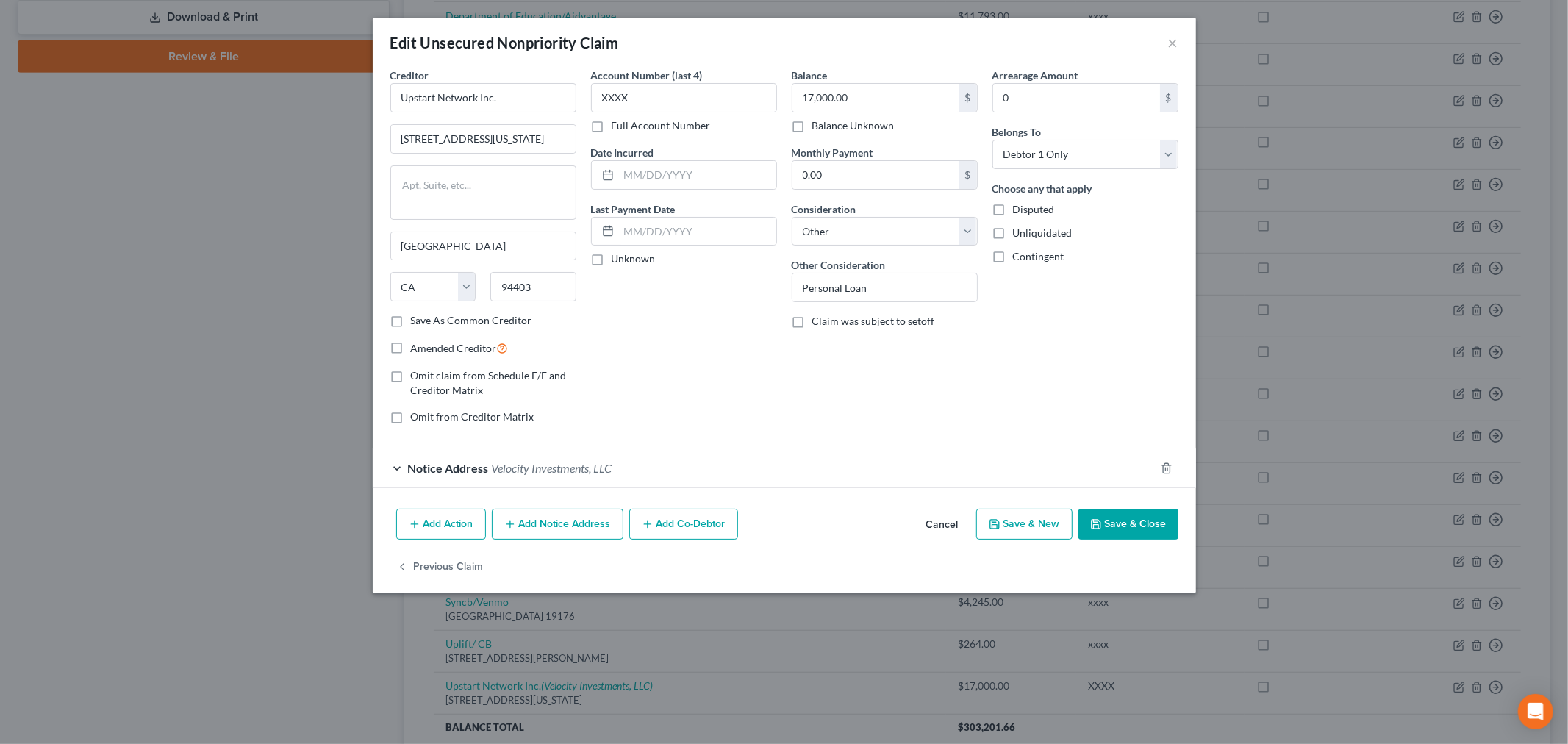
click at [592, 450] on form "Creditor * Upstart Network Inc. 2950 South Delaware Street San Mateo State AL A…" at bounding box center [784, 278] width 788 height 420
drag, startPoint x: 591, startPoint y: 456, endPoint x: 695, endPoint y: 417, distance: 111.1
click at [591, 457] on div "Notice Address Velocity Investments, LLC" at bounding box center [763, 468] width 782 height 39
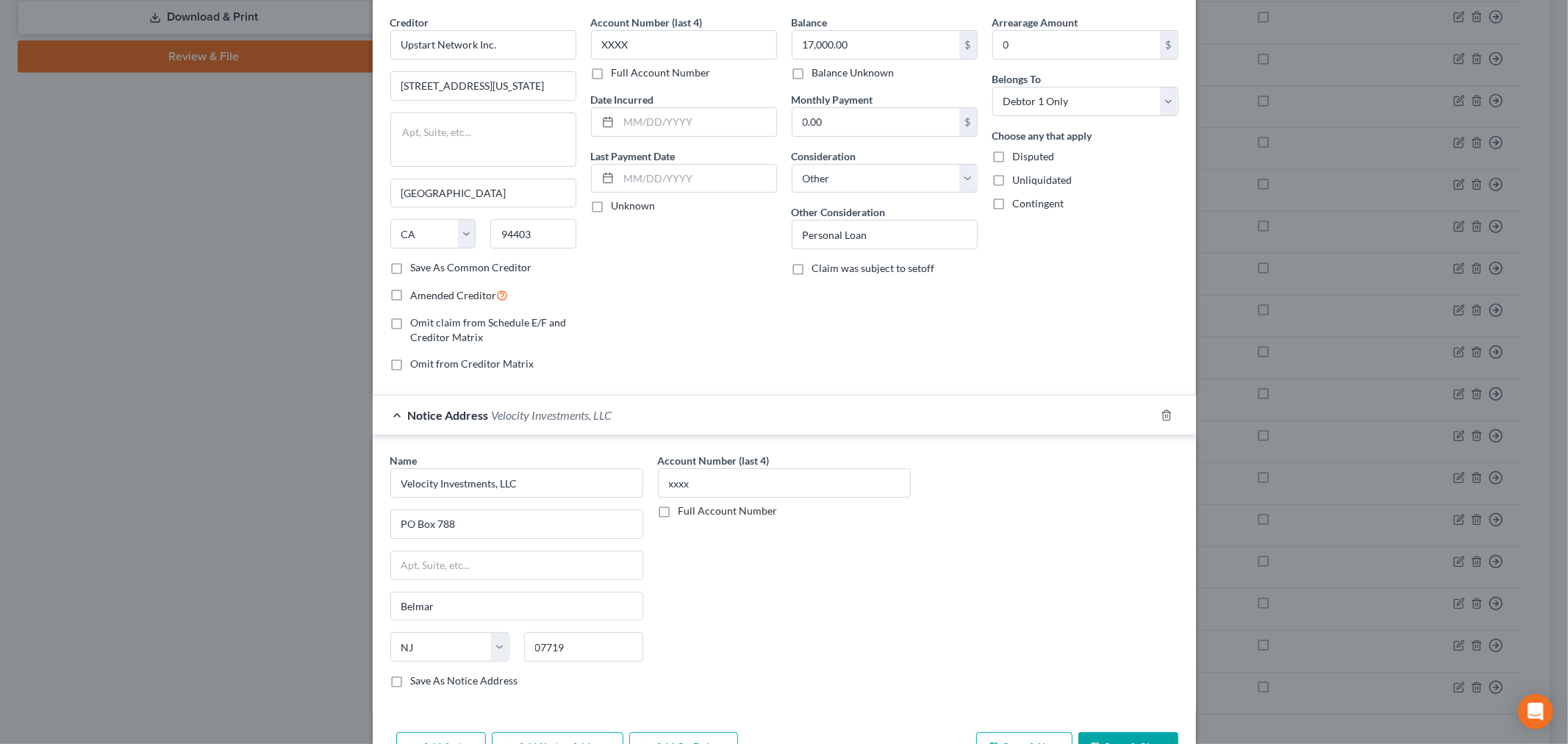
scroll to position [145, 0]
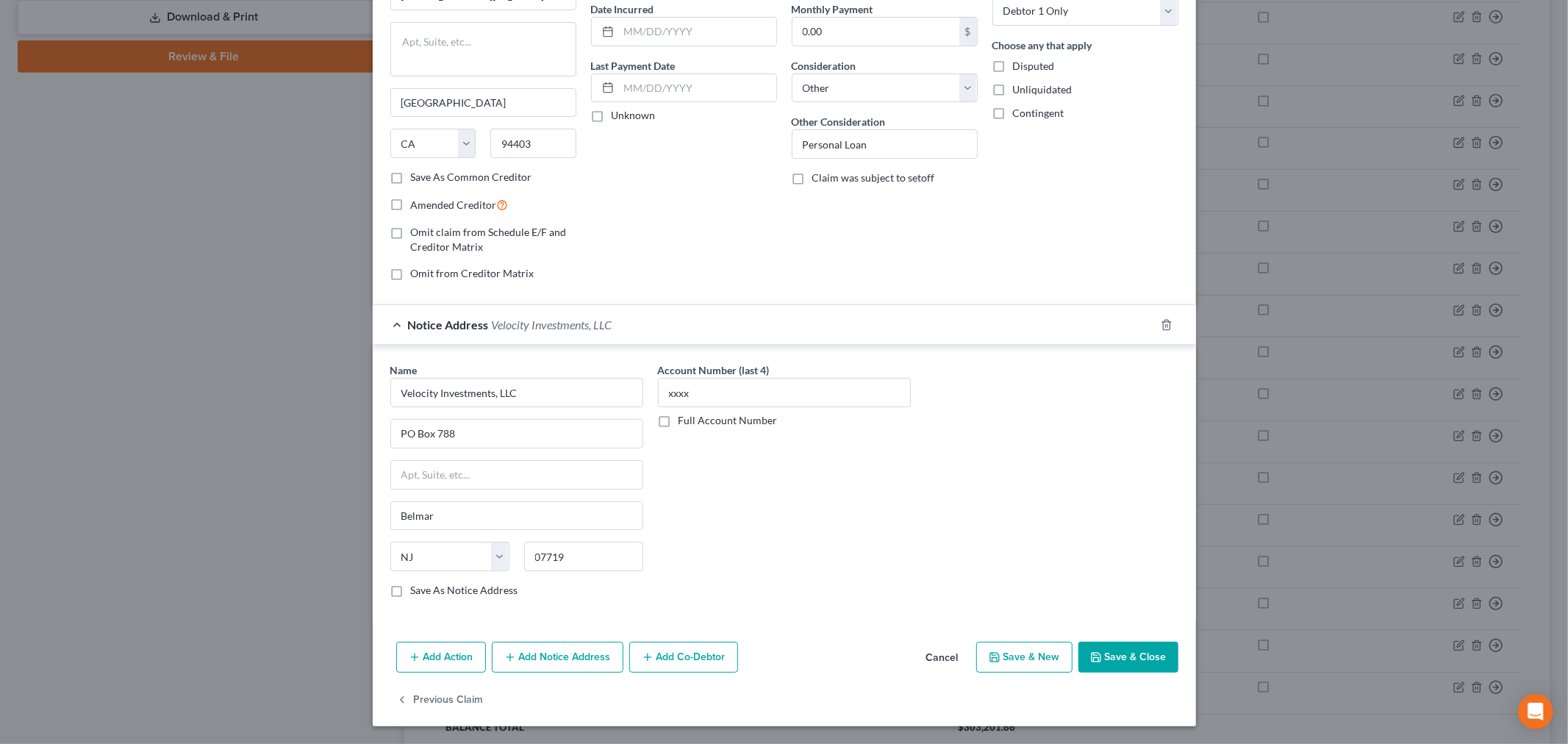
click at [475, 593] on label "Save As Notice Address" at bounding box center [464, 590] width 107 height 15
click at [426, 593] on input "Save As Notice Address" at bounding box center [421, 587] width 9 height 9
checkbox input "true"
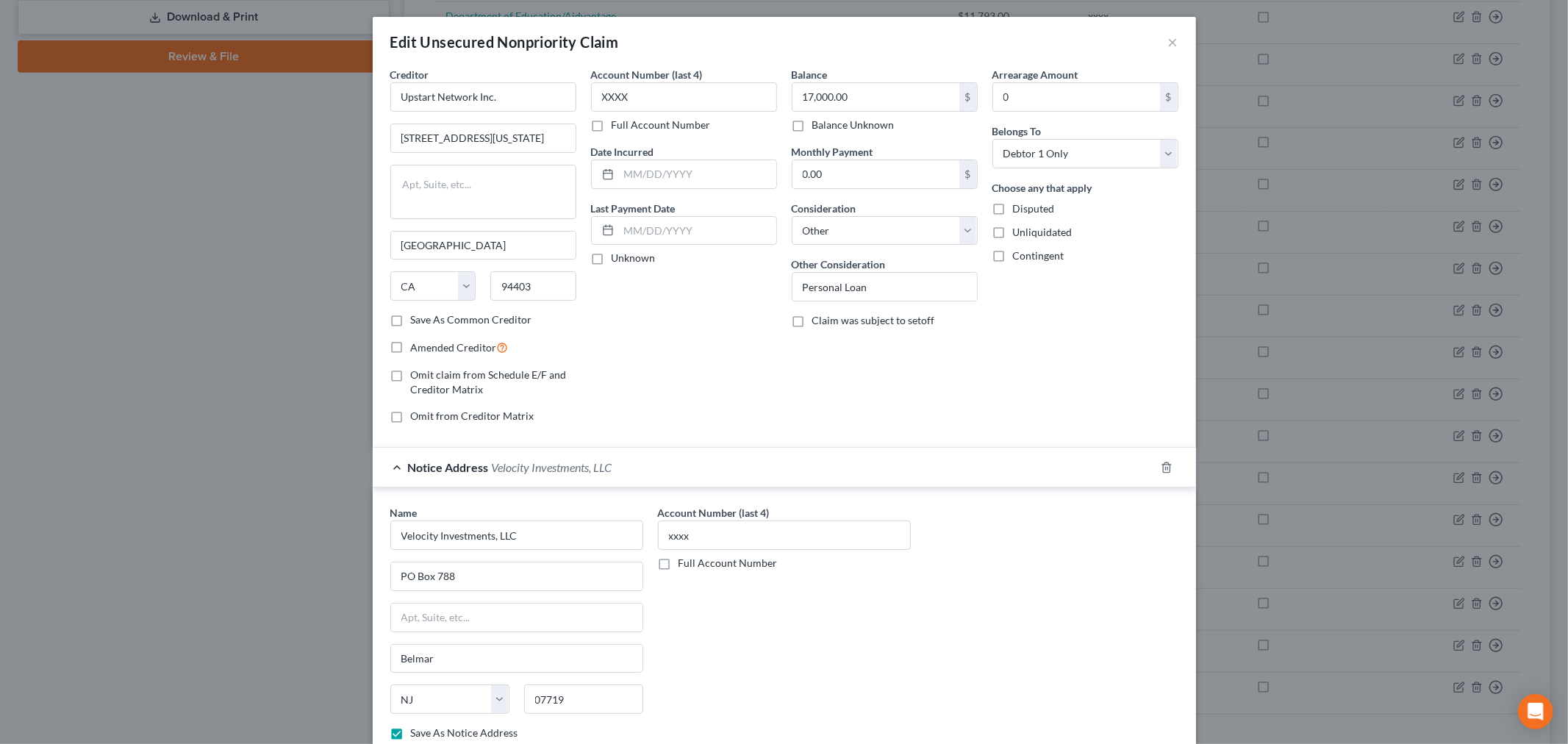
scroll to position [0, 0]
click at [469, 348] on span "Amended Creditor" at bounding box center [454, 348] width 86 height 12
click at [426, 348] on input "Amended Creditor" at bounding box center [421, 344] width 9 height 9
checkbox input "true"
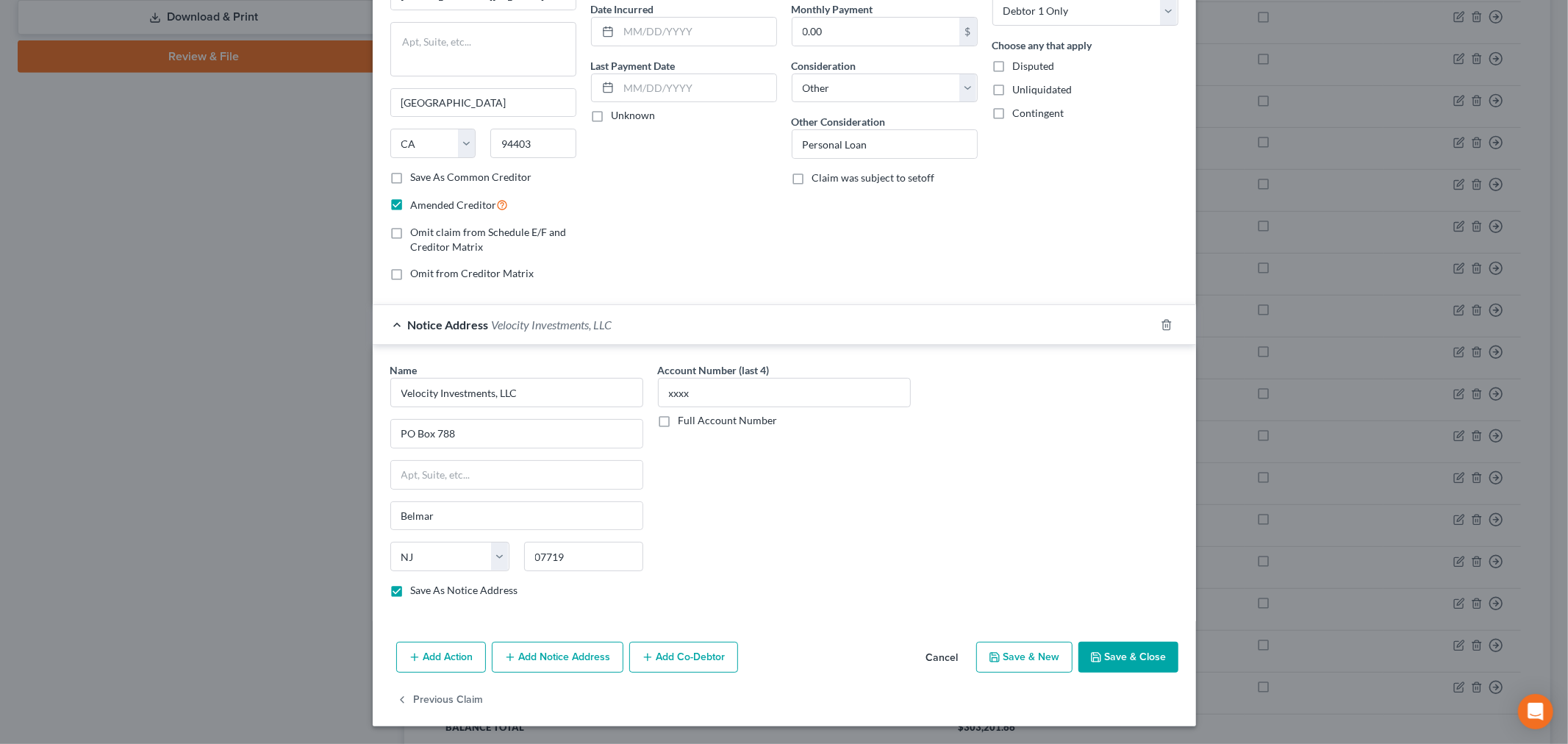
click at [1126, 662] on button "Save & Close" at bounding box center [1128, 656] width 100 height 31
checkbox input "false"
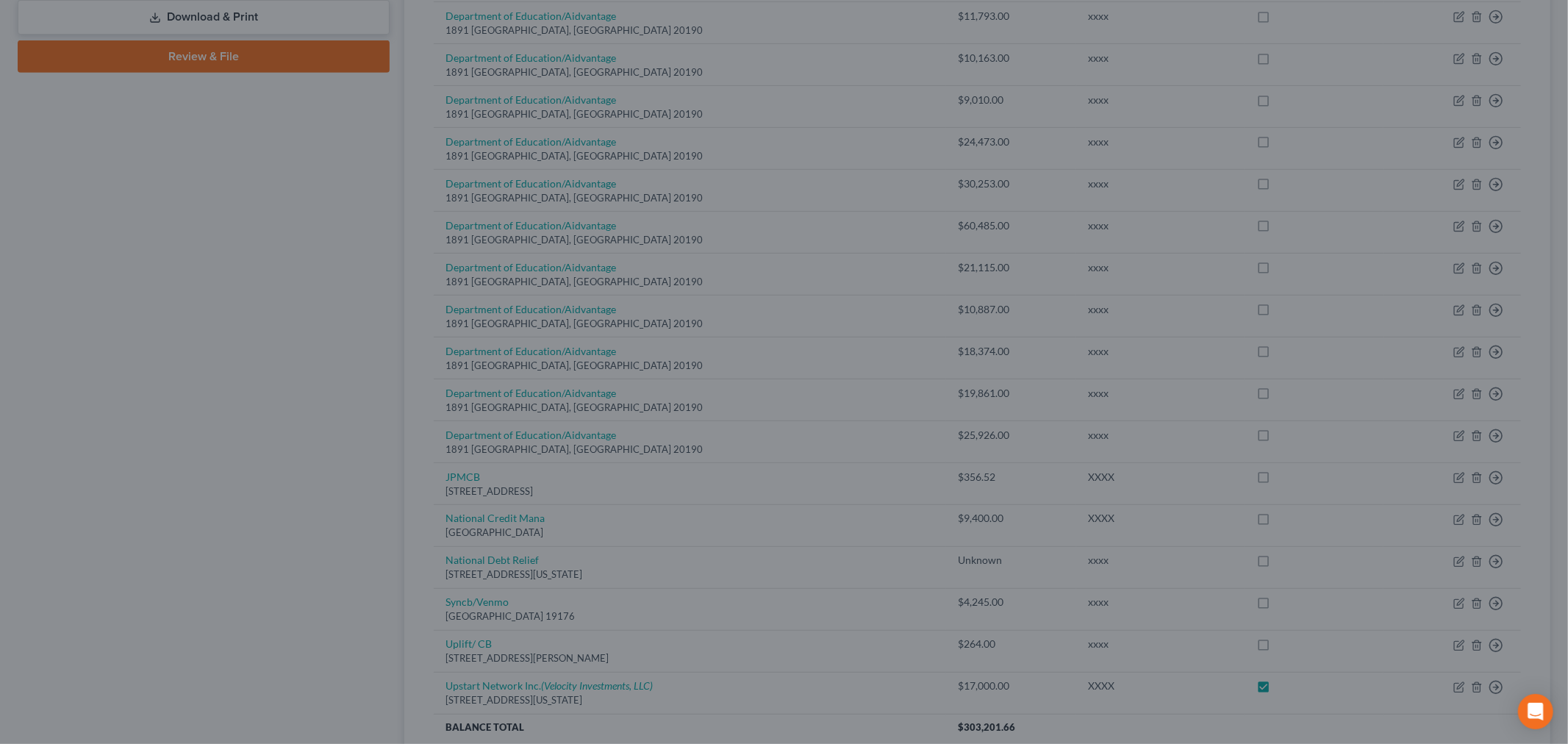
checkbox input "true"
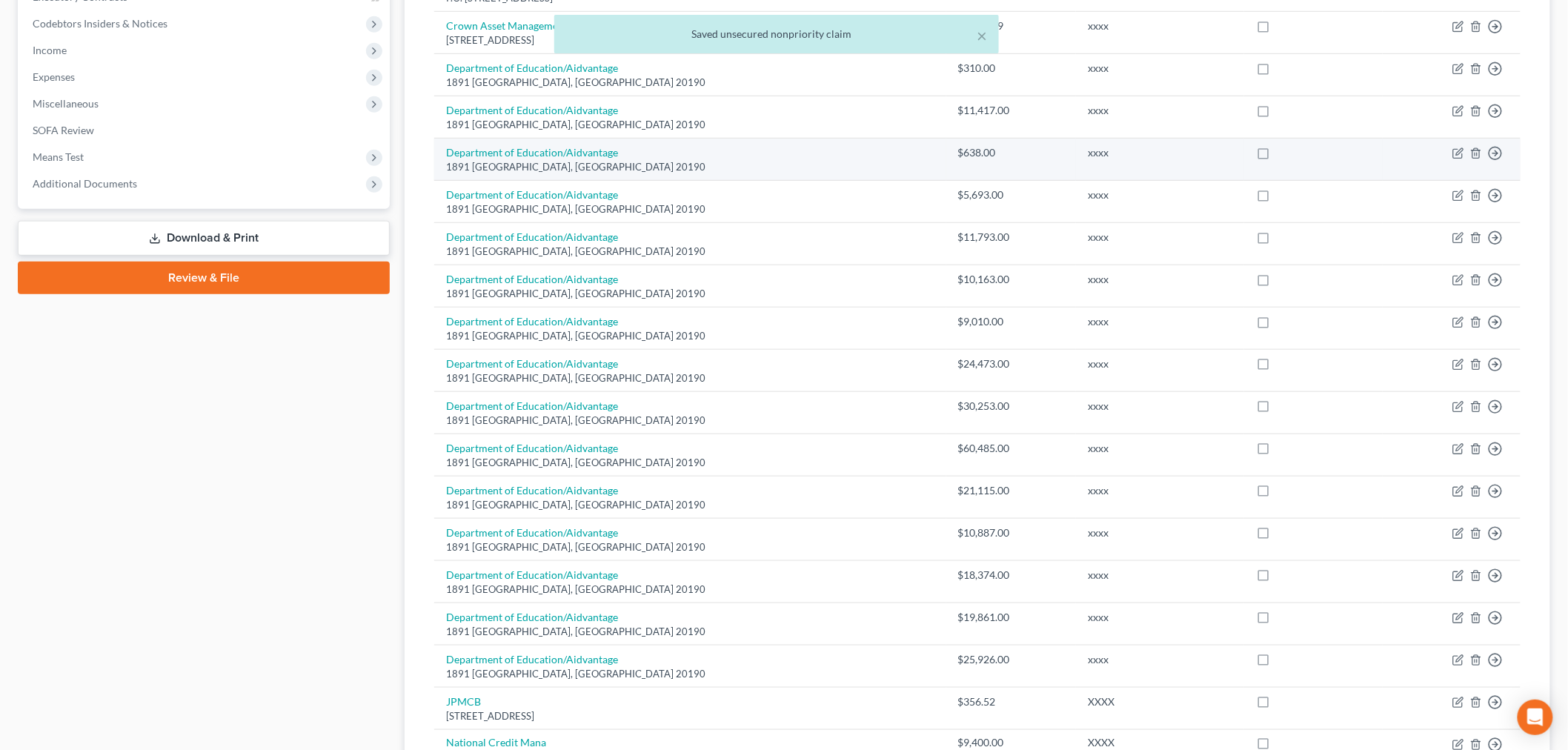
scroll to position [164, 0]
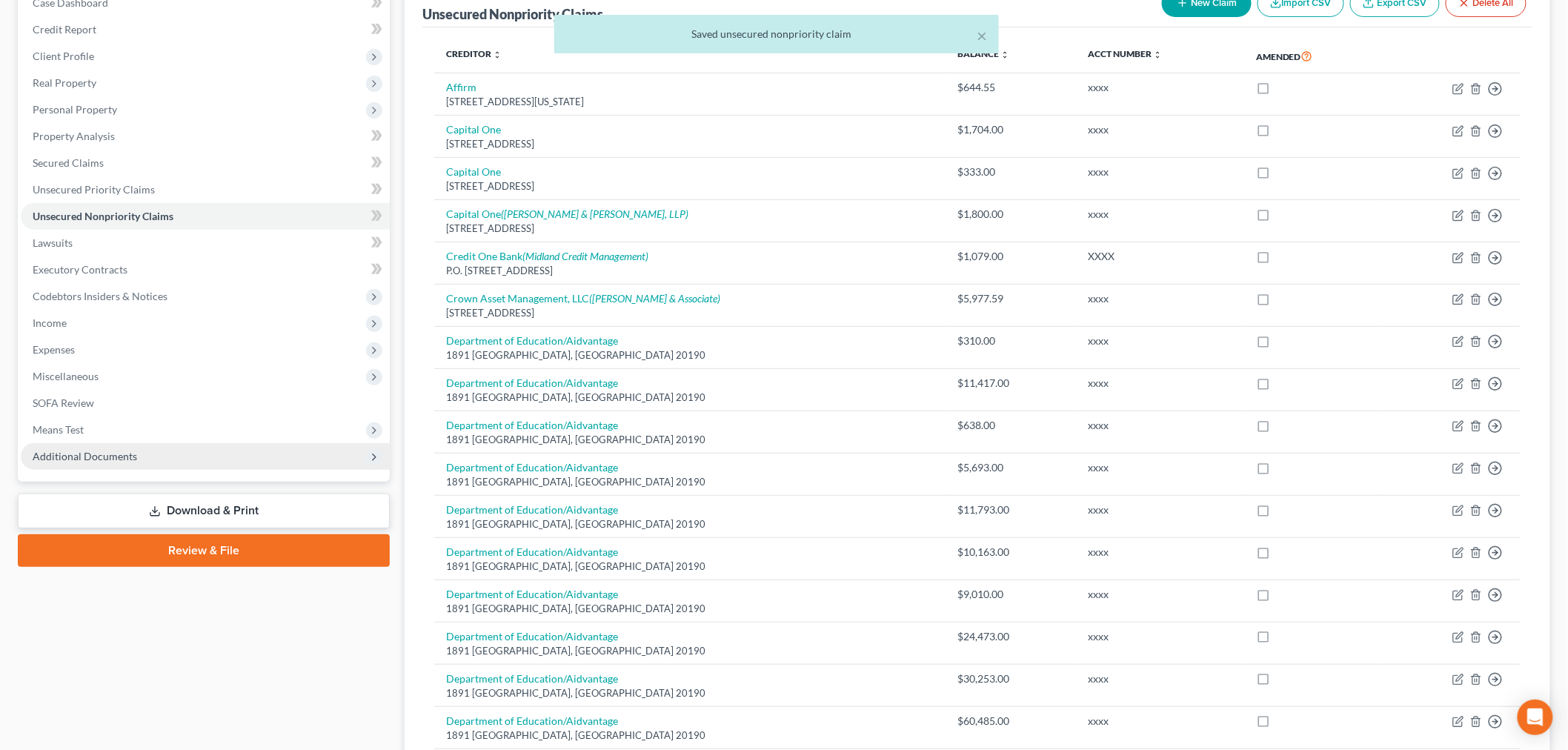
click at [167, 470] on div "Case Dashboard Payments Invoices Payments Payments Credit Report Client Profile…" at bounding box center [204, 229] width 372 height 504
click at [166, 454] on span "Additional Documents" at bounding box center [205, 457] width 369 height 26
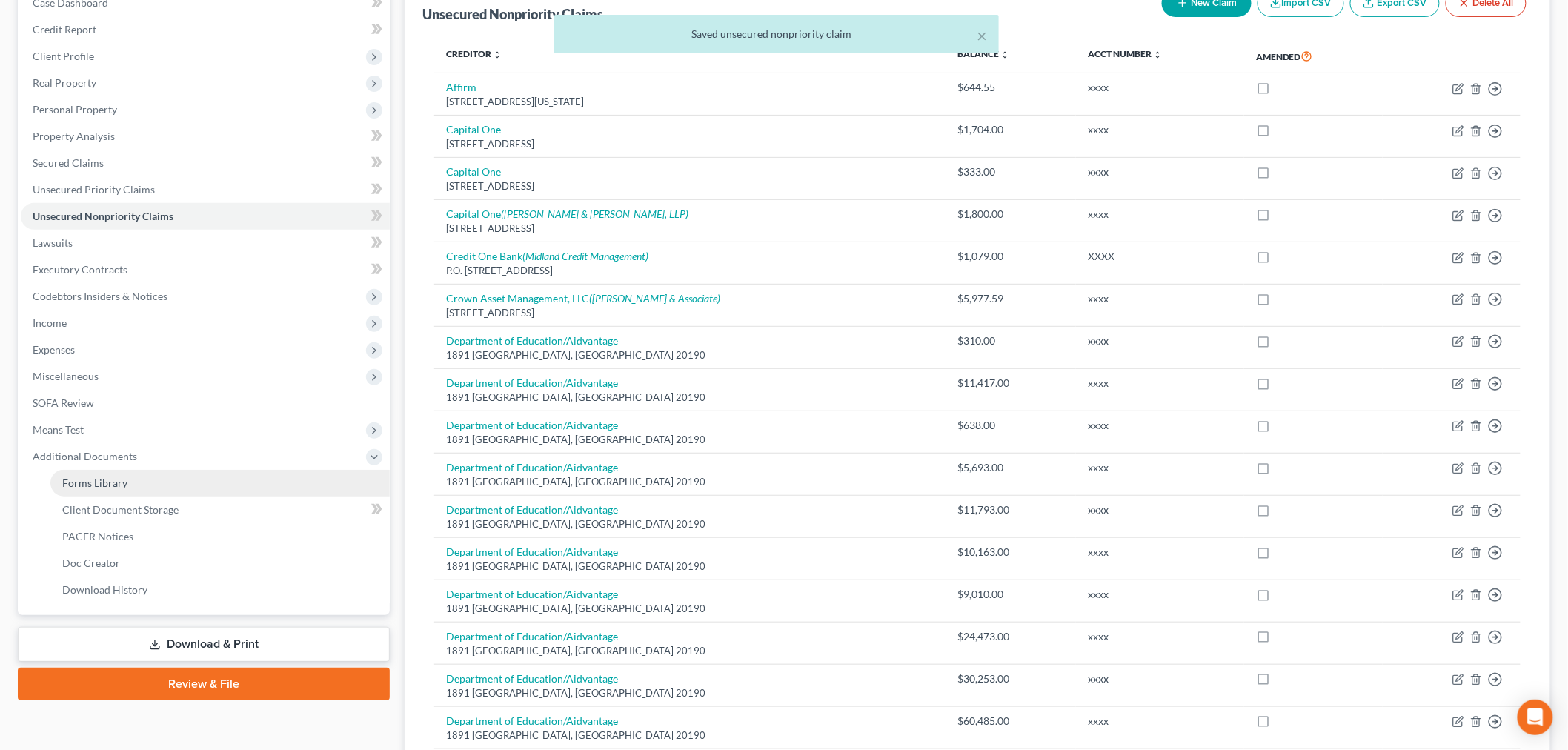
click at [197, 488] on link "Forms Library" at bounding box center [220, 483] width 339 height 26
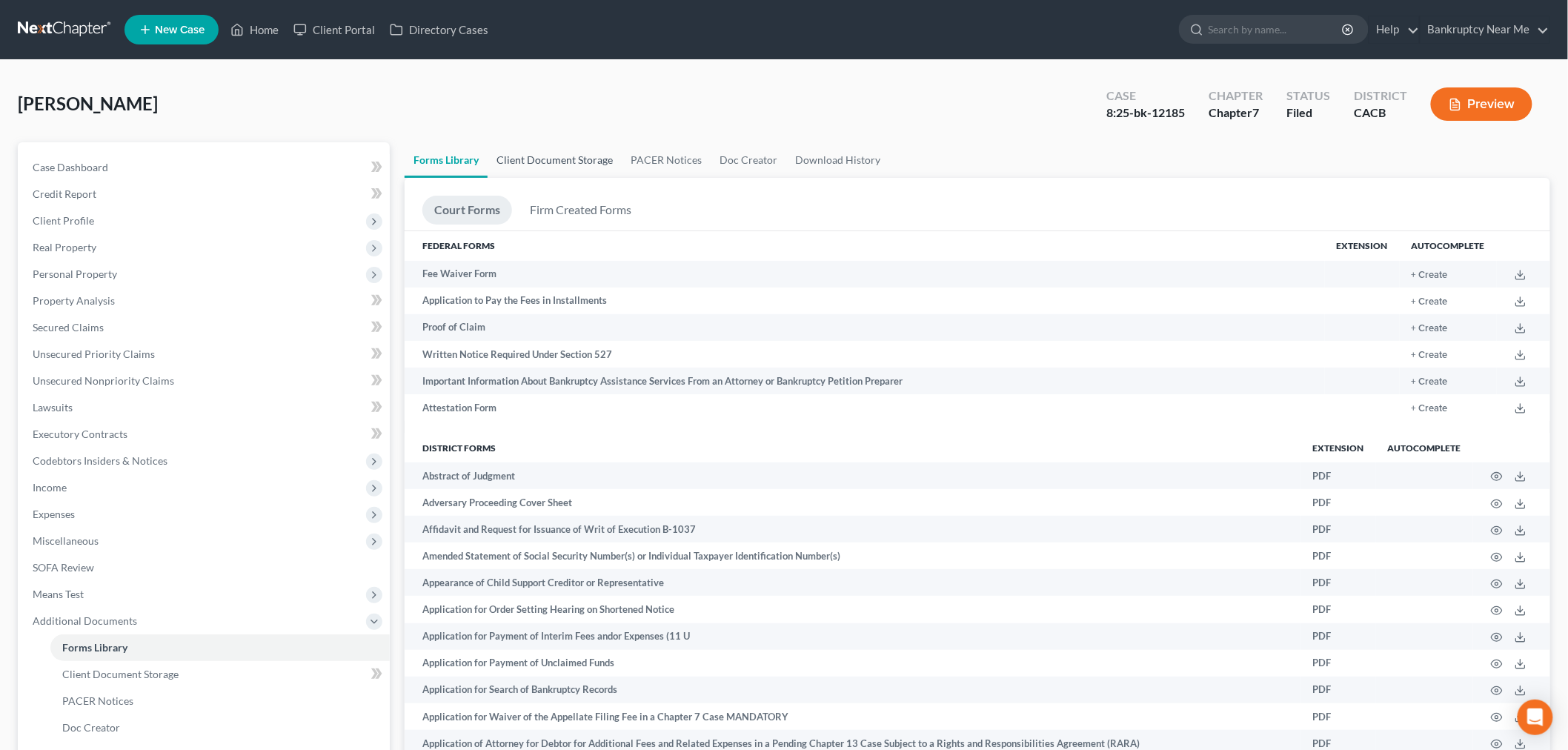
click at [508, 161] on link "Client Document Storage" at bounding box center [555, 160] width 134 height 36
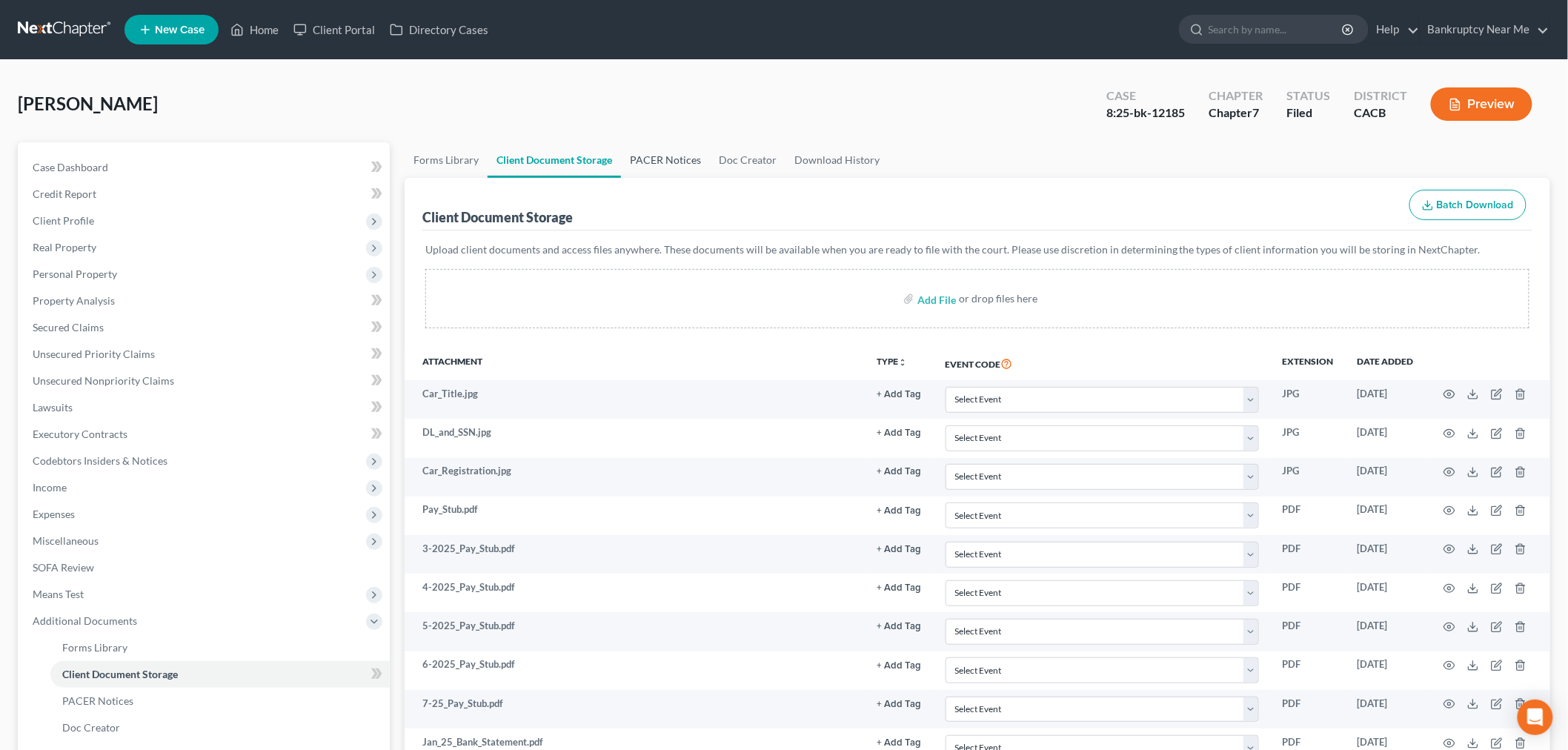
click at [651, 166] on link "PACER Notices" at bounding box center [666, 160] width 89 height 36
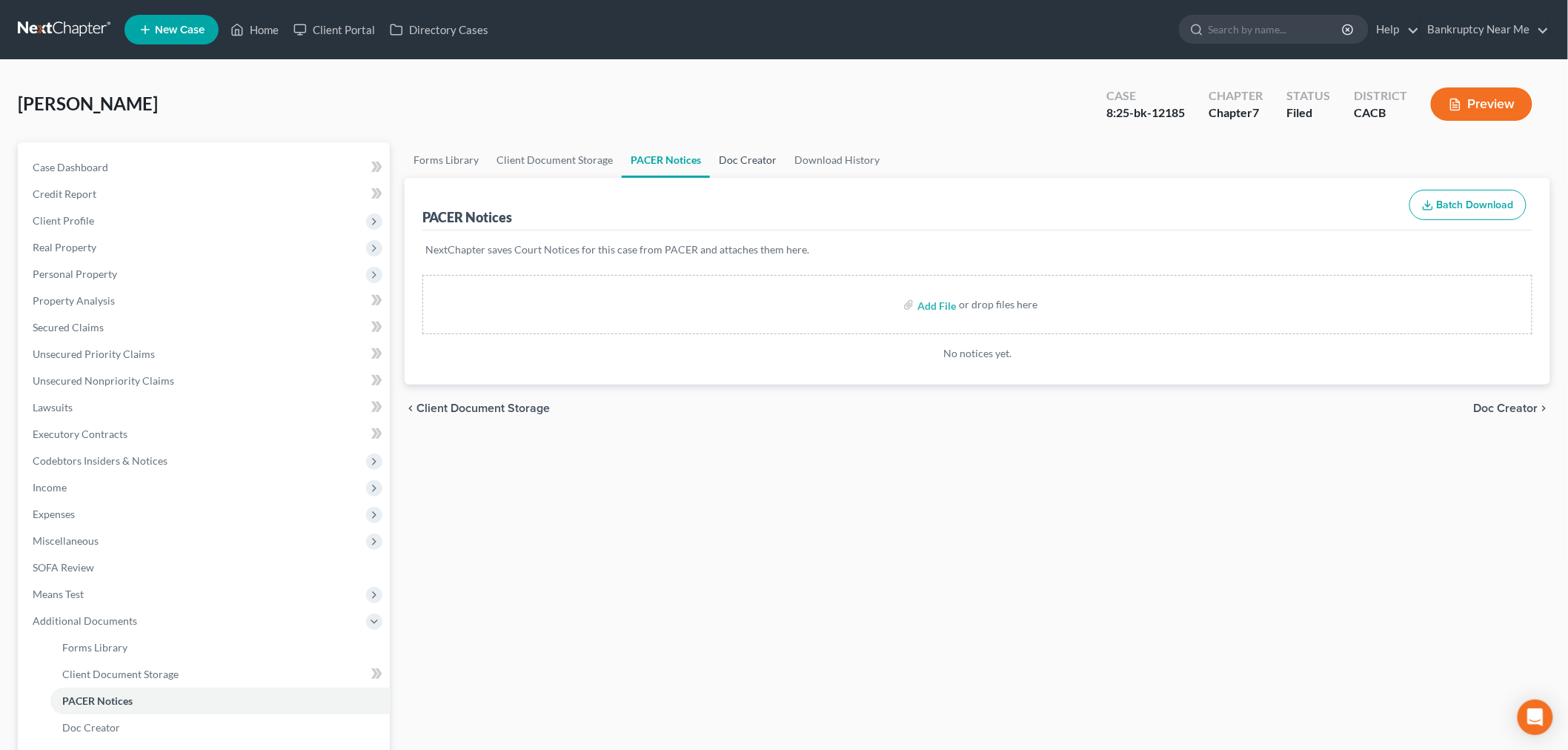
click at [744, 163] on link "Doc Creator" at bounding box center [747, 160] width 75 height 36
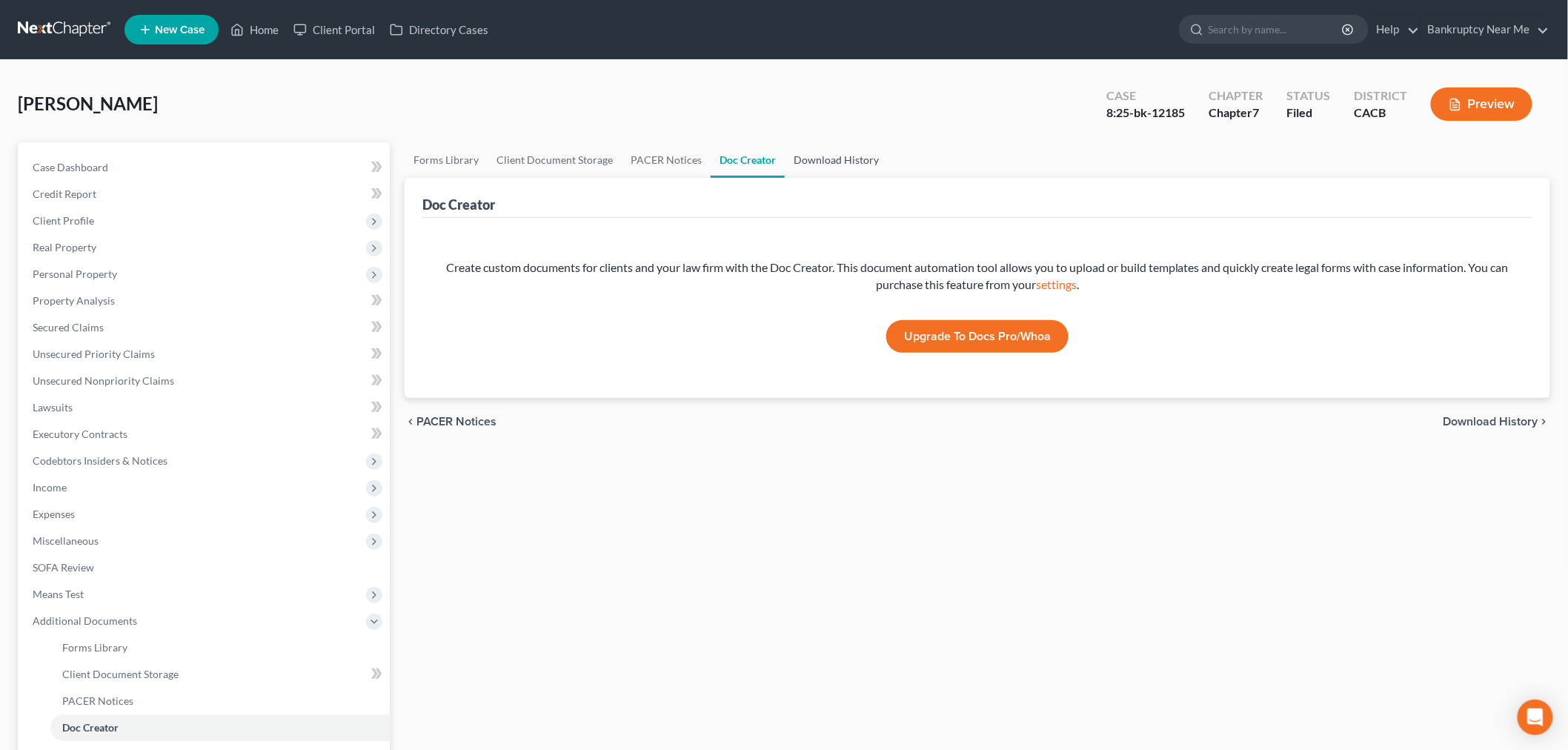
click at [799, 163] on link "Download History" at bounding box center [837, 160] width 103 height 36
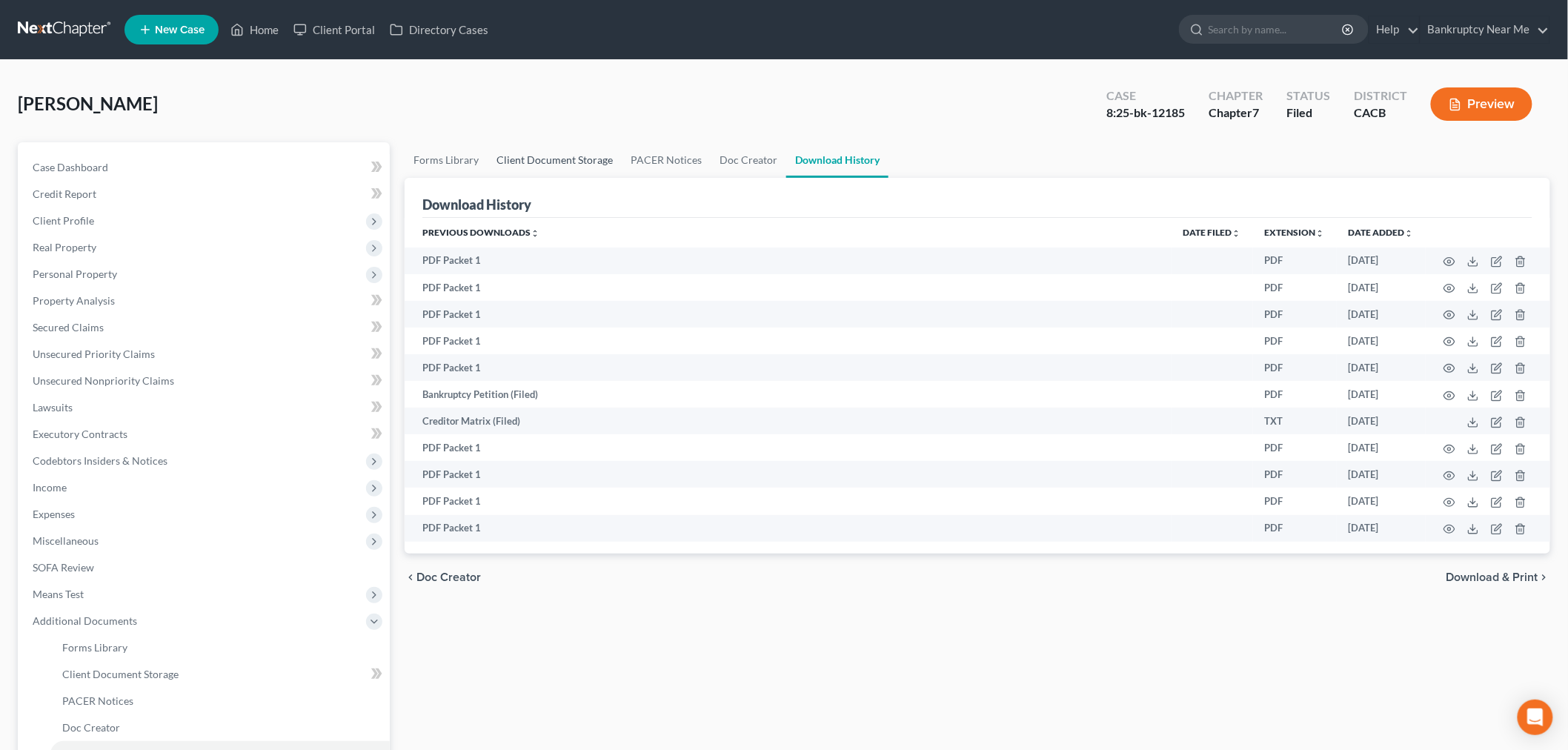
click at [582, 164] on link "Client Document Storage" at bounding box center [555, 160] width 134 height 36
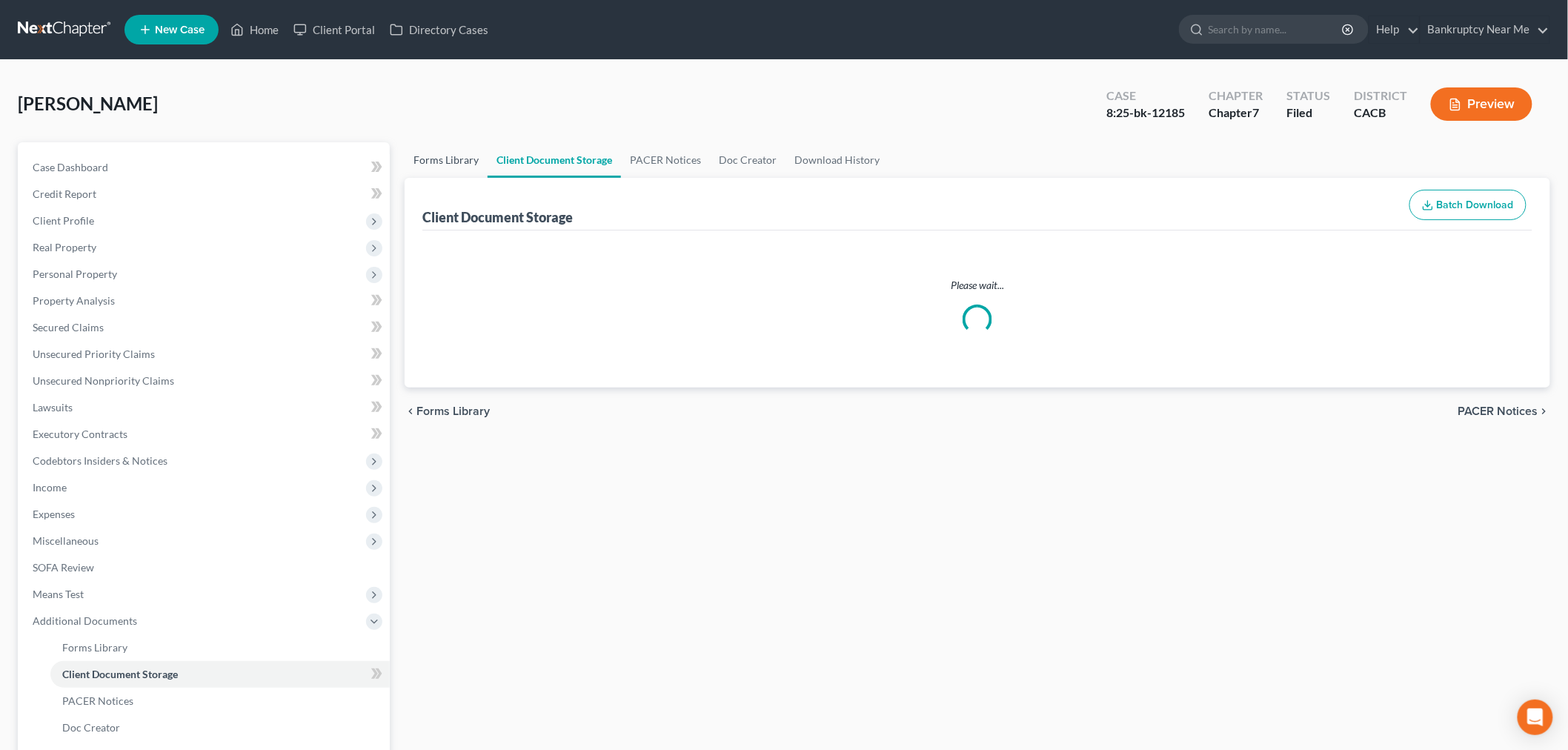
click at [416, 159] on link "Forms Library" at bounding box center [447, 160] width 83 height 36
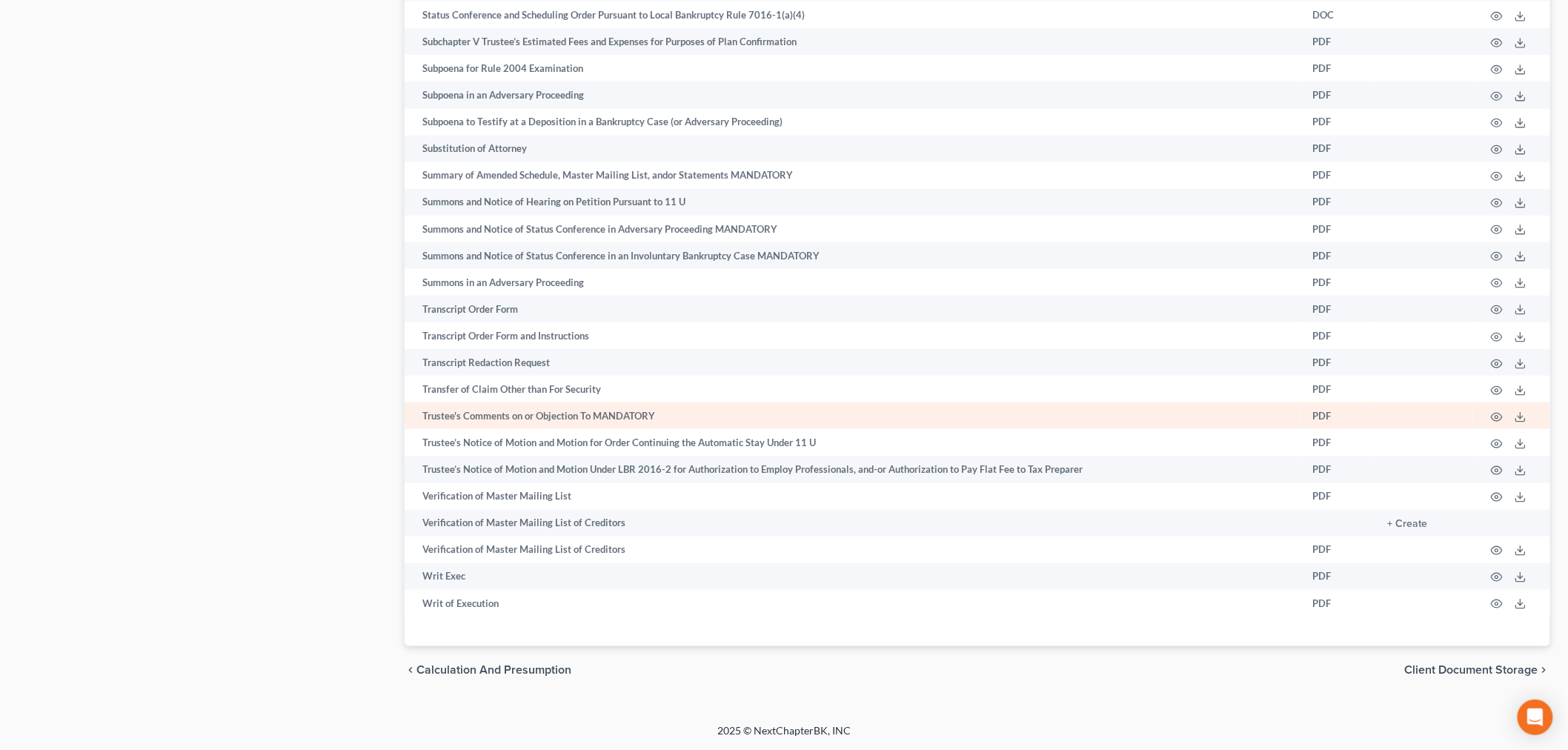
scroll to position [7552, 0]
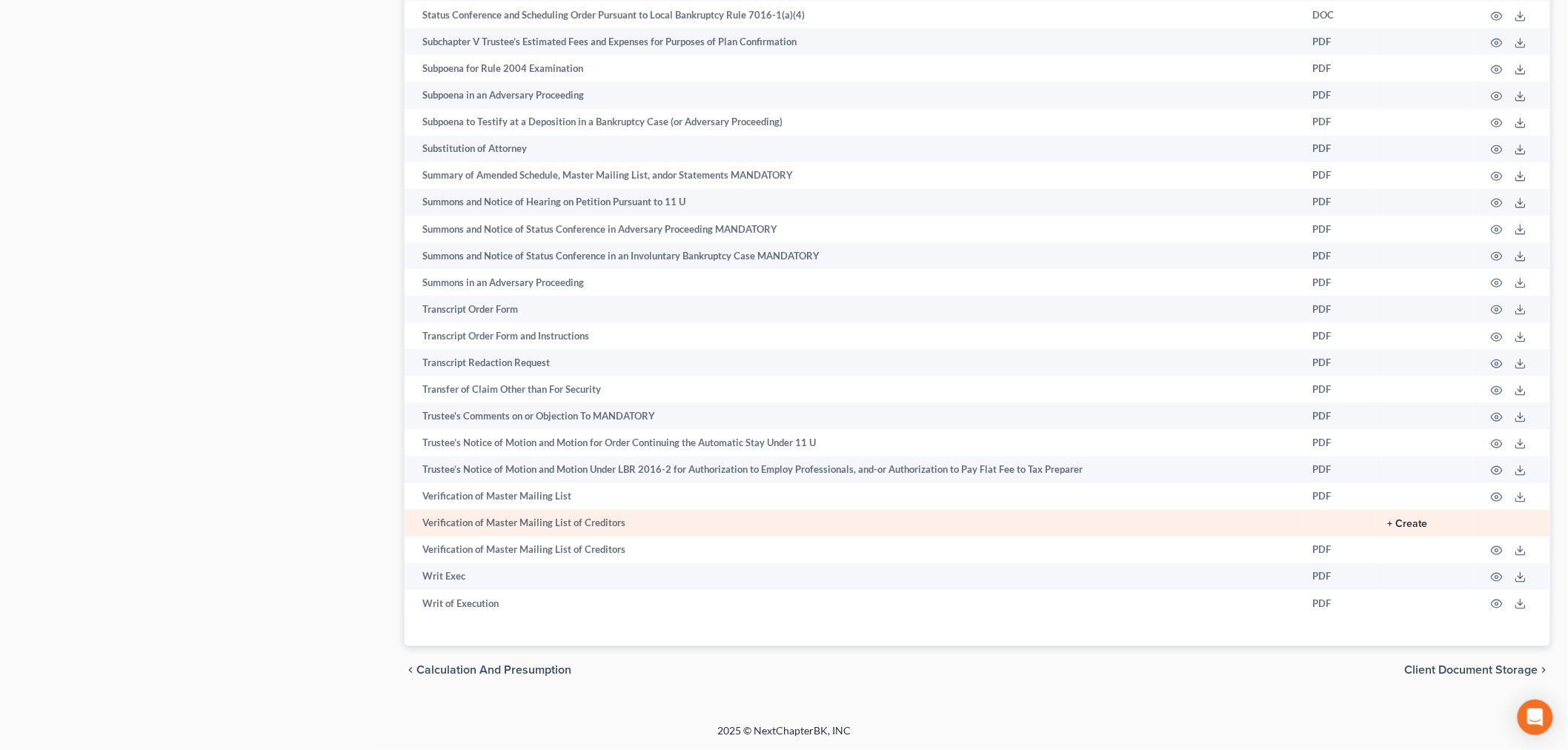
click at [1413, 521] on button "+ Create" at bounding box center [1408, 523] width 40 height 10
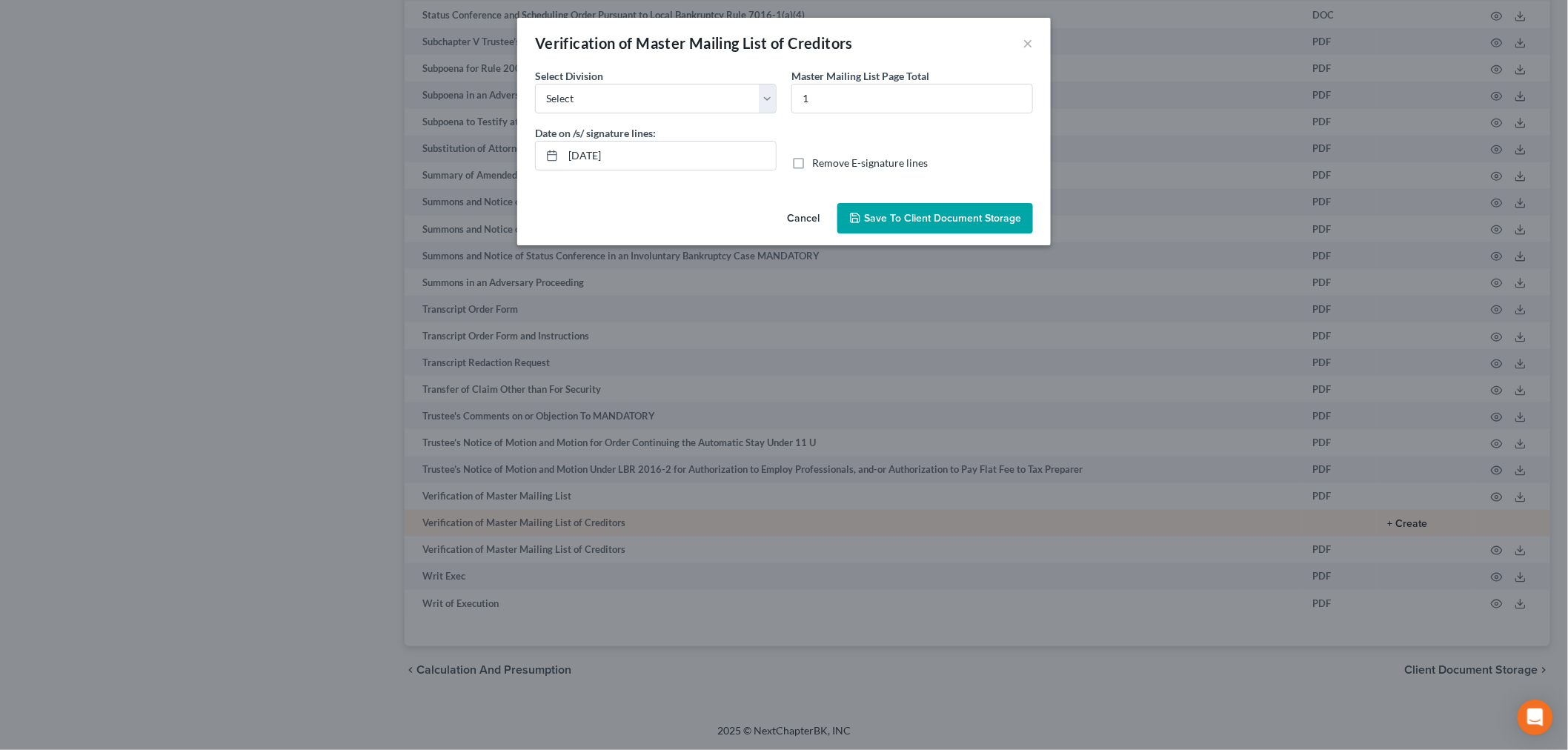
scroll to position [7538, 0]
click at [738, 84] on select "Select Los Angeles Riverside Santa Ana Northern San Fernando Valley" at bounding box center [662, 99] width 242 height 30
select select "2"
click at [541, 84] on select "Select Los Angeles Riverside Santa Ana Northern San Fernando Valley" at bounding box center [662, 99] width 242 height 30
click at [920, 212] on span "Save to Client Document Storage" at bounding box center [949, 218] width 157 height 12
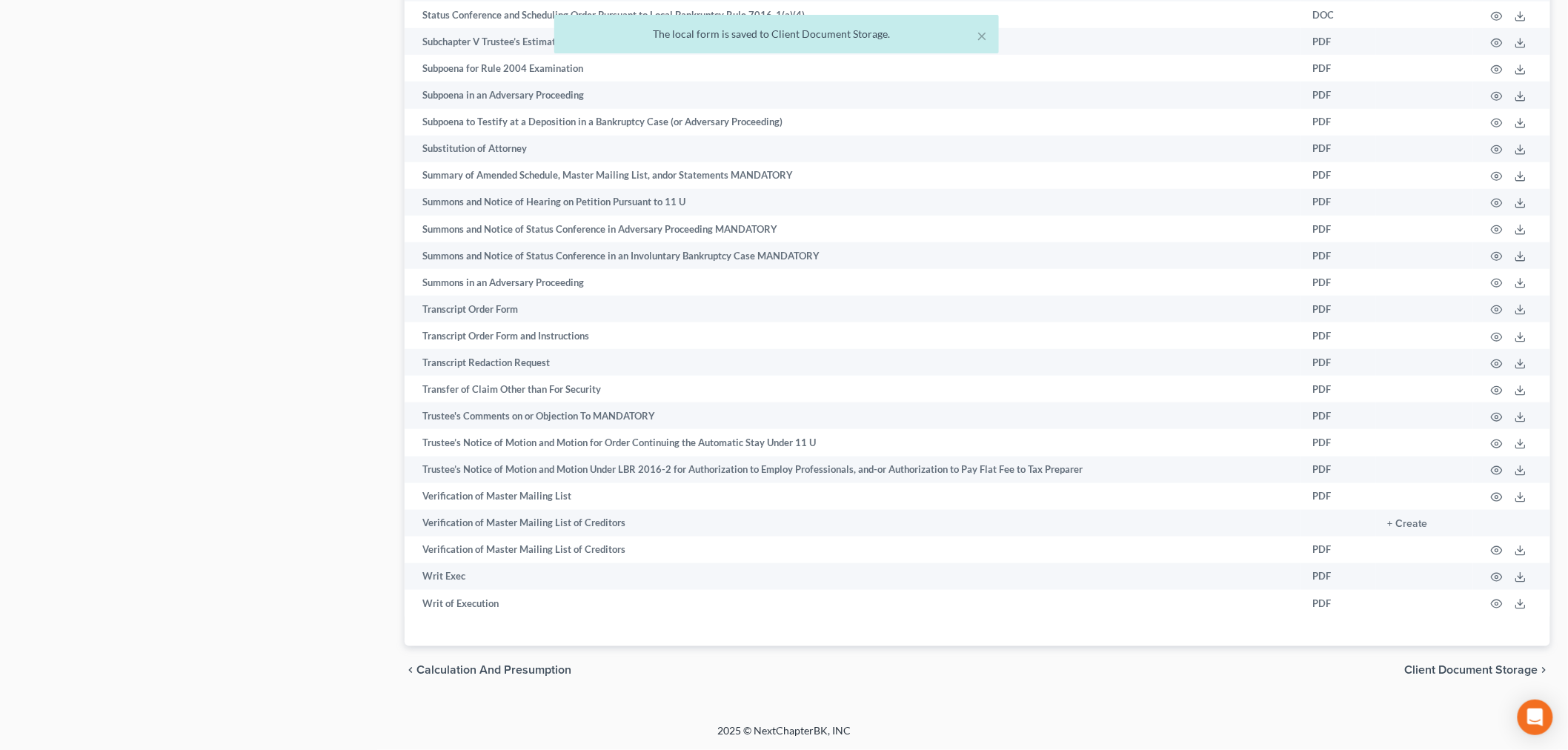
click at [825, 40] on div "The local form is saved to Client Document Storage." at bounding box center [776, 34] width 421 height 15
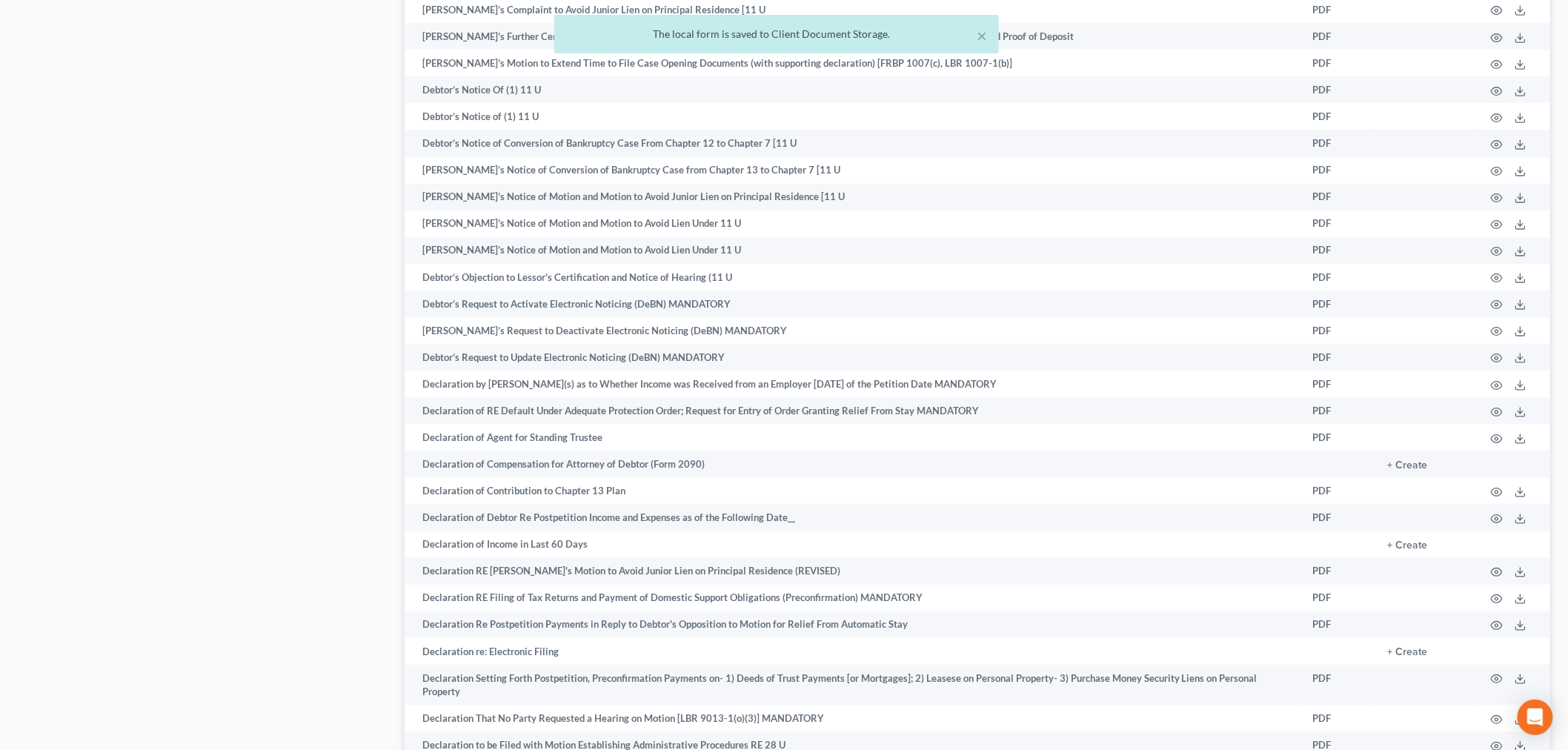
scroll to position [0, 0]
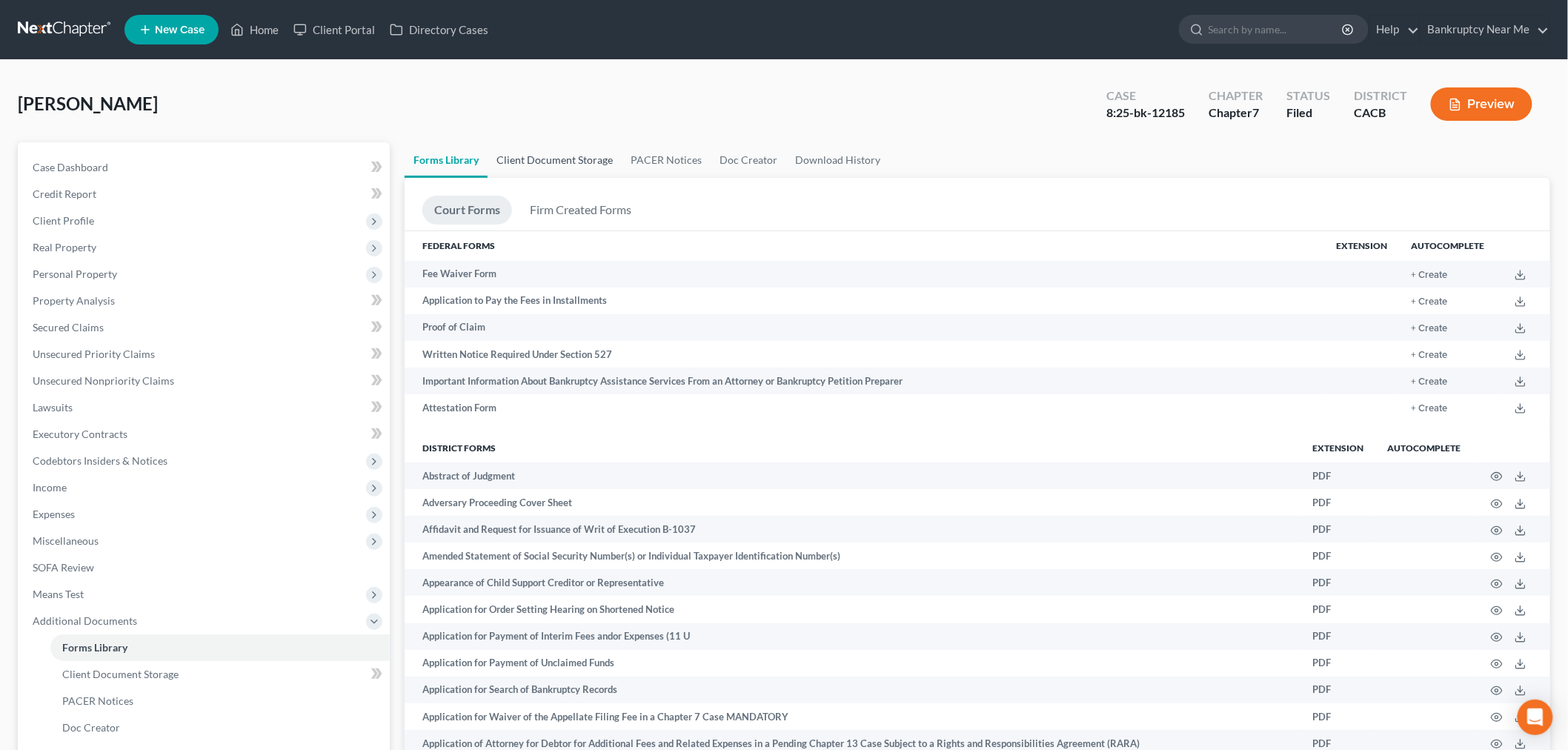
click at [544, 152] on link "Client Document Storage" at bounding box center [555, 160] width 134 height 36
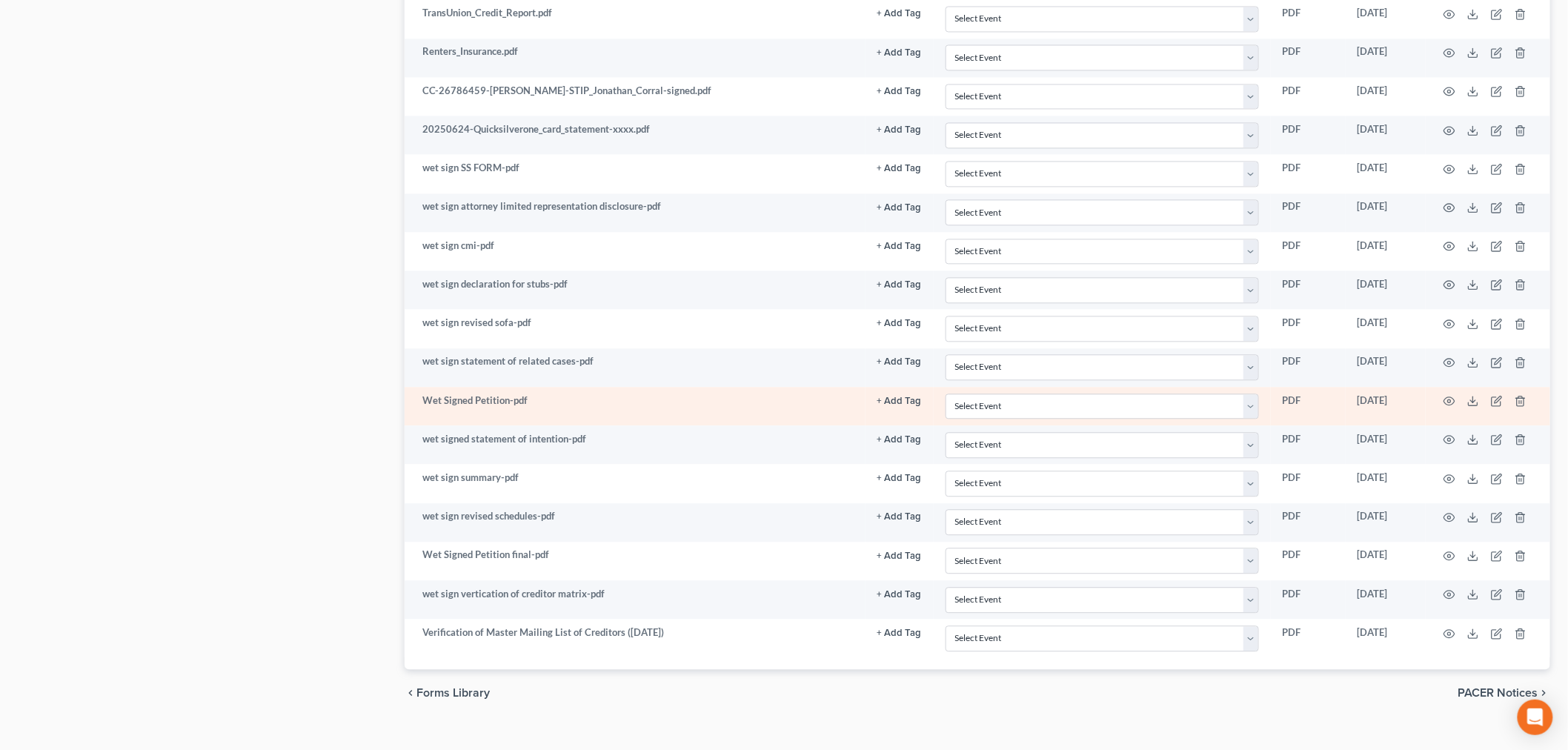
scroll to position [1300, 0]
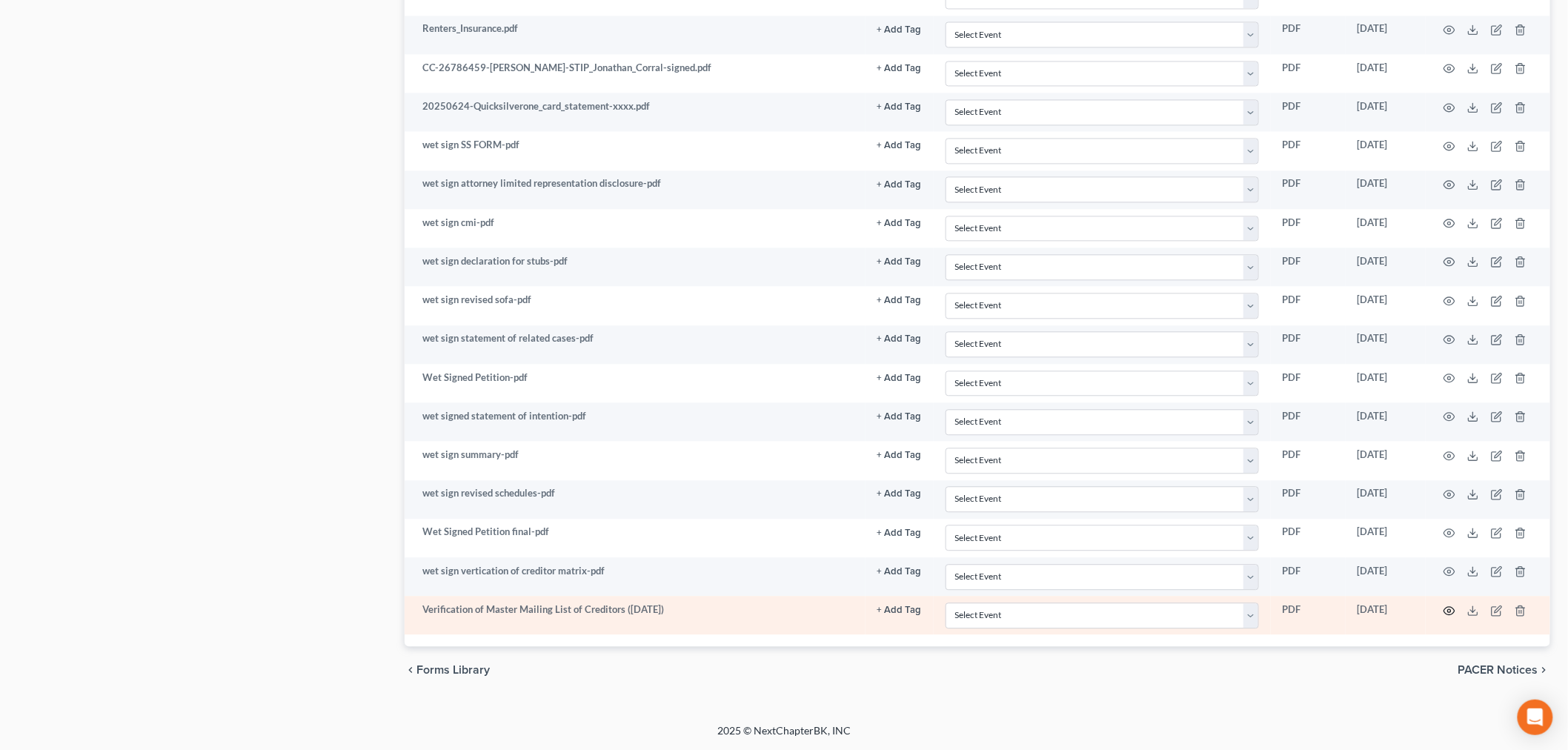
click at [1452, 611] on icon "button" at bounding box center [1450, 610] width 12 height 12
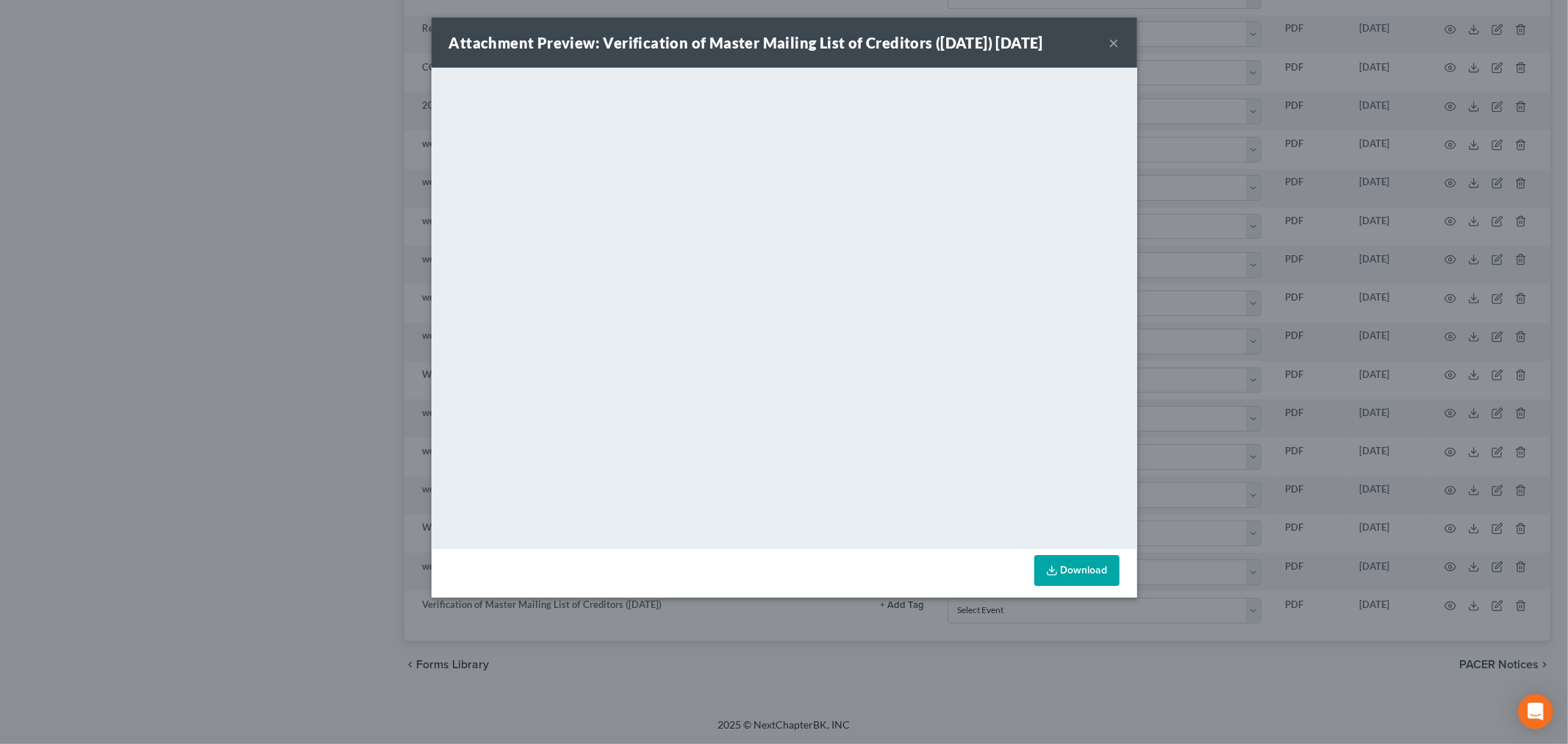
click at [1118, 39] on button "×" at bounding box center [1114, 42] width 10 height 18
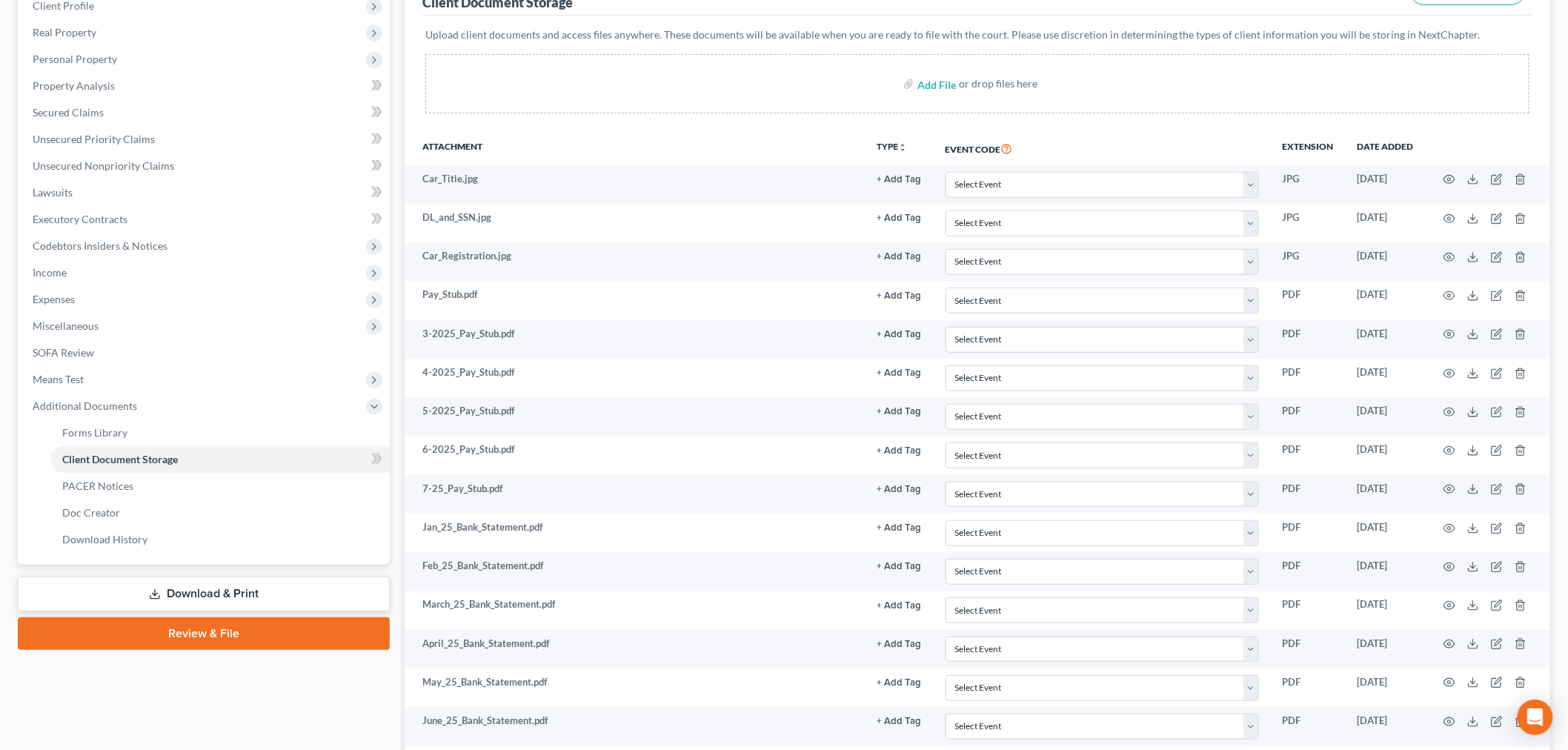
scroll to position [0, 0]
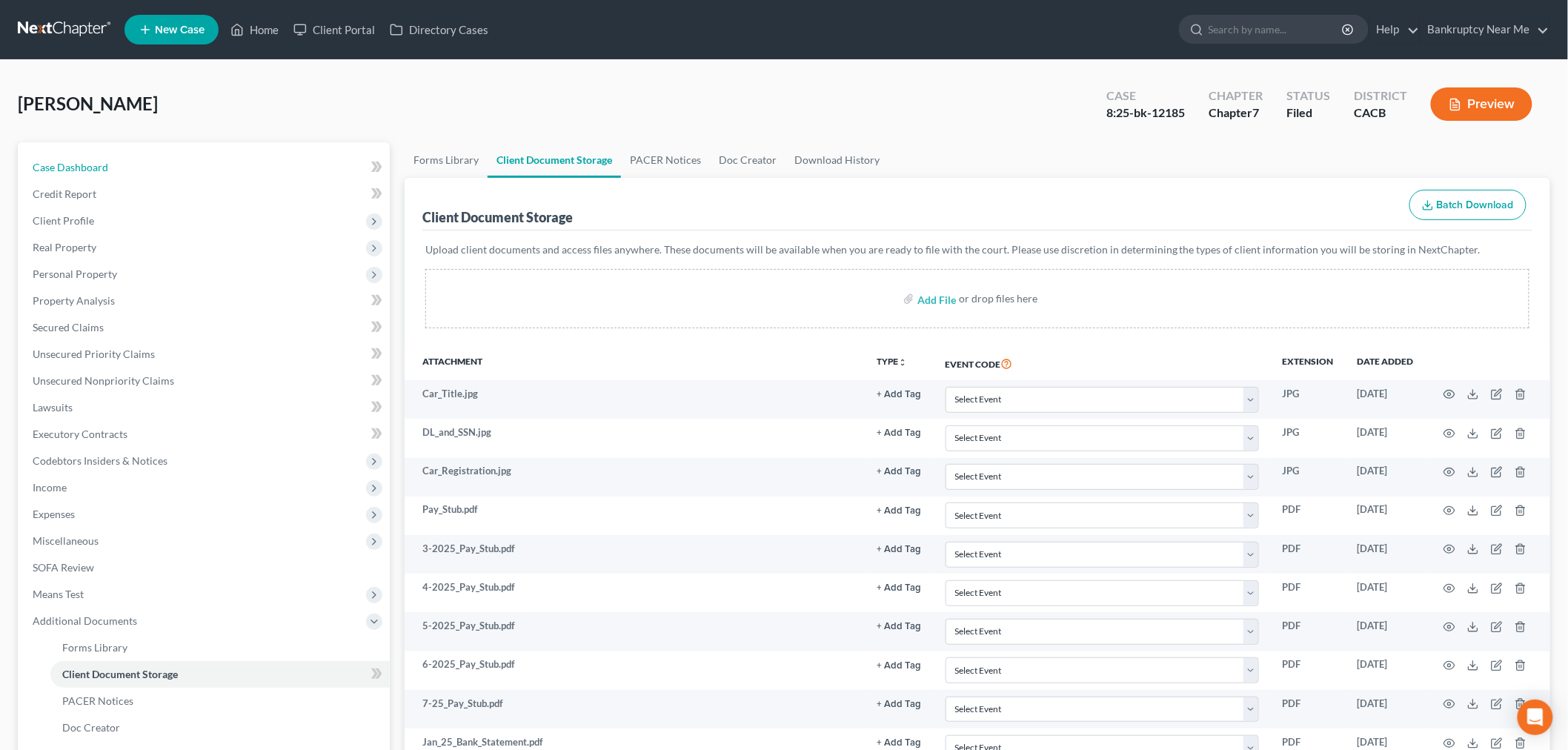
drag, startPoint x: 75, startPoint y: 158, endPoint x: 1115, endPoint y: 61, distance: 1044.5
click at [72, 160] on link "Case Dashboard" at bounding box center [205, 167] width 369 height 26
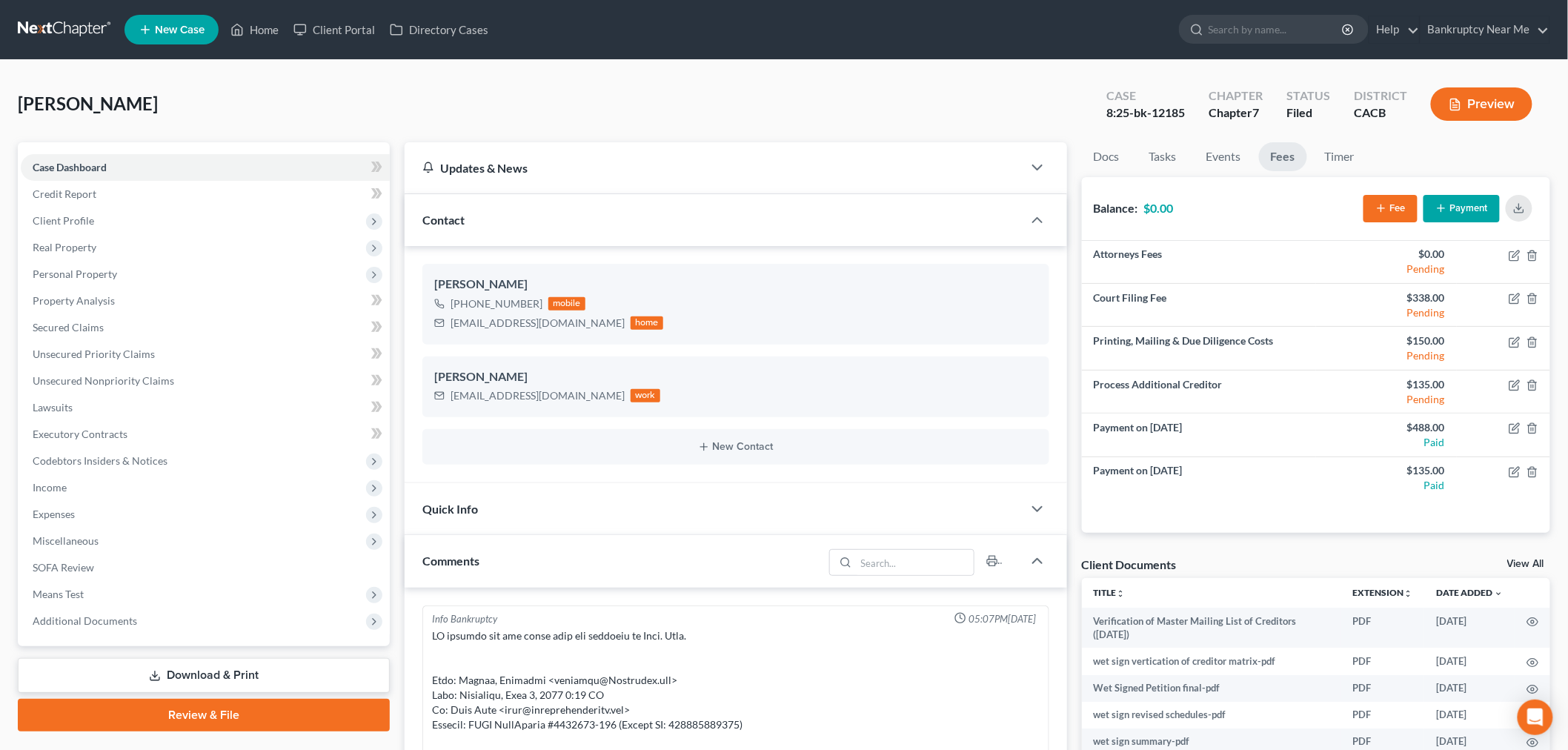
scroll to position [8210, 0]
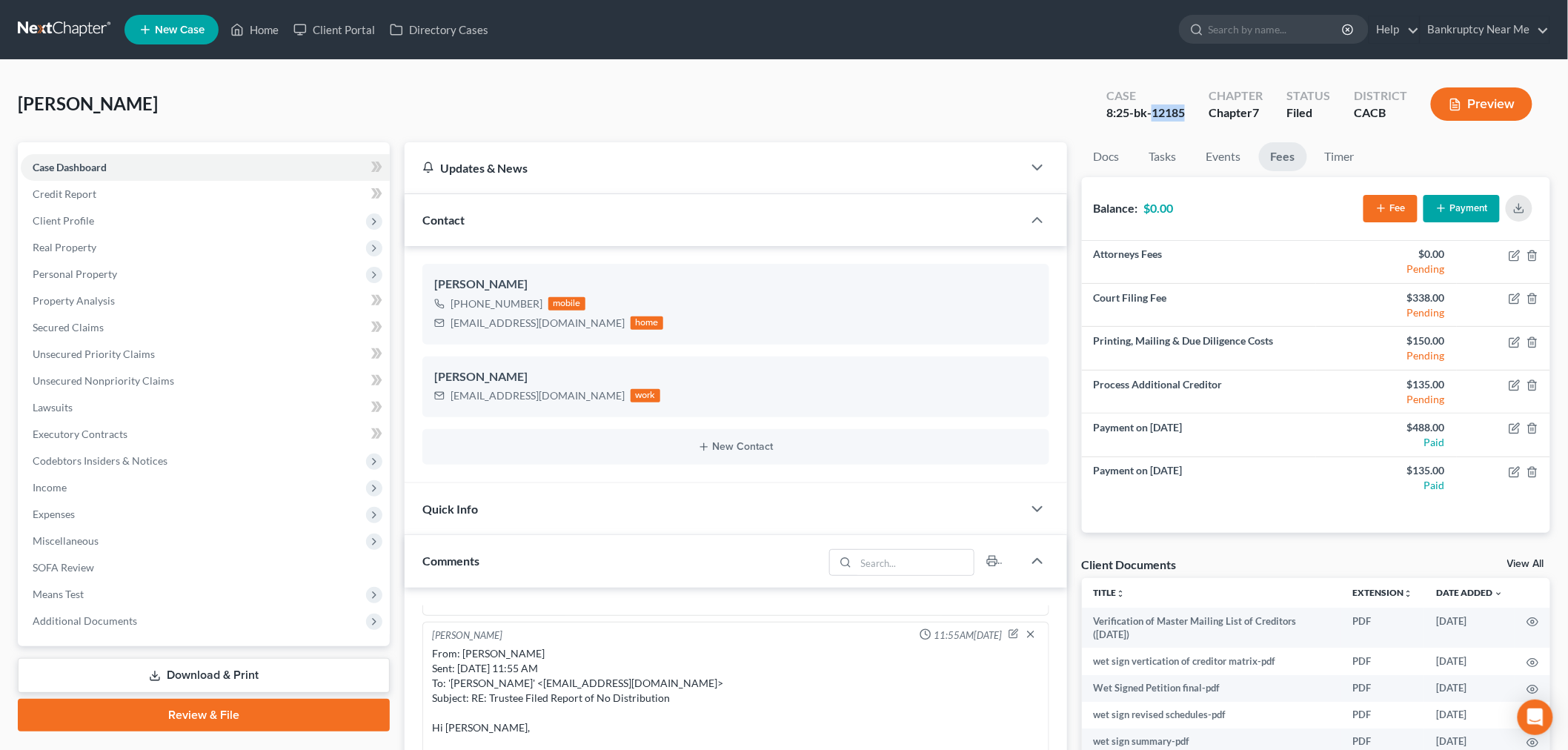
drag, startPoint x: 1190, startPoint y: 110, endPoint x: 1156, endPoint y: 119, distance: 35.2
click at [1156, 119] on div "Case 8:25-bk-12185" at bounding box center [1146, 105] width 102 height 44
copy div "12185"
click at [271, 673] on link "Download & Print" at bounding box center [204, 675] width 372 height 35
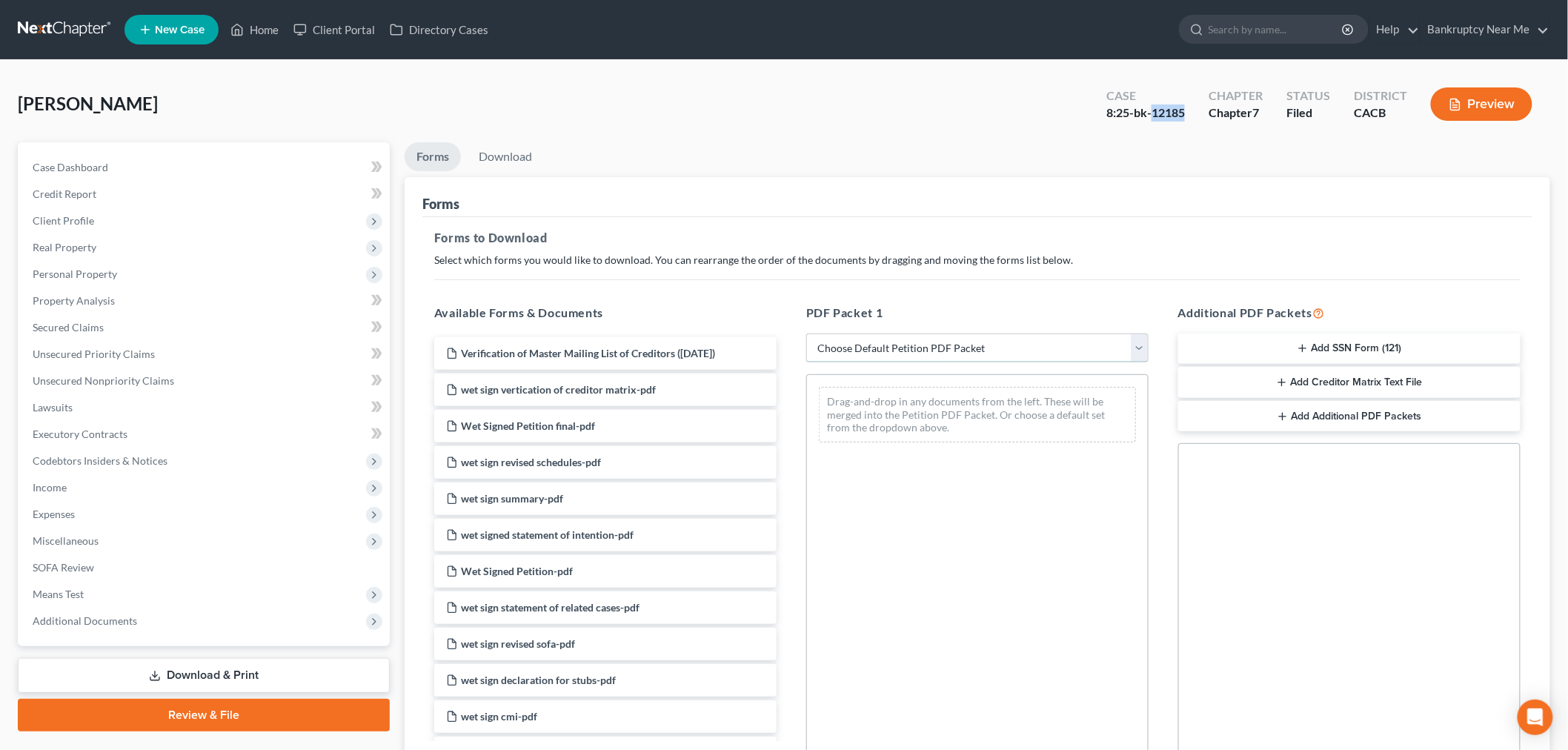
drag, startPoint x: 840, startPoint y: 352, endPoint x: 849, endPoint y: 352, distance: 9.0
click at [840, 353] on select "Choose Default Petition PDF Packet Complete Bankruptcy Petition (all forms and …" at bounding box center [978, 349] width 342 height 30
select select "2"
click at [807, 334] on select "Choose Default Petition PDF Packet Complete Bankruptcy Petition (all forms and …" at bounding box center [978, 349] width 342 height 30
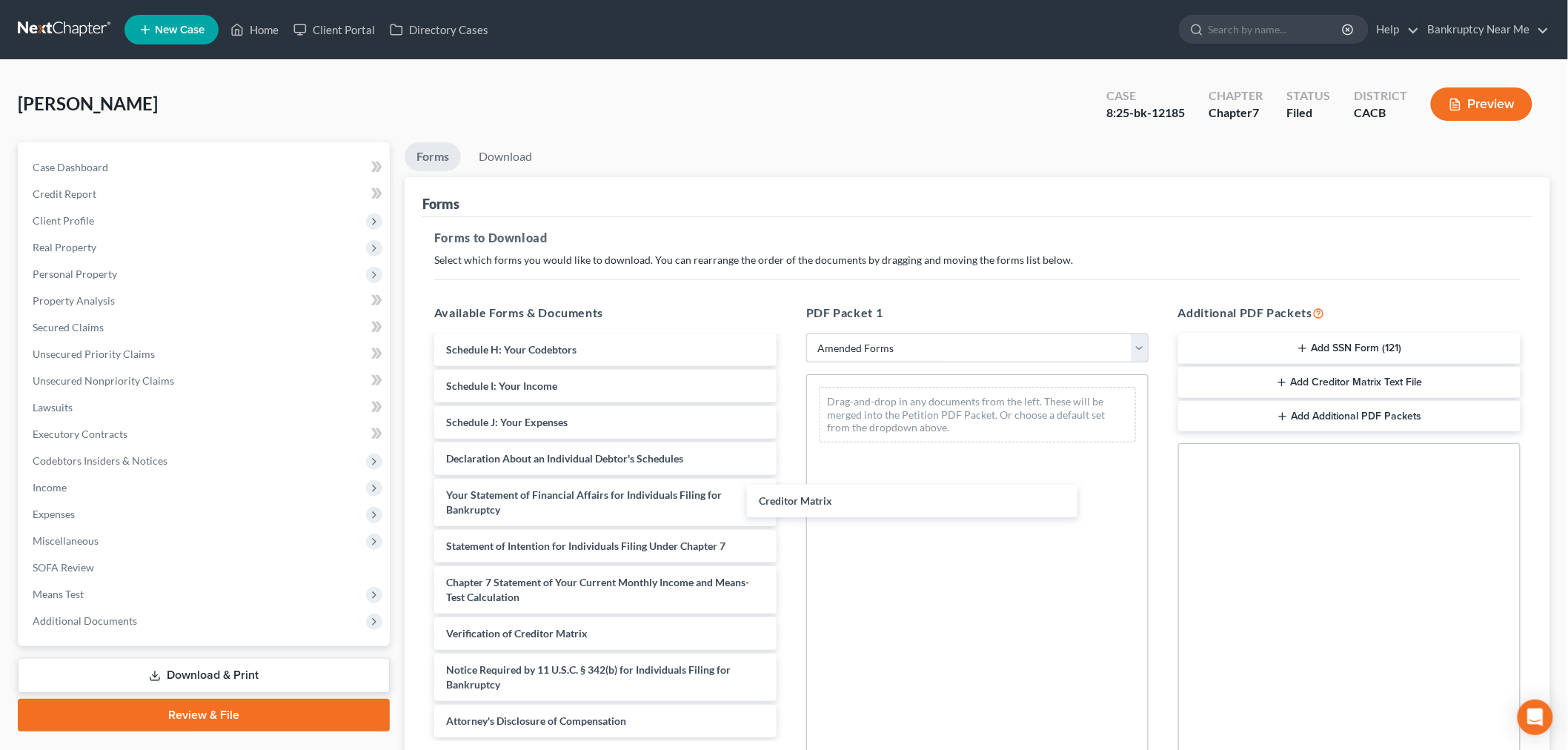
scroll to position [258, 0]
drag, startPoint x: 664, startPoint y: 590, endPoint x: 1050, endPoint y: 408, distance: 426.8
click at [789, 408] on div "Creditor Matrix Voluntary Petition for Individuals Filing for Bankruptcy Summar…" at bounding box center [605, 409] width 367 height 658
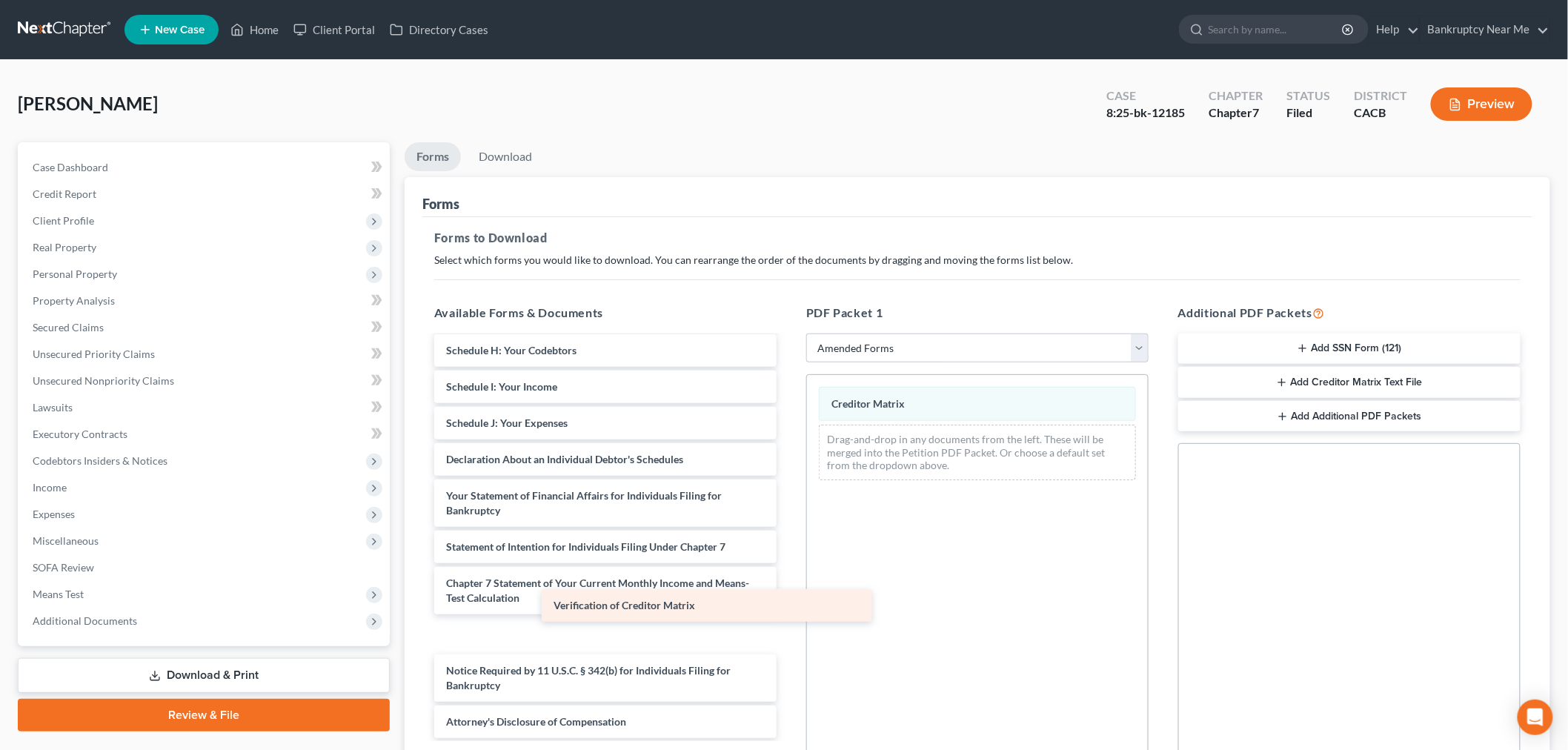
scroll to position [221, 0]
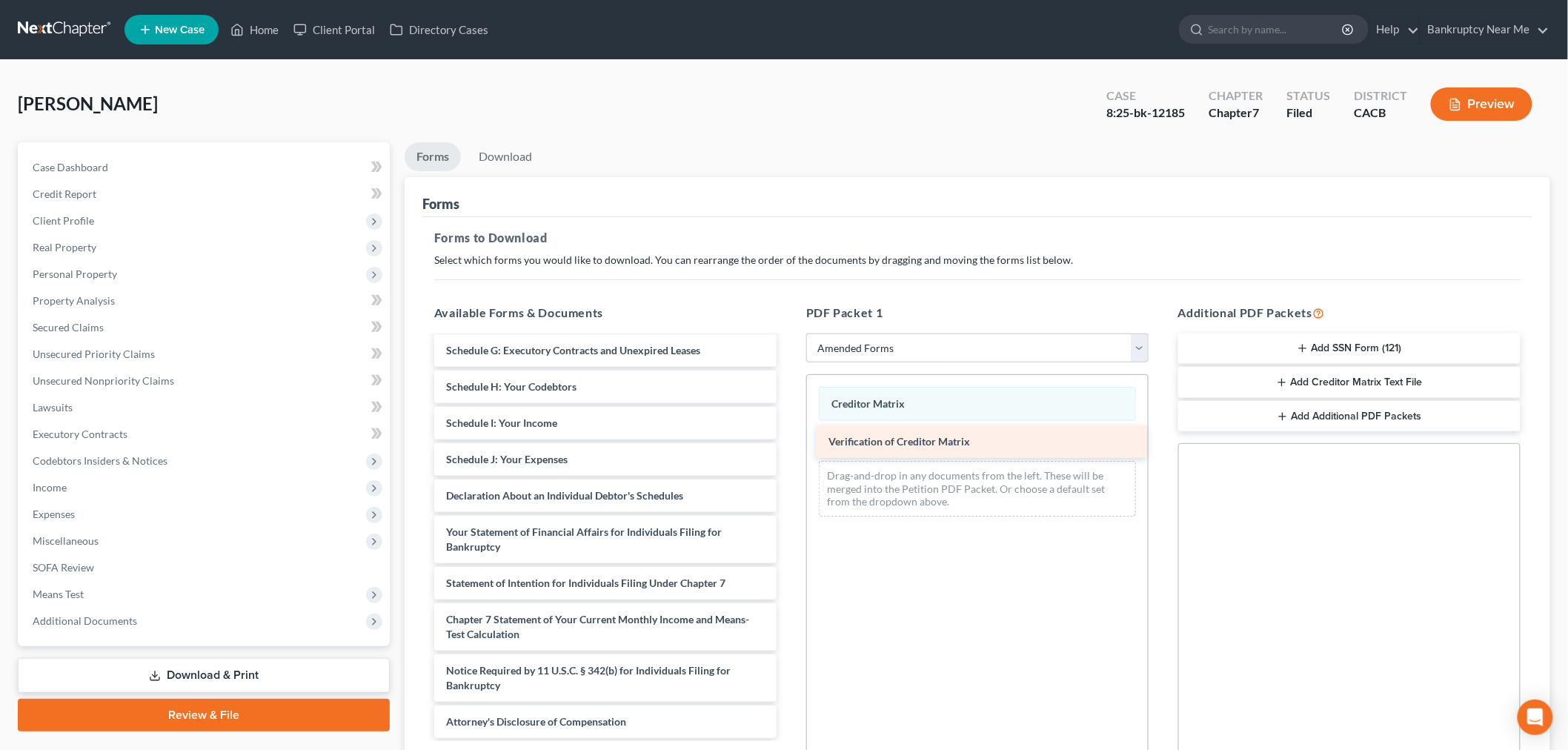
drag, startPoint x: 624, startPoint y: 632, endPoint x: 1007, endPoint y: 439, distance: 428.9
click at [789, 439] on div "Verification of Creditor Matrix Voluntary Petition for Individuals Filing for B…" at bounding box center [605, 428] width 367 height 622
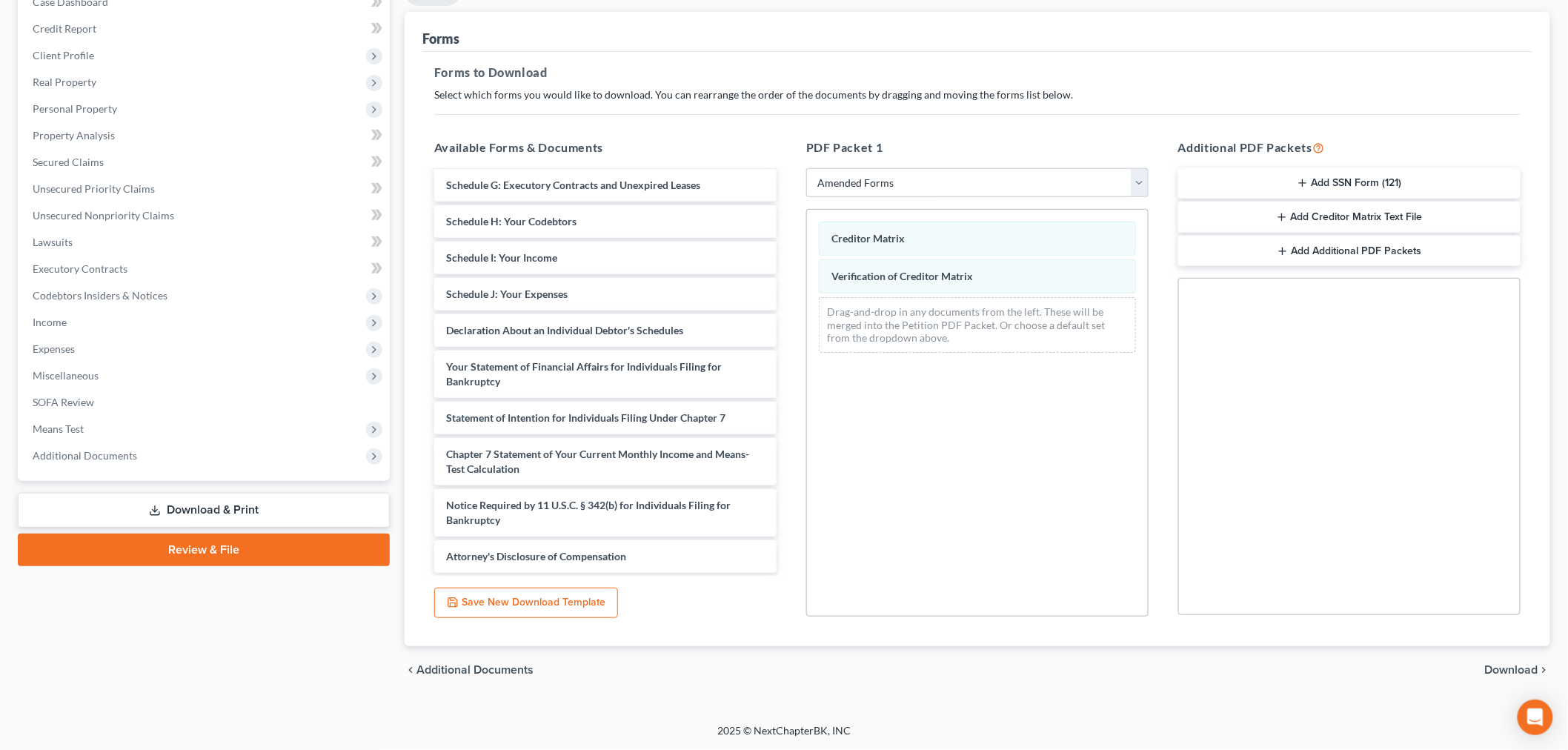
click at [1485, 672] on span "Download" at bounding box center [1512, 669] width 54 height 12
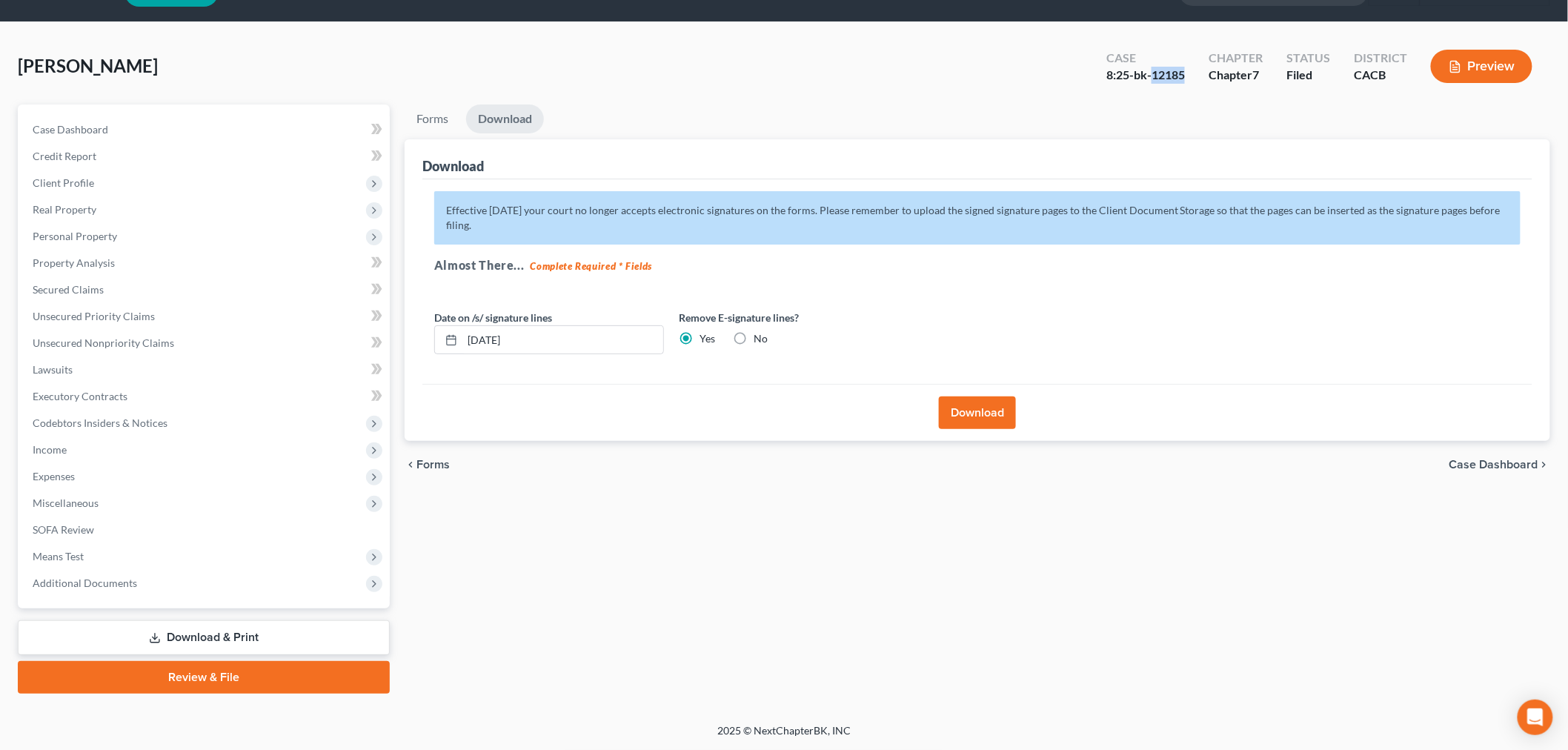
scroll to position [36, 0]
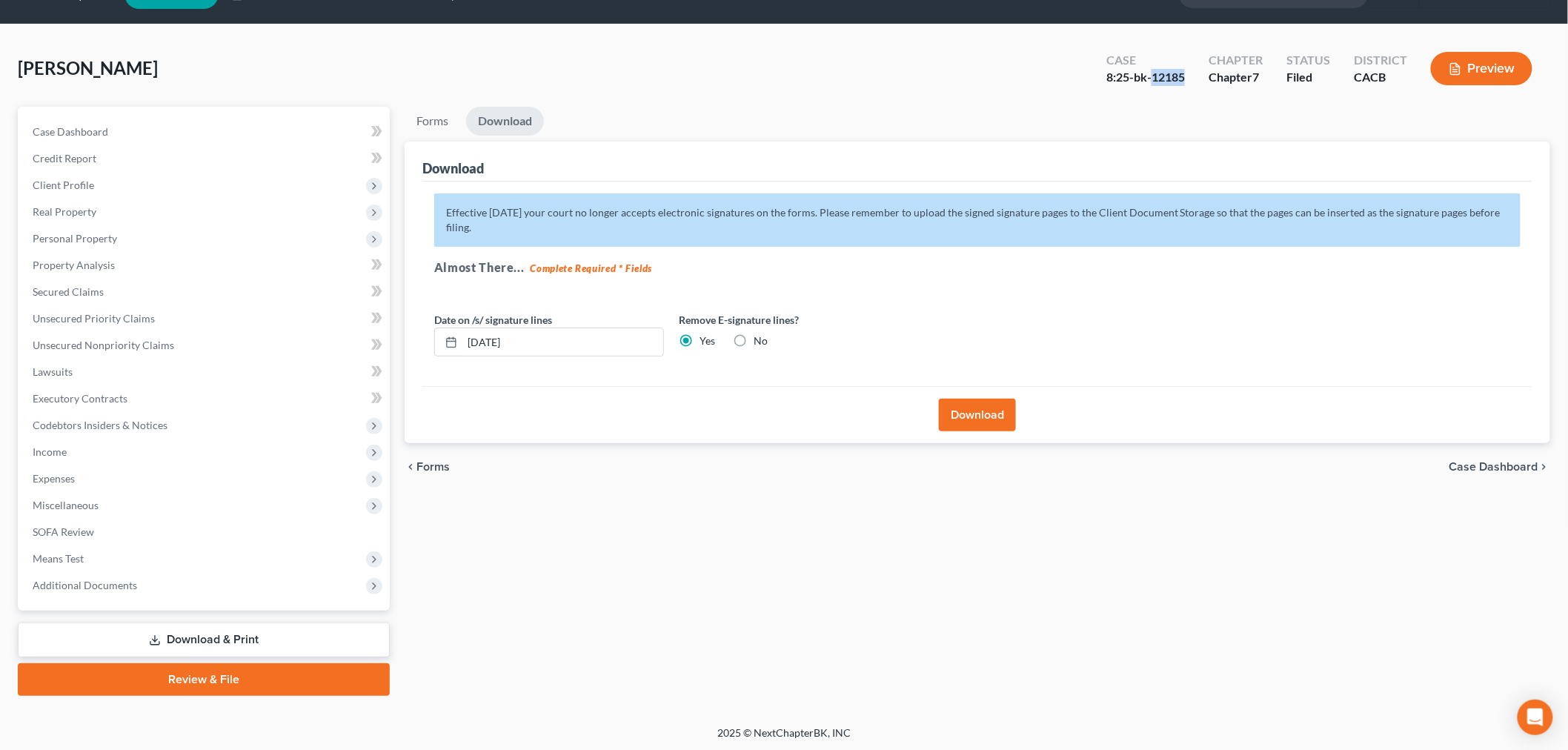
click at [990, 409] on button "Download" at bounding box center [978, 414] width 77 height 33
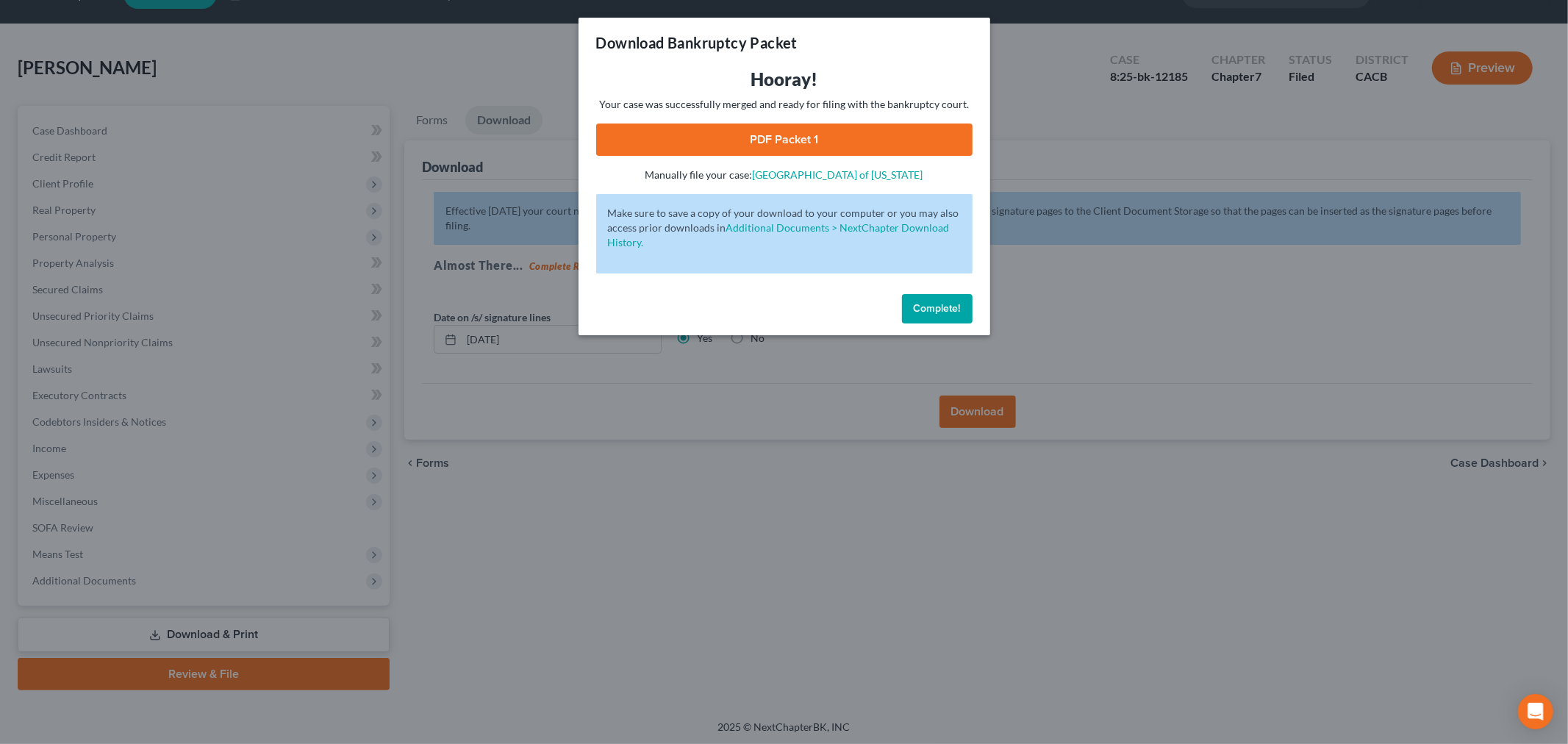
click at [795, 157] on div "Hooray! Your case was successfully merged and ready for filing with the bankrup…" at bounding box center [784, 125] width 377 height 115
click at [795, 152] on link "PDF Packet 1" at bounding box center [784, 139] width 377 height 33
drag, startPoint x: 905, startPoint y: 311, endPoint x: 571, endPoint y: 200, distance: 352.0
click at [904, 310] on button "Complete!" at bounding box center [937, 309] width 71 height 30
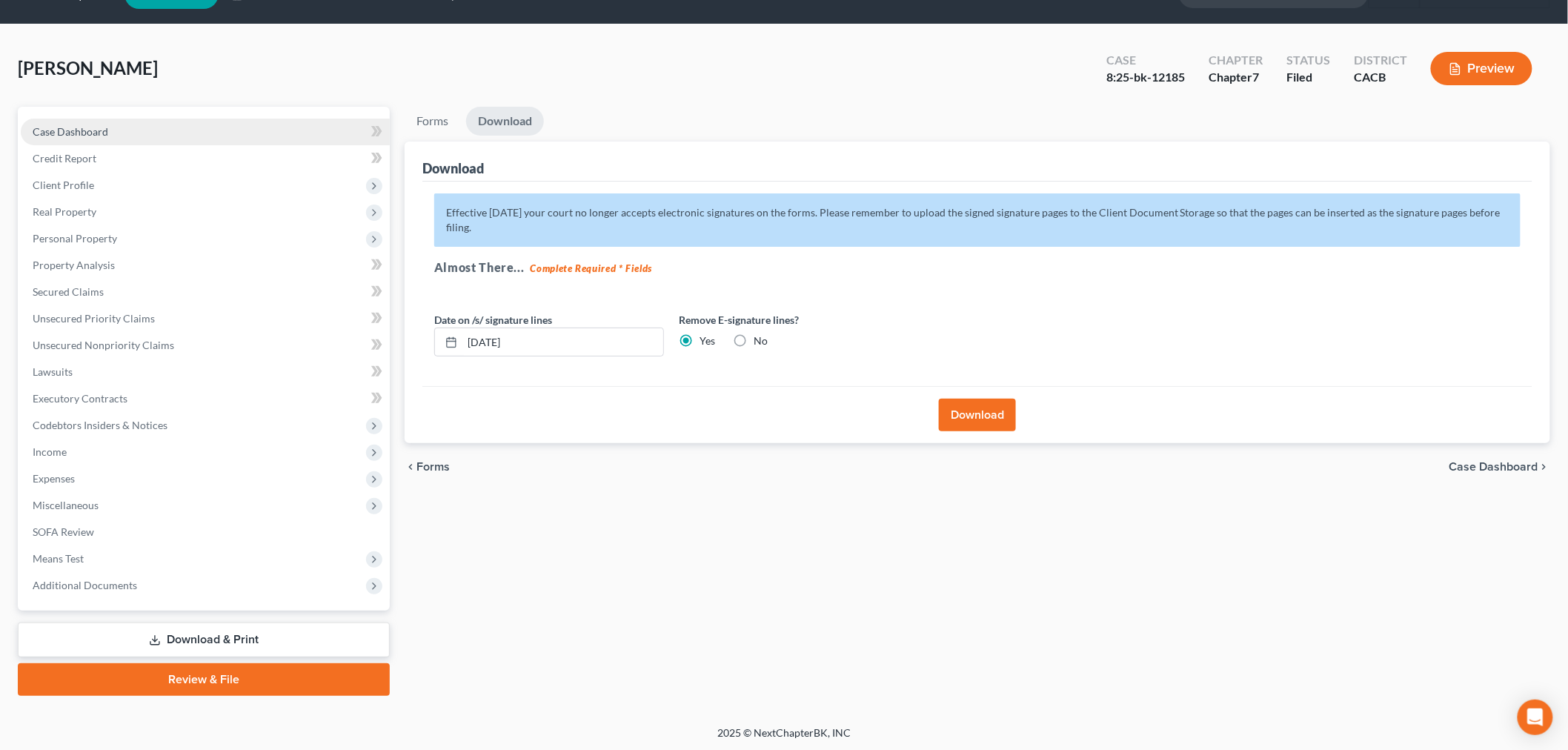
click at [136, 128] on link "Case Dashboard" at bounding box center [205, 132] width 369 height 26
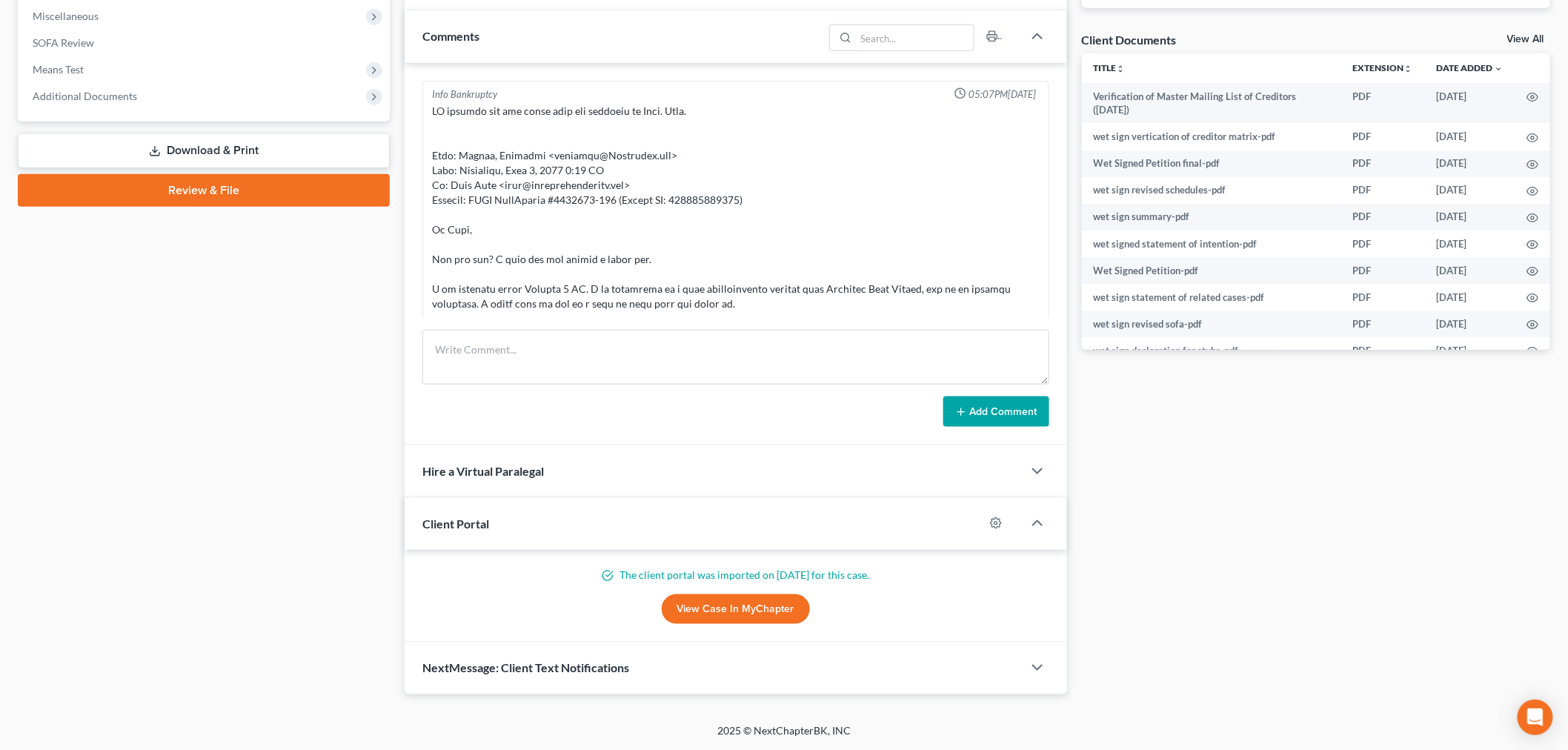
scroll to position [8210, 0]
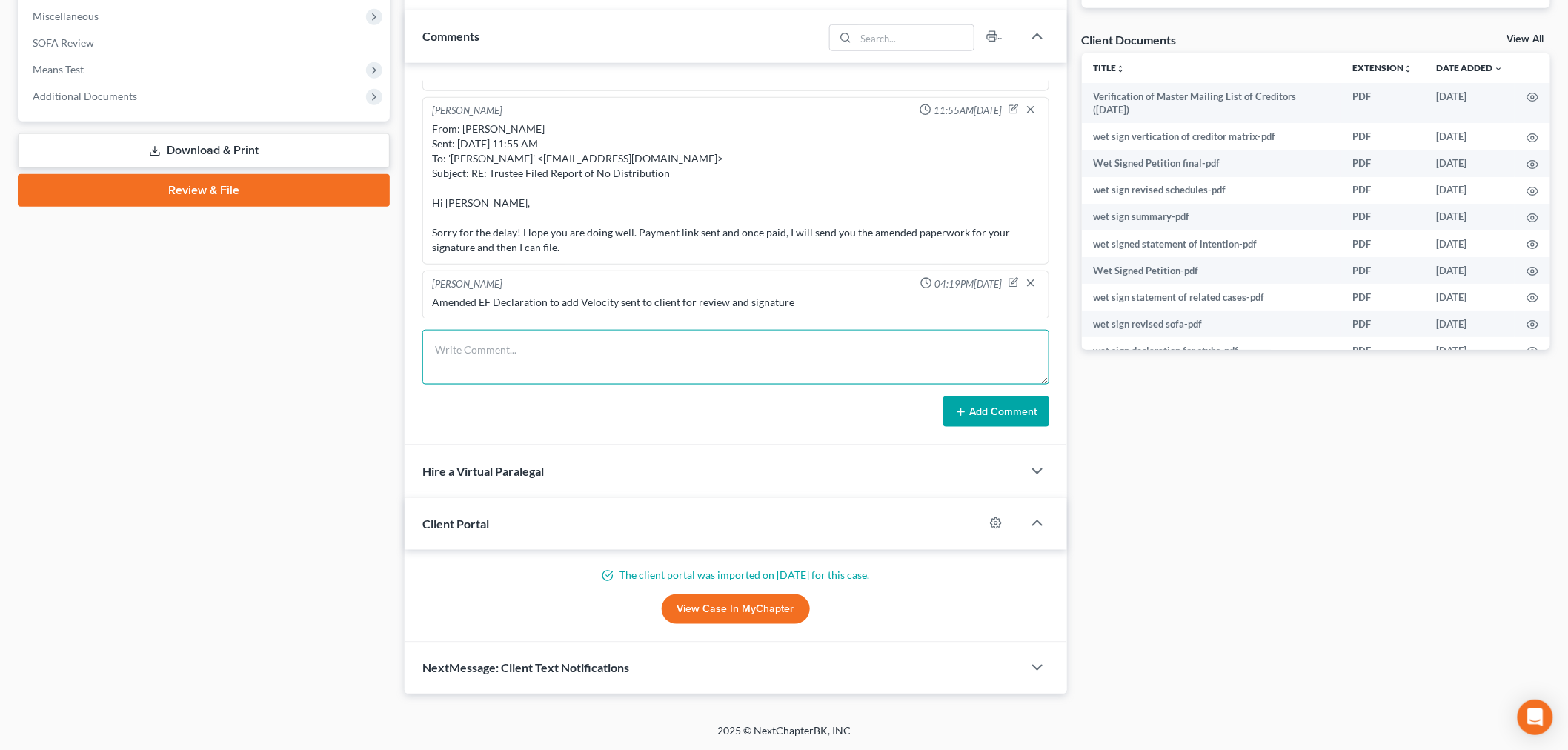
drag, startPoint x: 692, startPoint y: 356, endPoint x: 656, endPoint y: 302, distance: 64.9
click at [692, 355] on textarea at bounding box center [735, 357] width 627 height 55
type textarea "Amended EF to add Velocity efiled with the Court & payment made to the Court"
click at [964, 408] on icon at bounding box center [961, 412] width 12 height 12
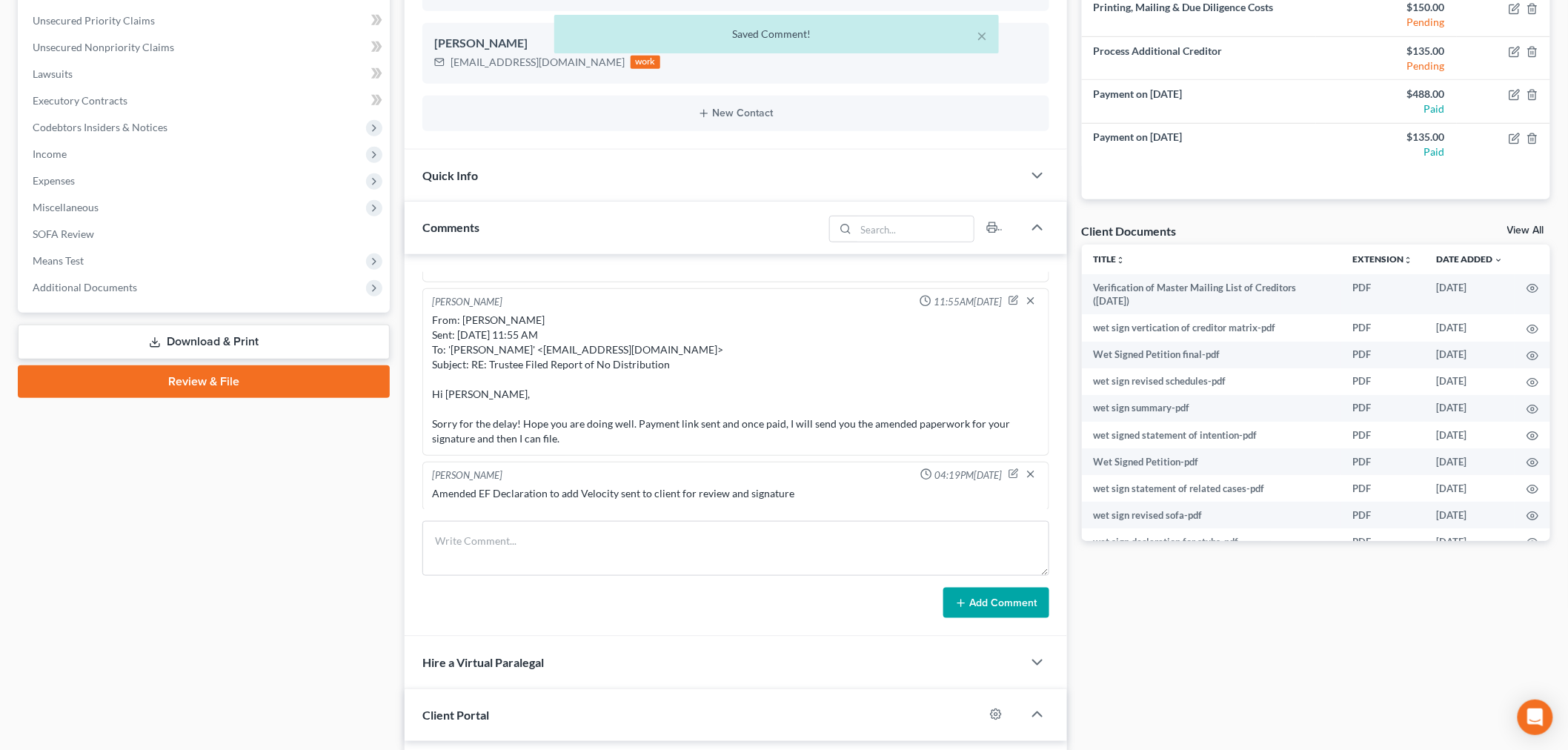
scroll to position [8265, 0]
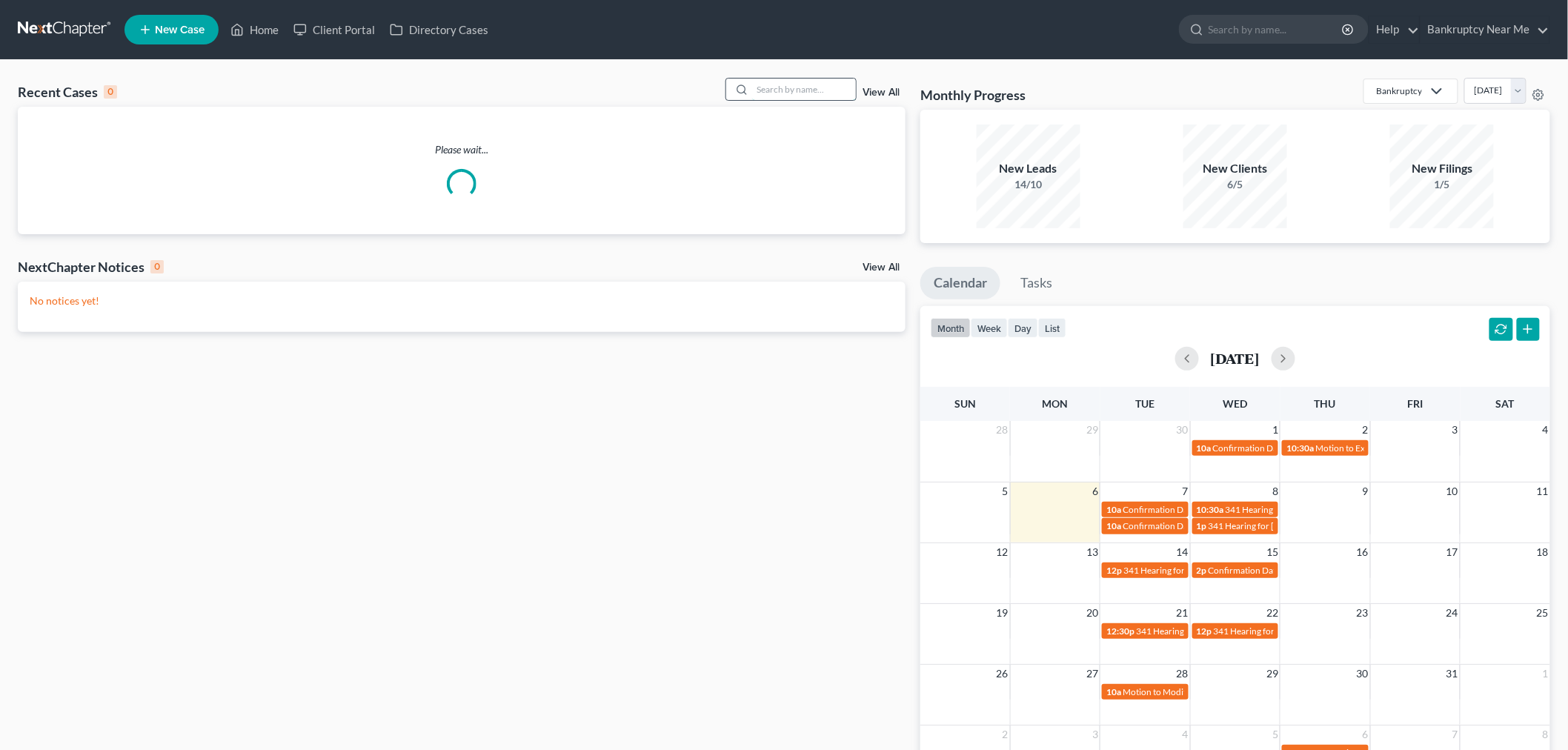
click at [773, 98] on input "search" at bounding box center [804, 89] width 103 height 22
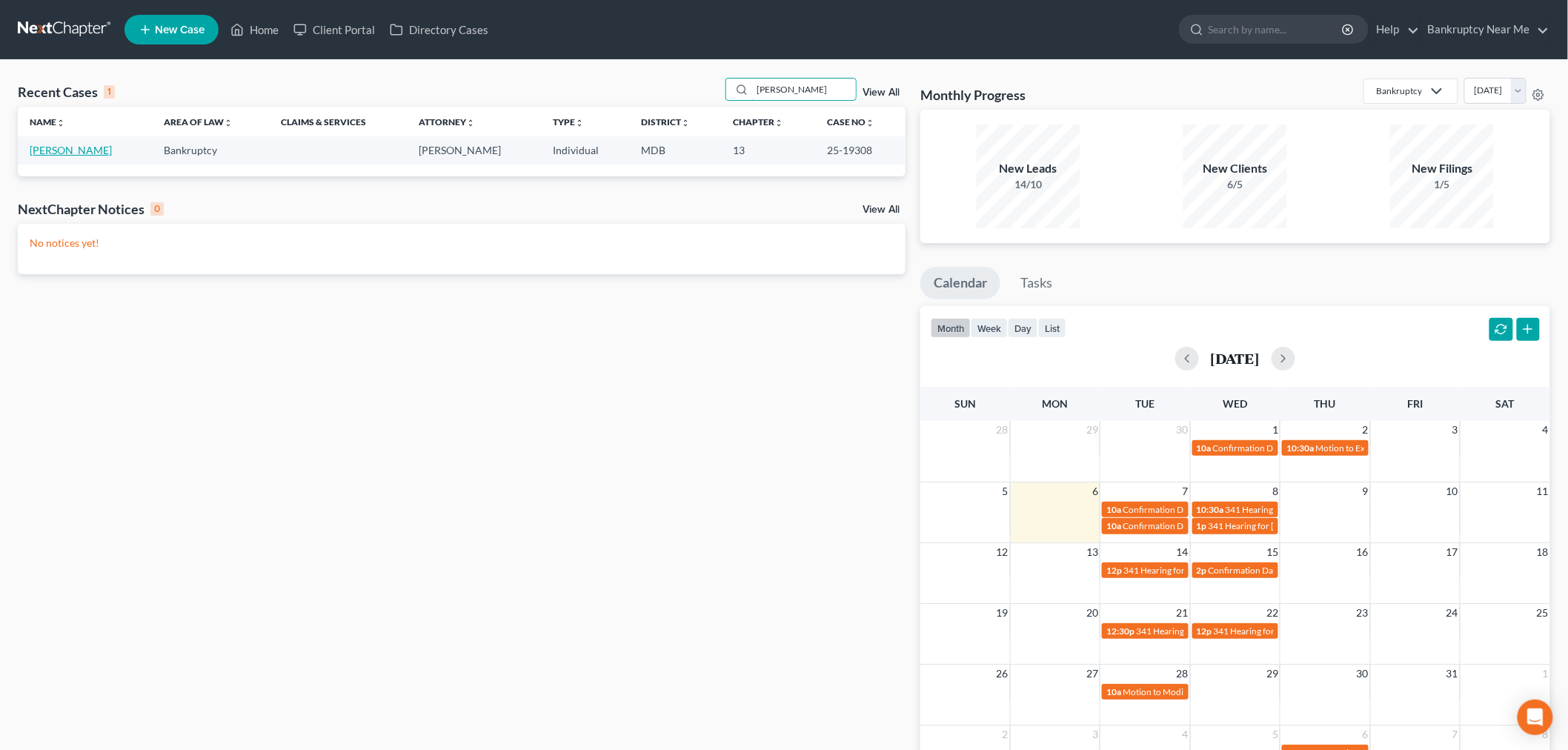
type input "[PERSON_NAME]"
click at [37, 152] on link "[PERSON_NAME]" at bounding box center [71, 149] width 83 height 12
select select "6"
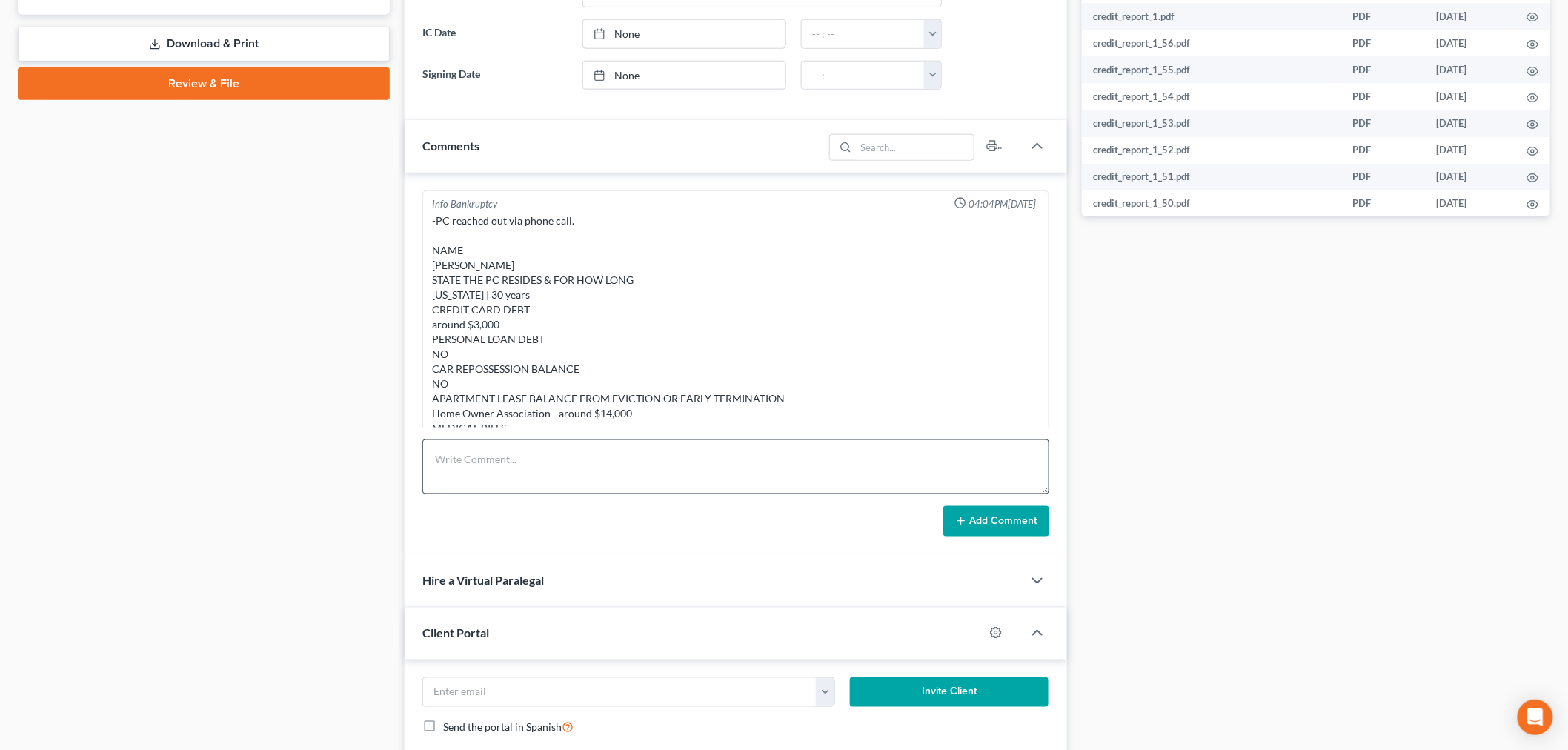
scroll to position [6370, 0]
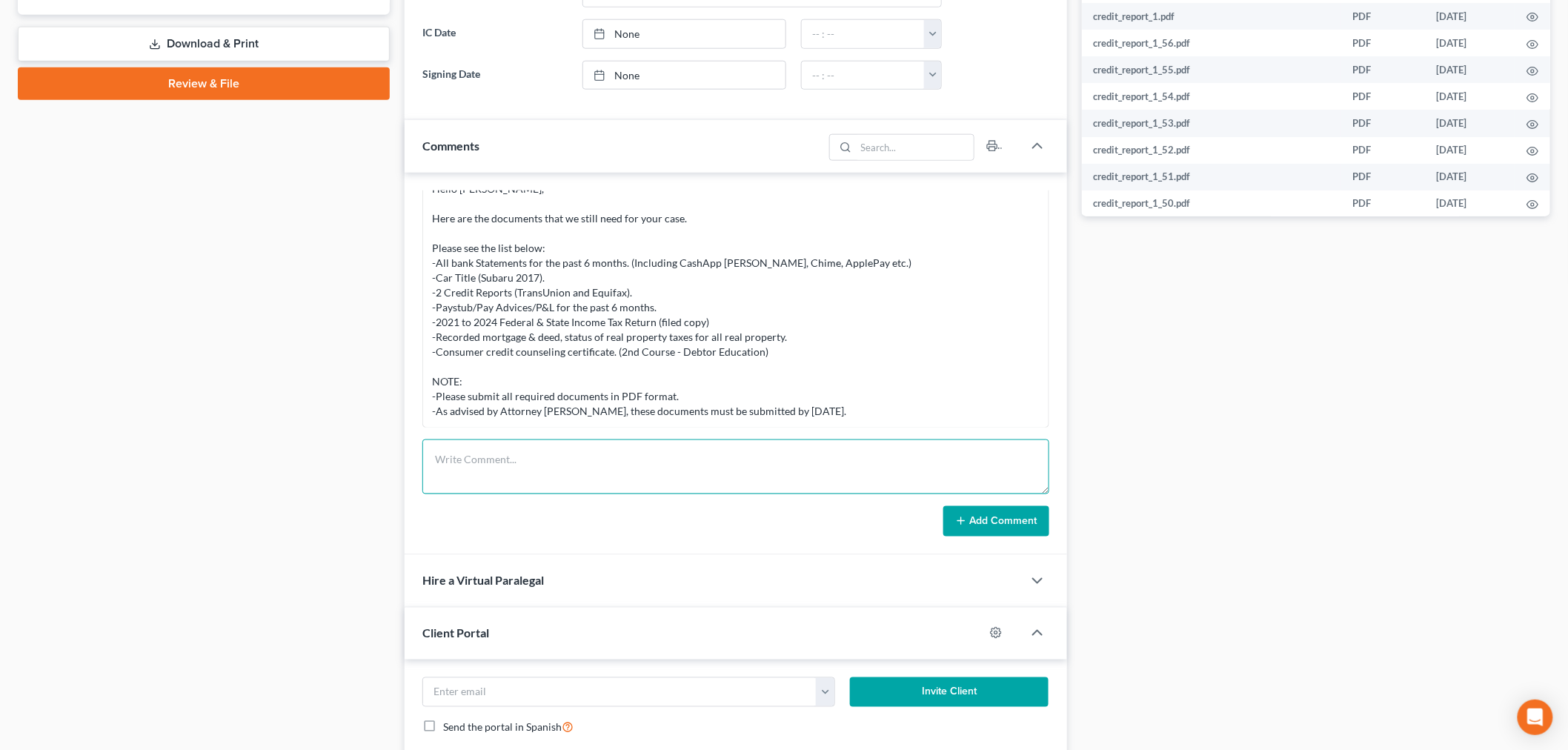
click at [603, 486] on textarea at bounding box center [735, 467] width 627 height 55
paste textarea "From: [PERSON_NAME] <[EMAIL_ADDRESS][DOMAIN_NAME]> Sent: [DATE] 6:06 PM To: [PE…"
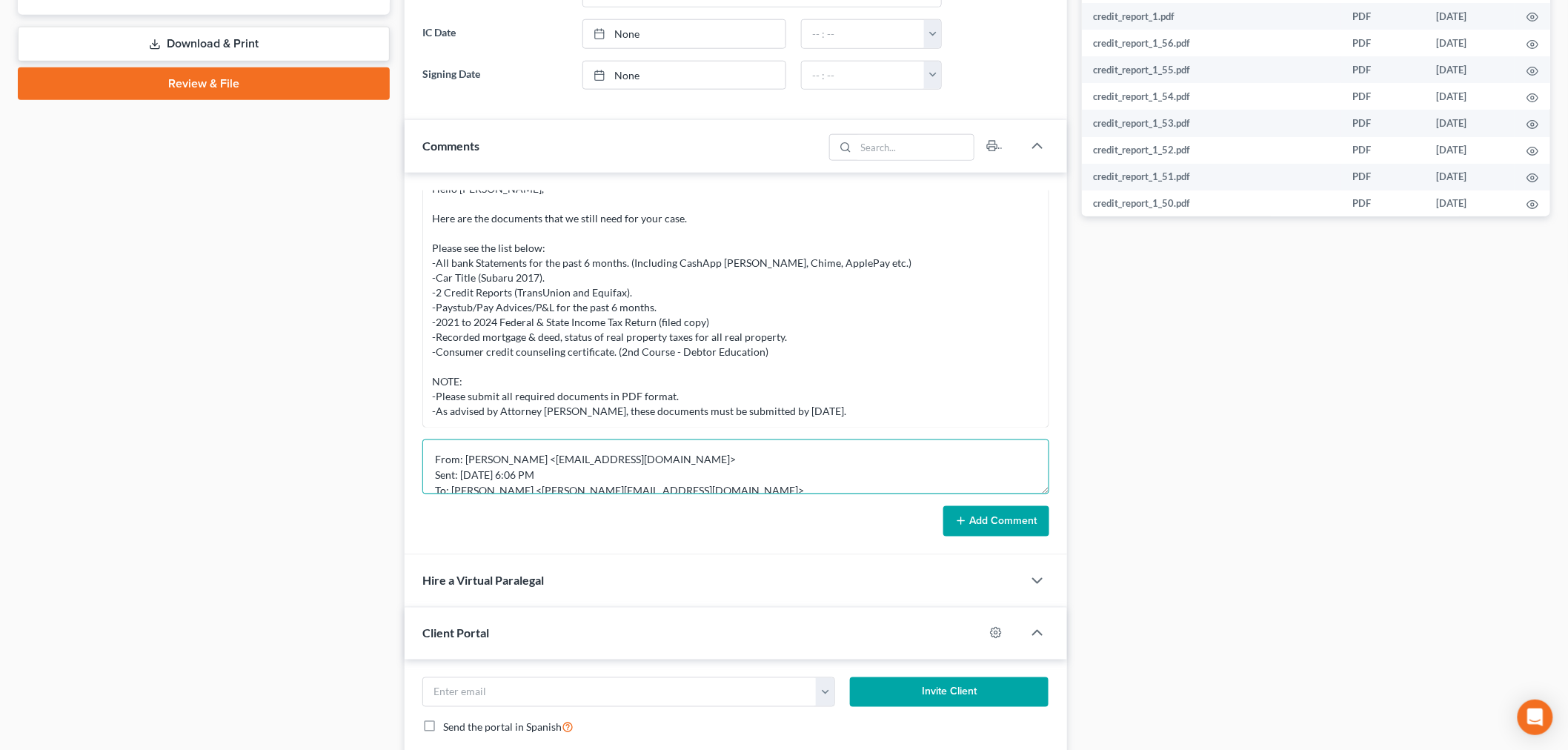
scroll to position [95, 0]
type textarea "From: [PERSON_NAME] <[EMAIL_ADDRESS][DOMAIN_NAME]> Sent: [DATE] 6:06 PM To: [PE…"
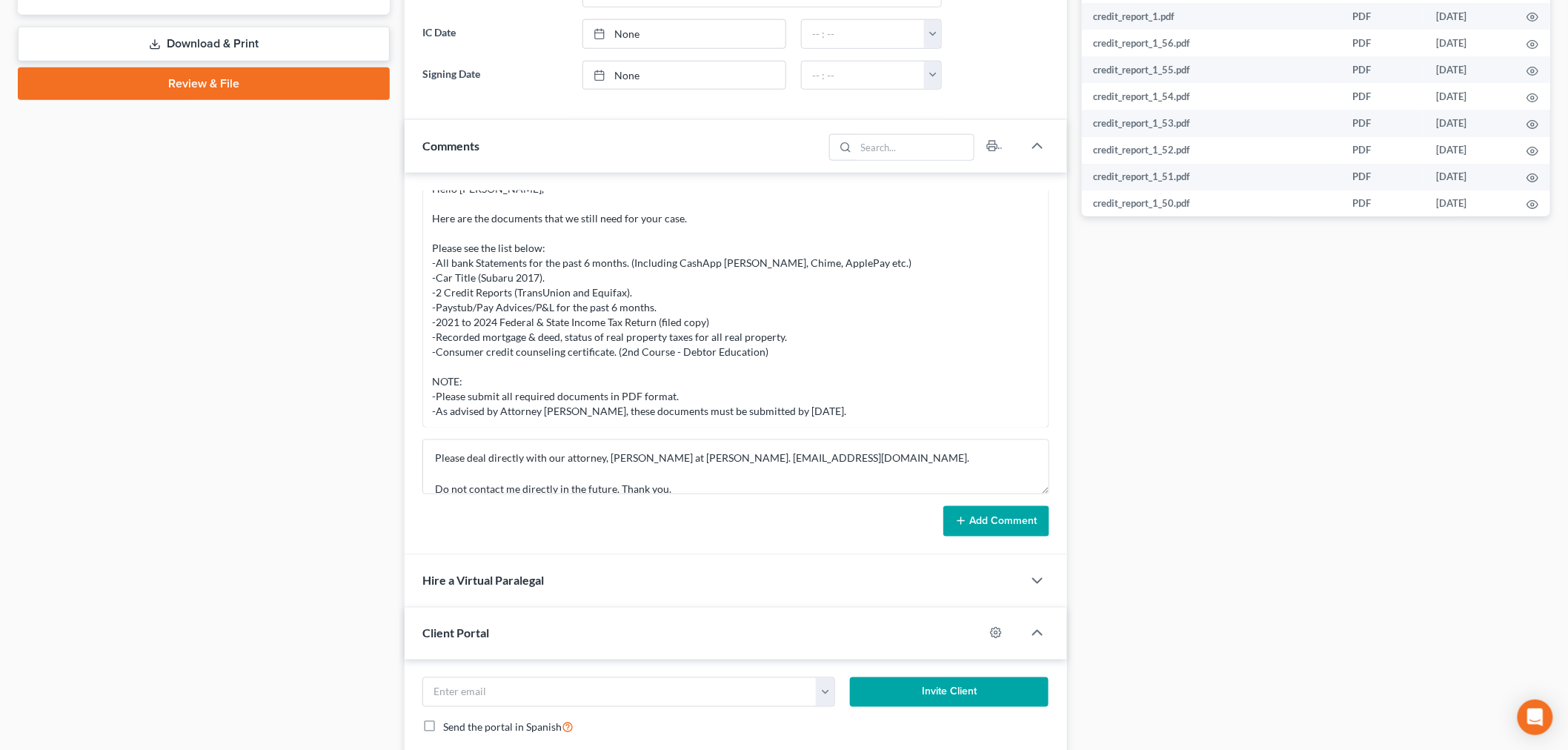
click at [997, 508] on button "Add Comment" at bounding box center [996, 522] width 106 height 31
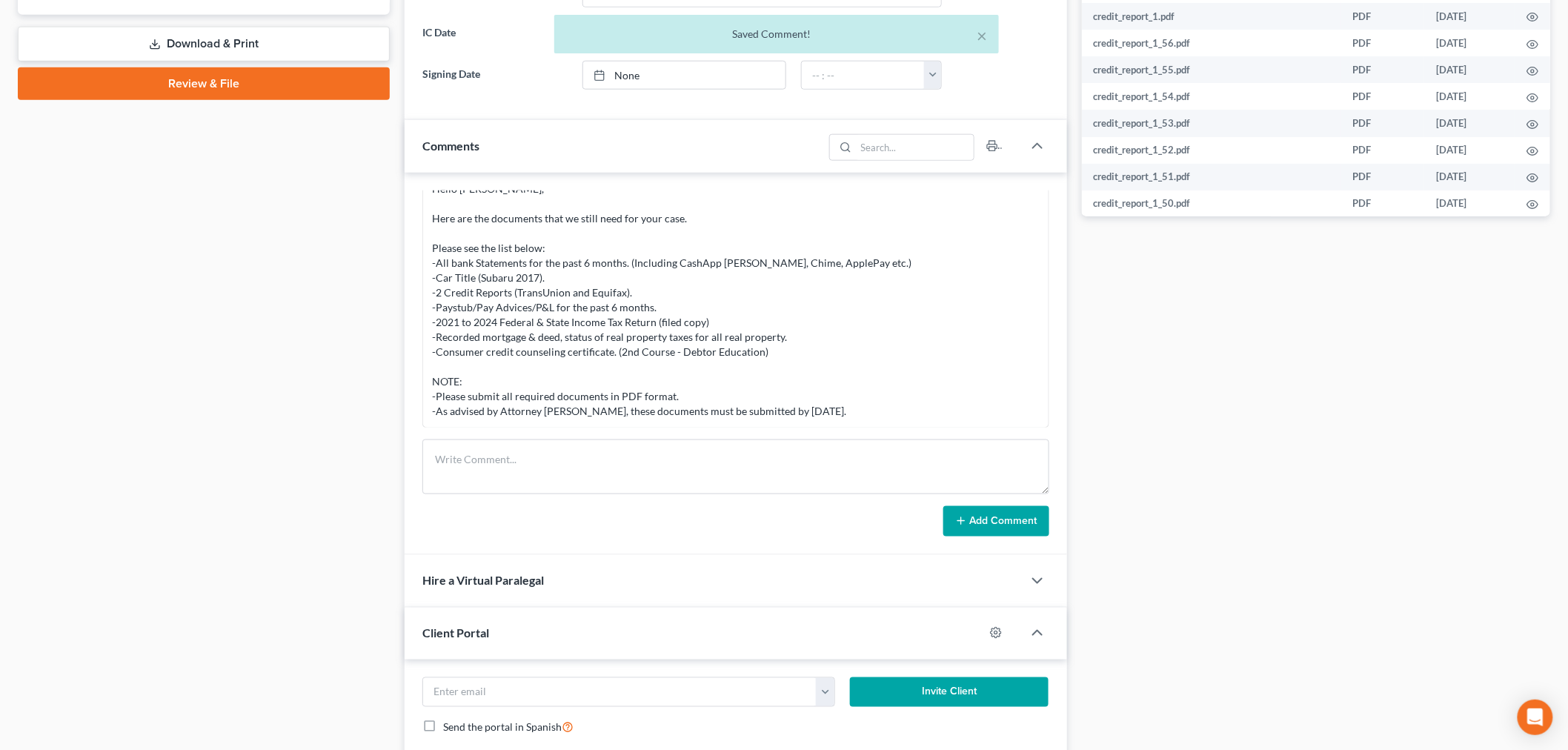
scroll to position [6544, 0]
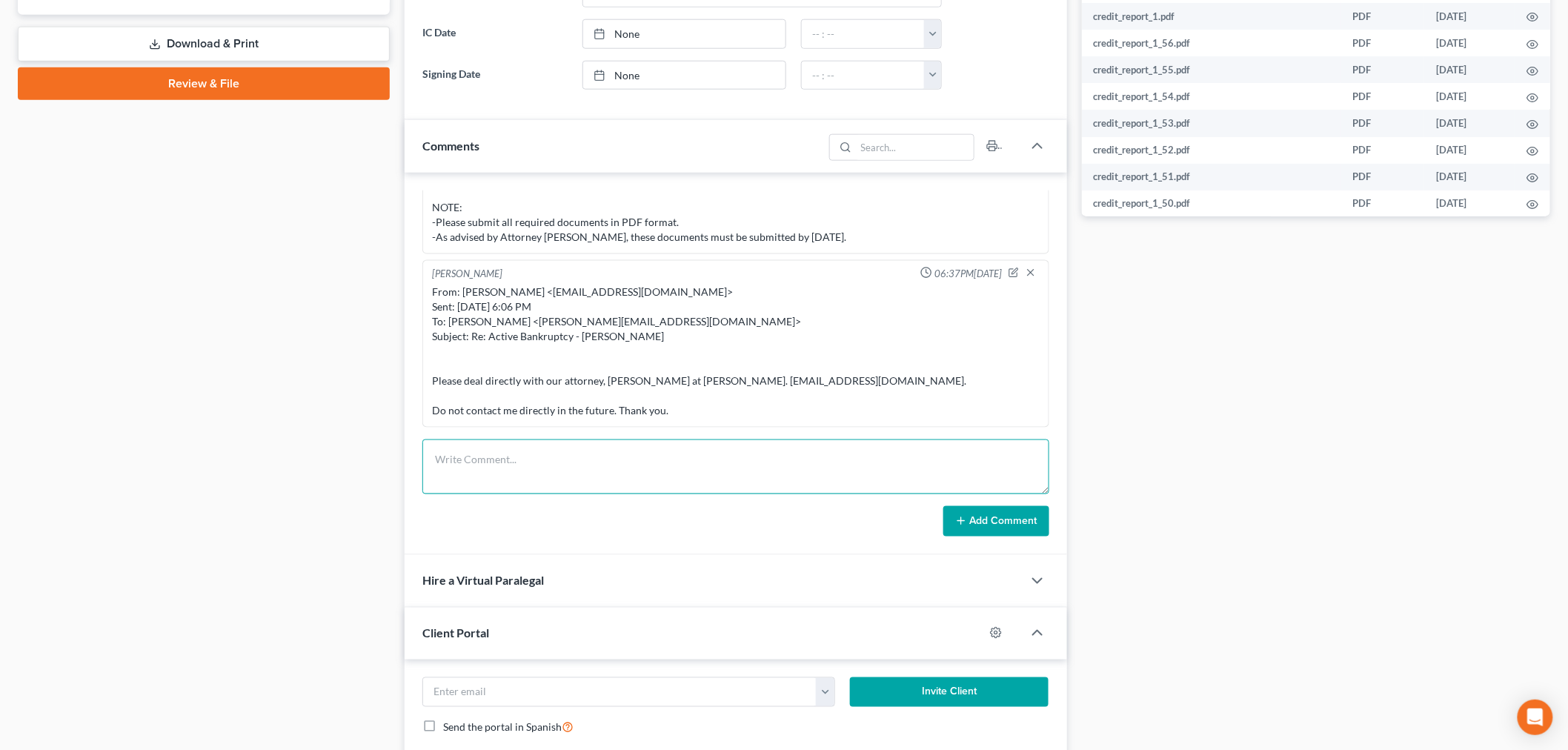
click at [727, 467] on textarea at bounding box center [735, 467] width 627 height 55
paste textarea "From: [PERSON_NAME] <[PERSON_NAME][EMAIL_ADDRESS][DOMAIN_NAME]> Sent: [DATE] 6:…"
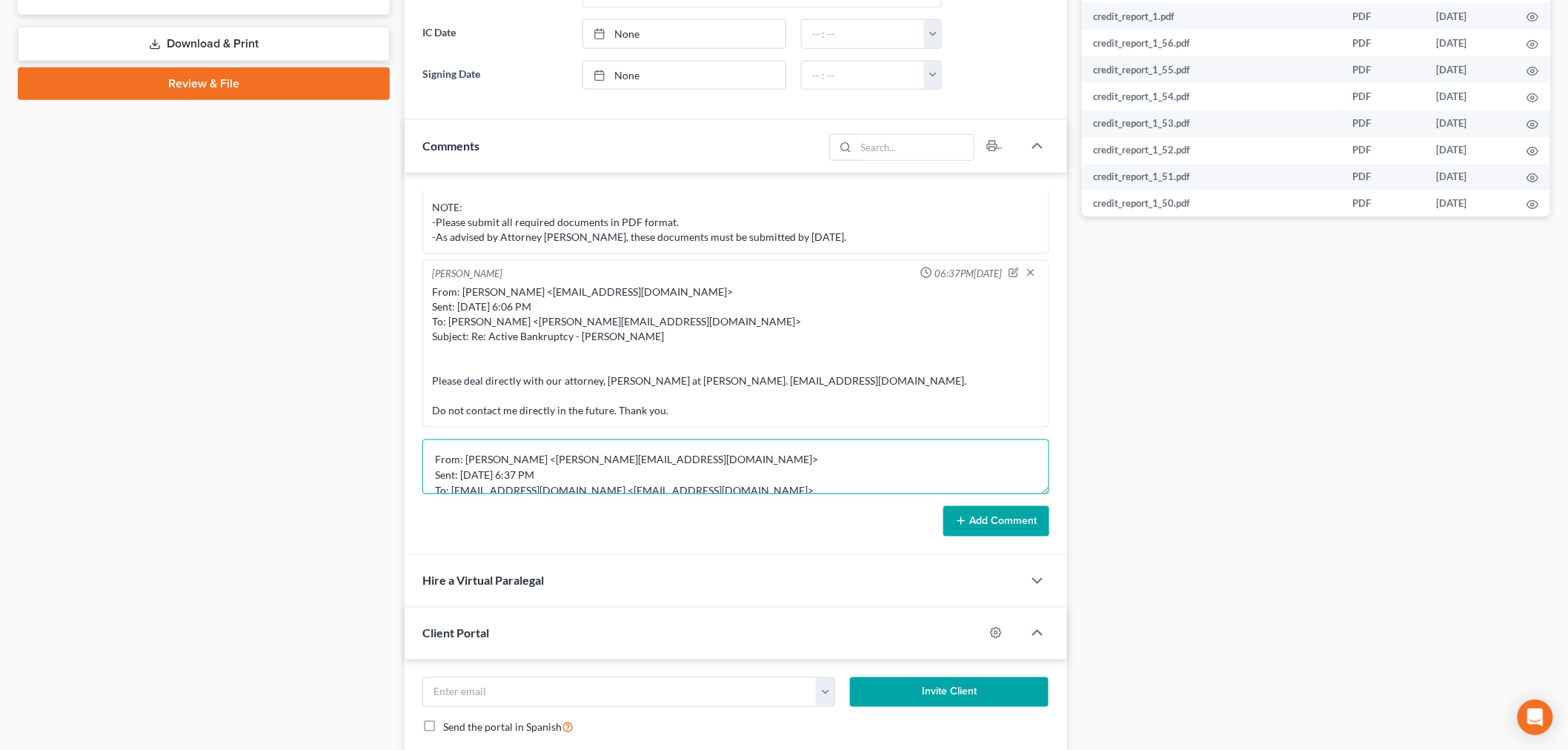
scroll to position [142, 0]
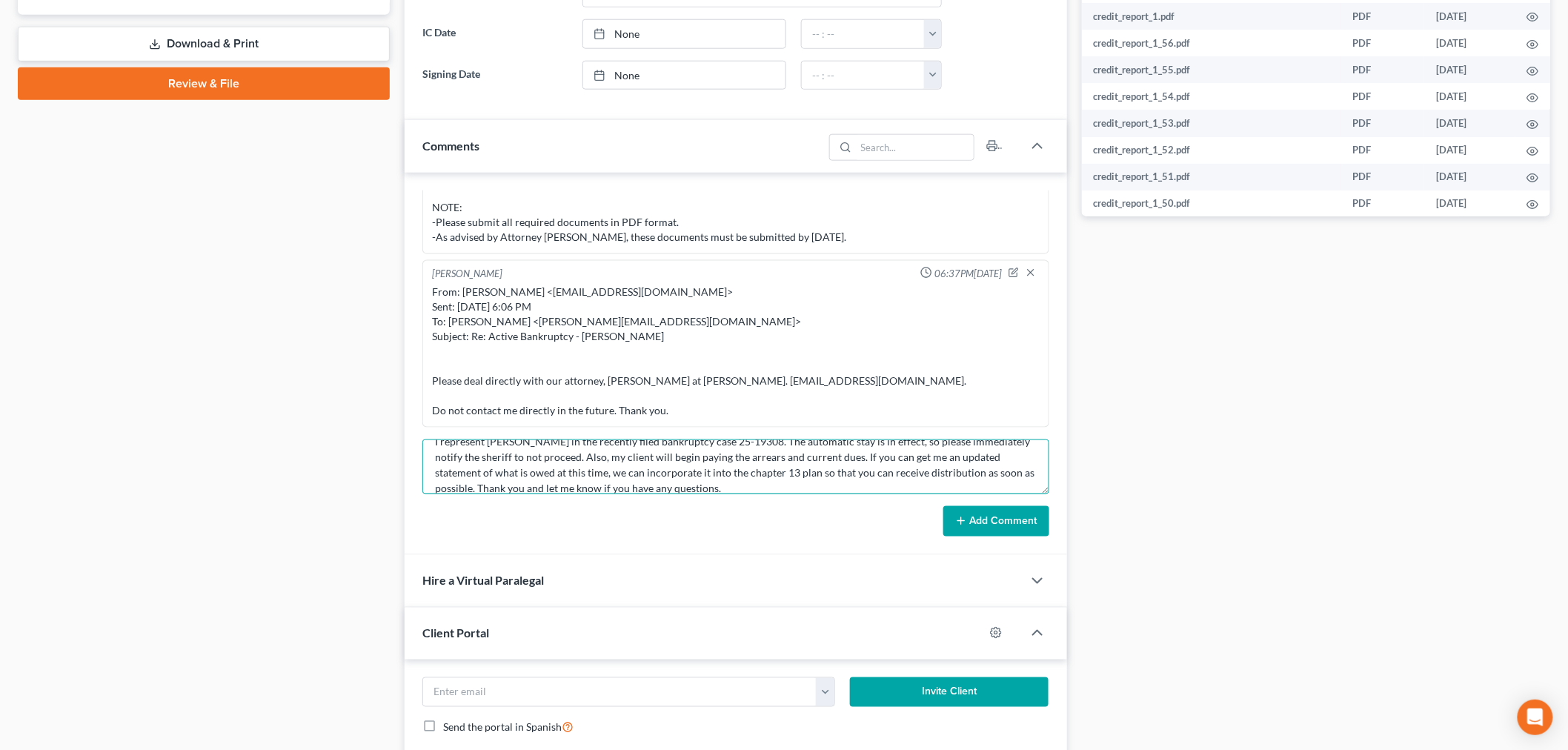
type textarea "From: [PERSON_NAME] <[PERSON_NAME][EMAIL_ADDRESS][DOMAIN_NAME]> Sent: [DATE] 6:…"
click at [1039, 543] on div "Info Bankruptcy 04:04PM[DATE] -PC reached out via phone call. NAME [PERSON_NAME…" at bounding box center [736, 365] width 663 height 383
click at [1032, 527] on button "Add Comment" at bounding box center [996, 522] width 106 height 31
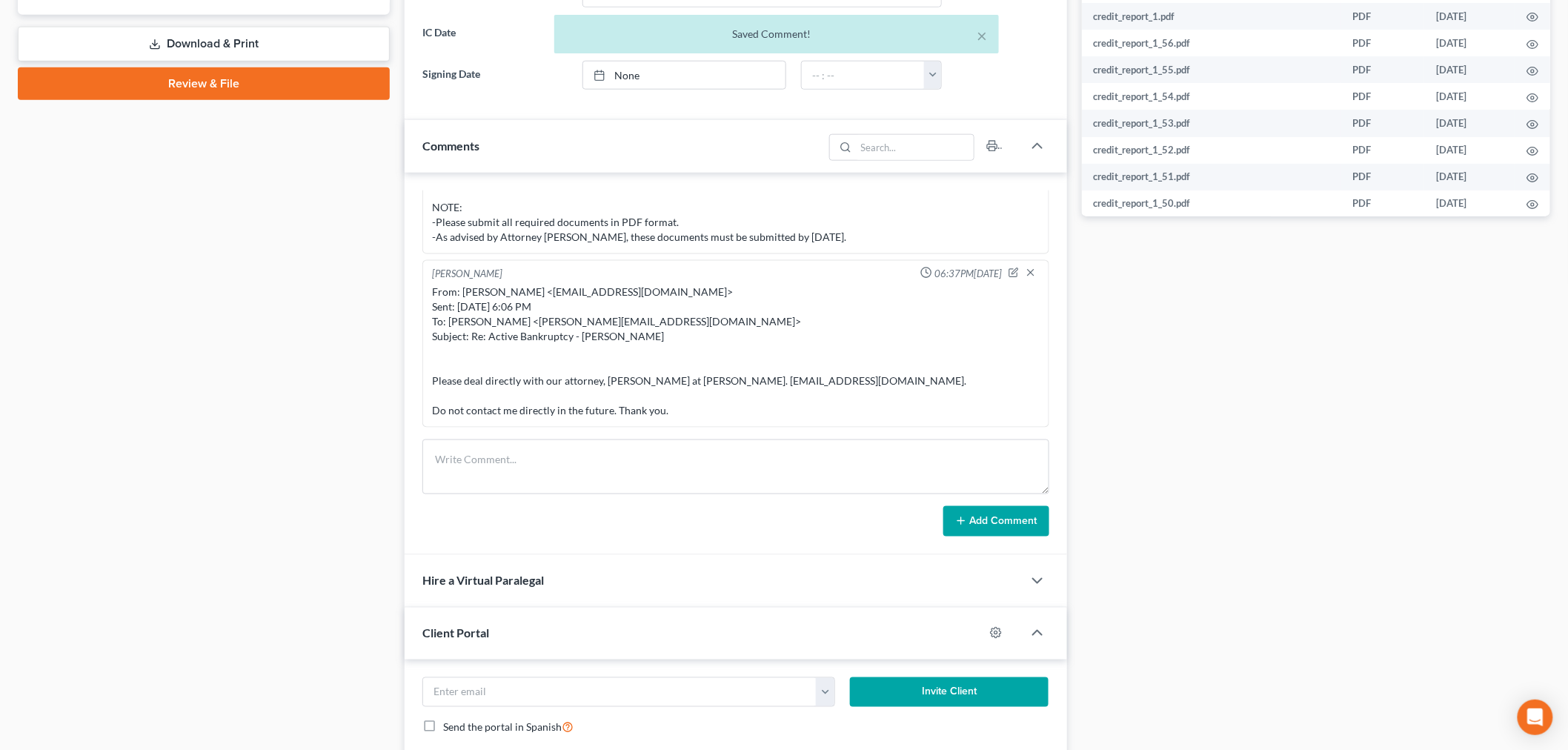
scroll to position [6761, 0]
